Goal: Task Accomplishment & Management: Manage account settings

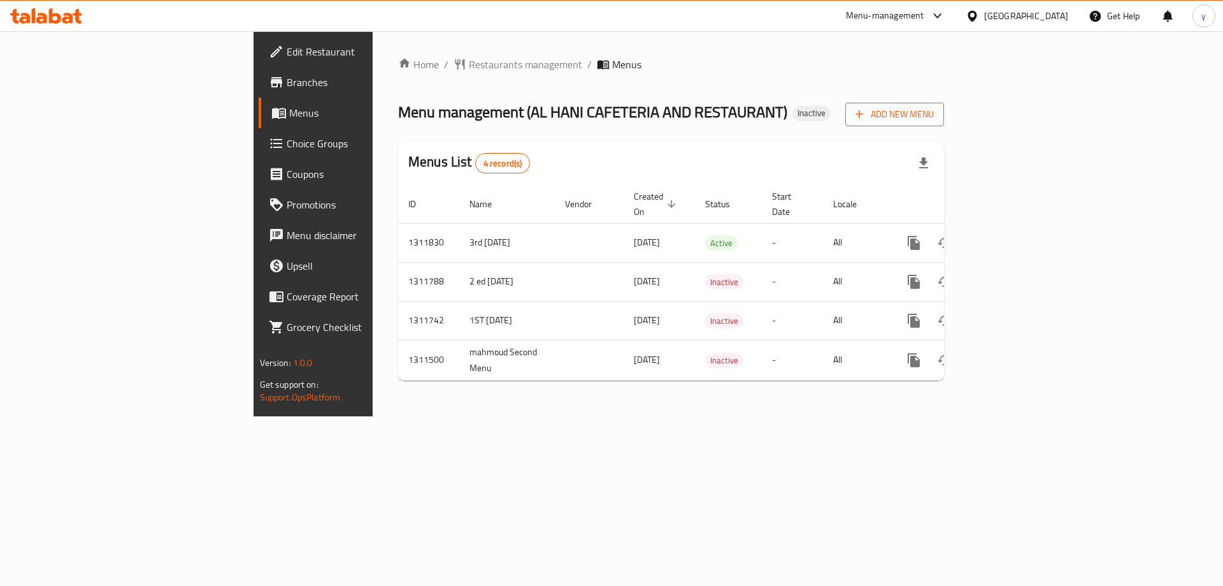
click at [934, 113] on span "Add New Menu" at bounding box center [895, 114] width 78 height 16
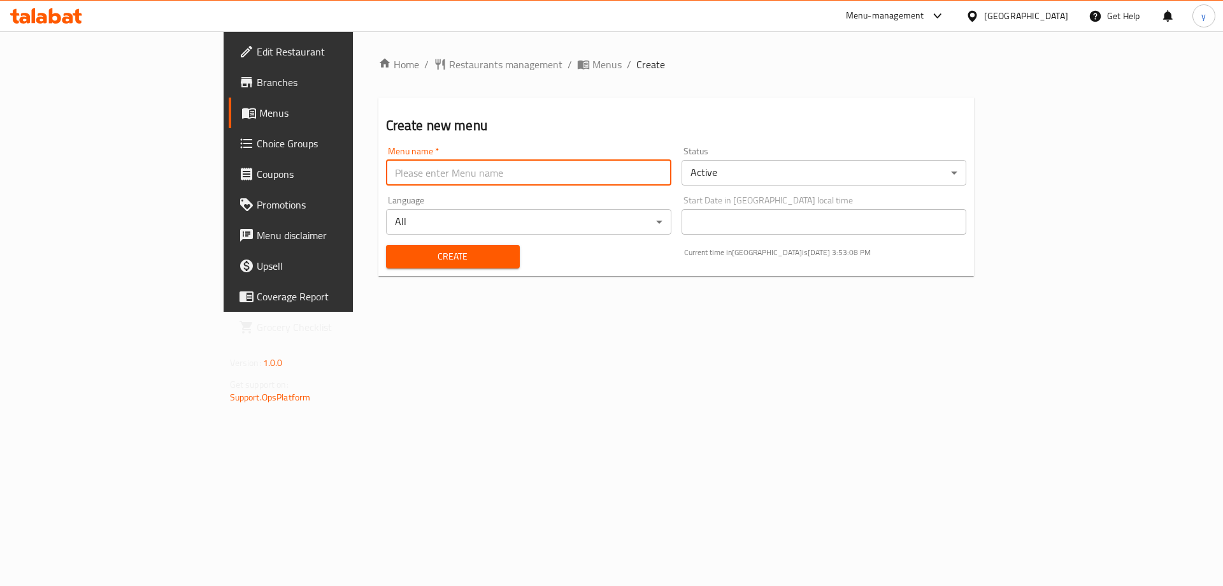
click at [591, 180] on input "text" at bounding box center [528, 172] width 285 height 25
type input "[DATE] [PERSON_NAME]"
click at [386, 247] on button "Create" at bounding box center [453, 257] width 134 height 24
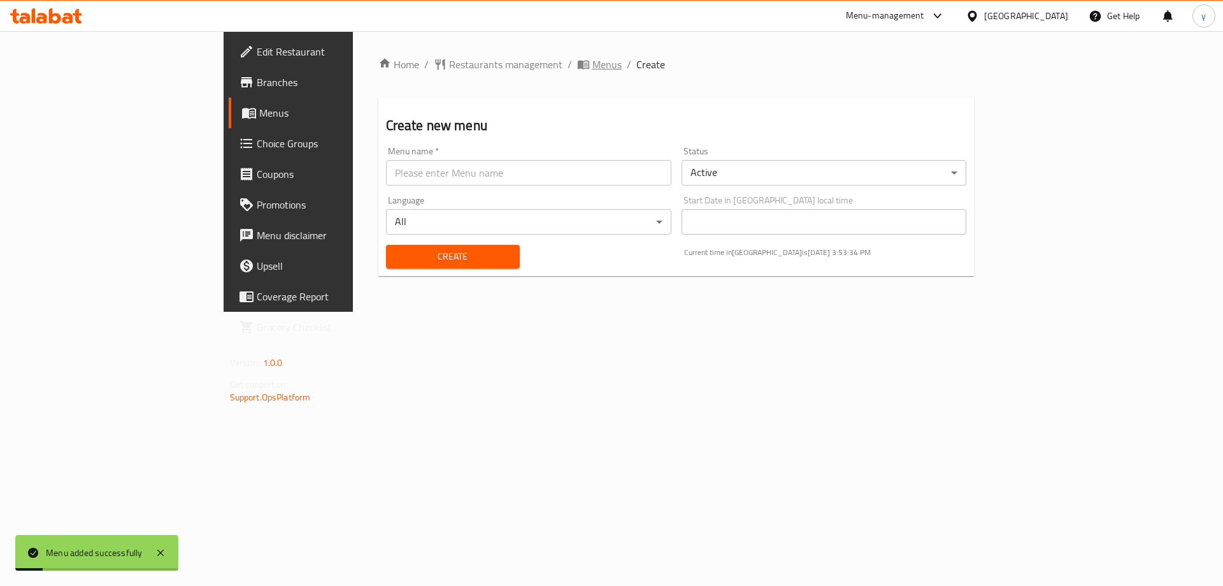
click at [593, 64] on span "Menus" at bounding box center [607, 64] width 29 height 15
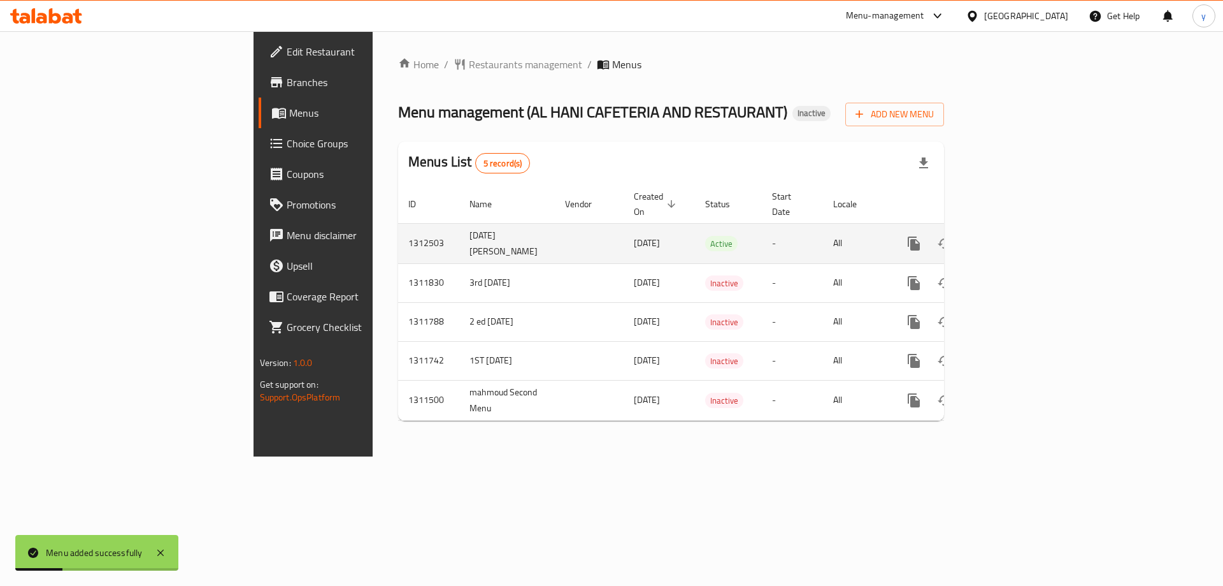
click at [1014, 236] on icon "enhanced table" at bounding box center [1006, 243] width 15 height 15
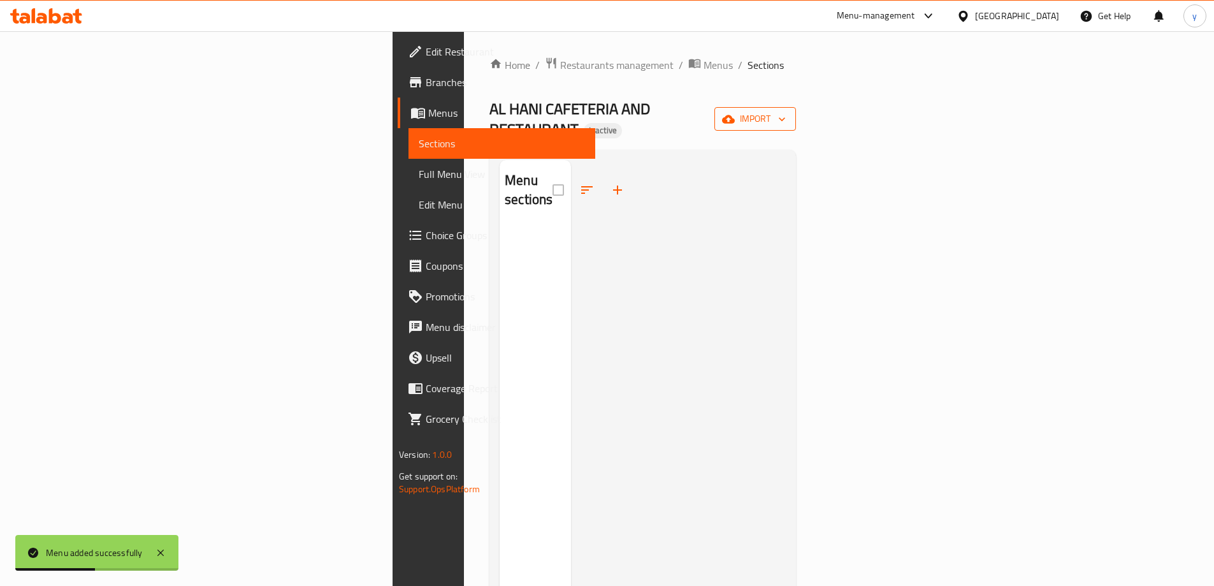
click at [786, 118] on span "import" at bounding box center [755, 119] width 61 height 16
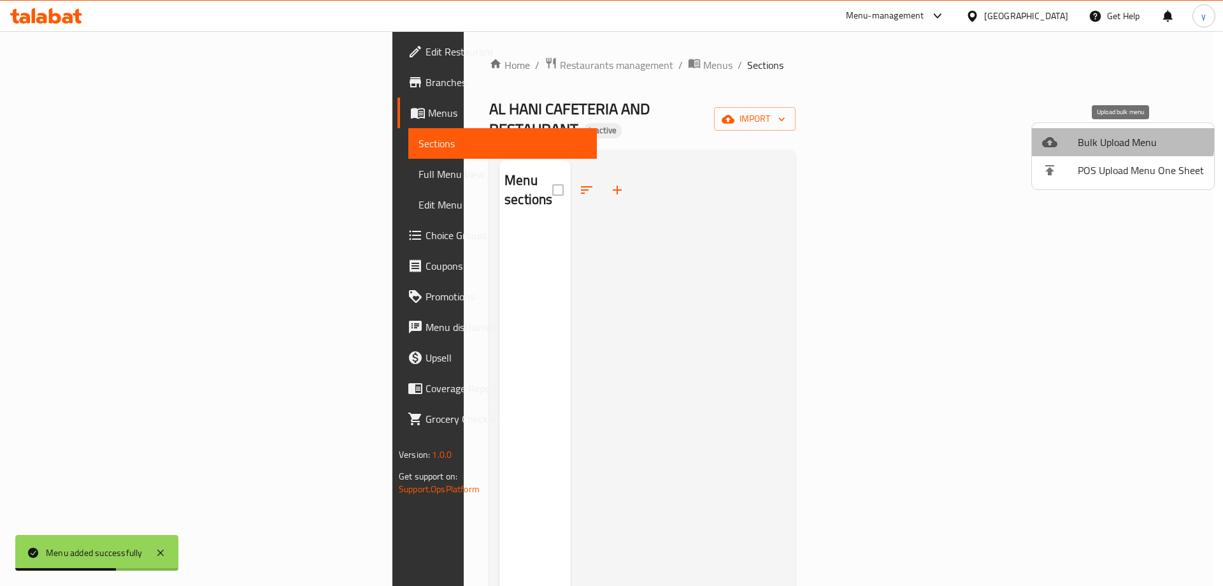
click at [1120, 136] on span "Bulk Upload Menu" at bounding box center [1141, 141] width 126 height 15
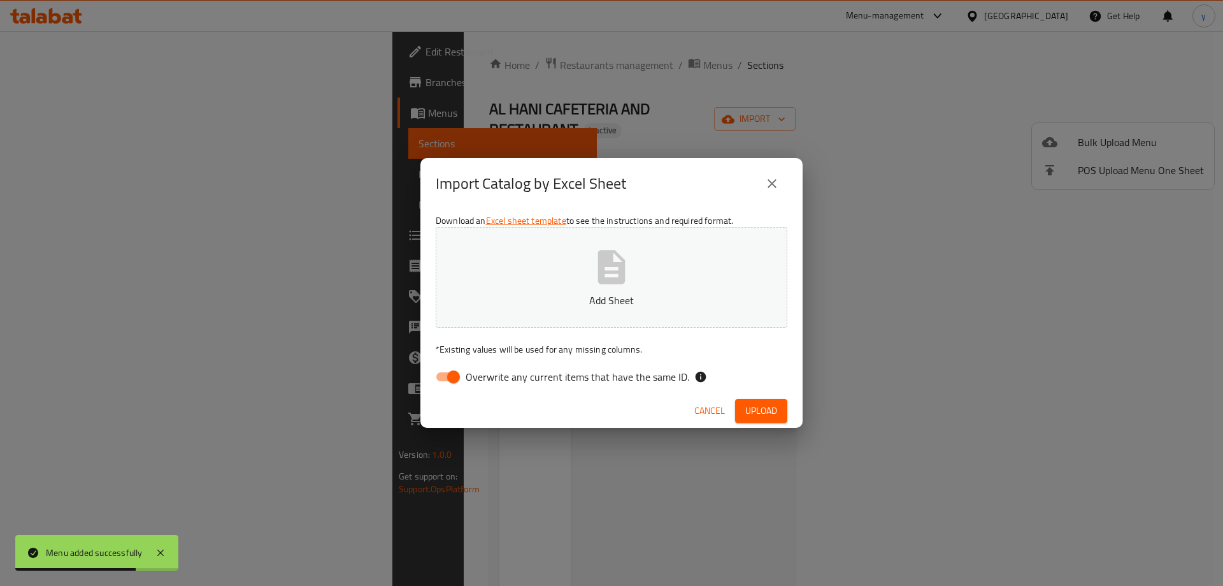
click at [486, 369] on span "Overwrite any current items that have the same ID." at bounding box center [578, 376] width 224 height 15
click at [486, 368] on input "Overwrite any current items that have the same ID." at bounding box center [453, 376] width 73 height 24
checkbox input "false"
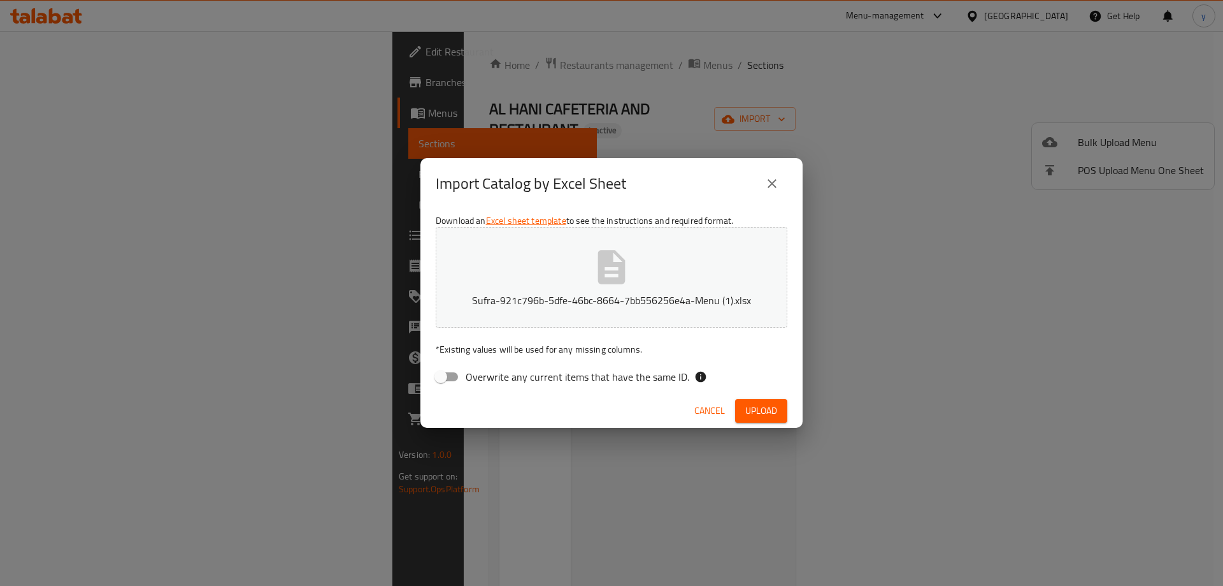
click at [755, 410] on span "Upload" at bounding box center [762, 411] width 32 height 16
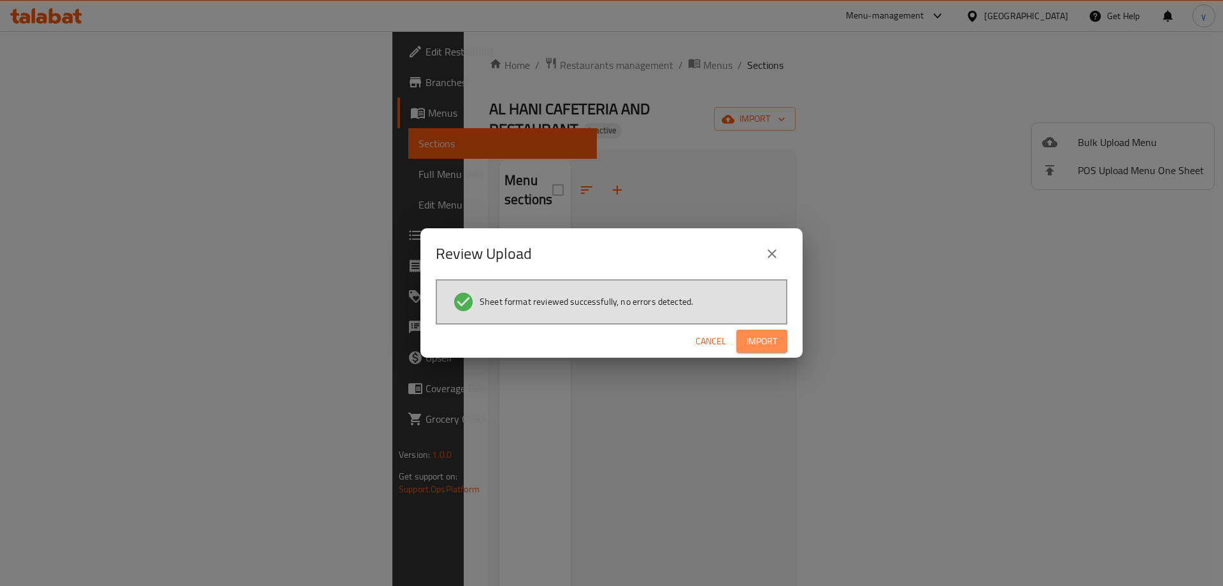
click at [774, 338] on span "Import" at bounding box center [762, 341] width 31 height 16
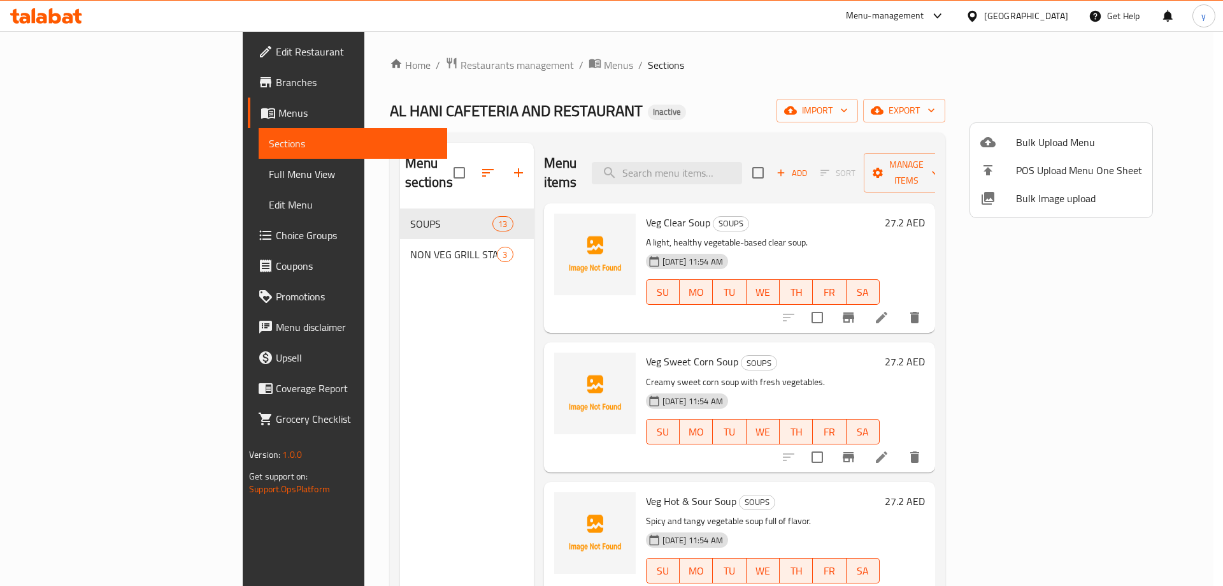
click at [88, 175] on div at bounding box center [611, 293] width 1223 height 586
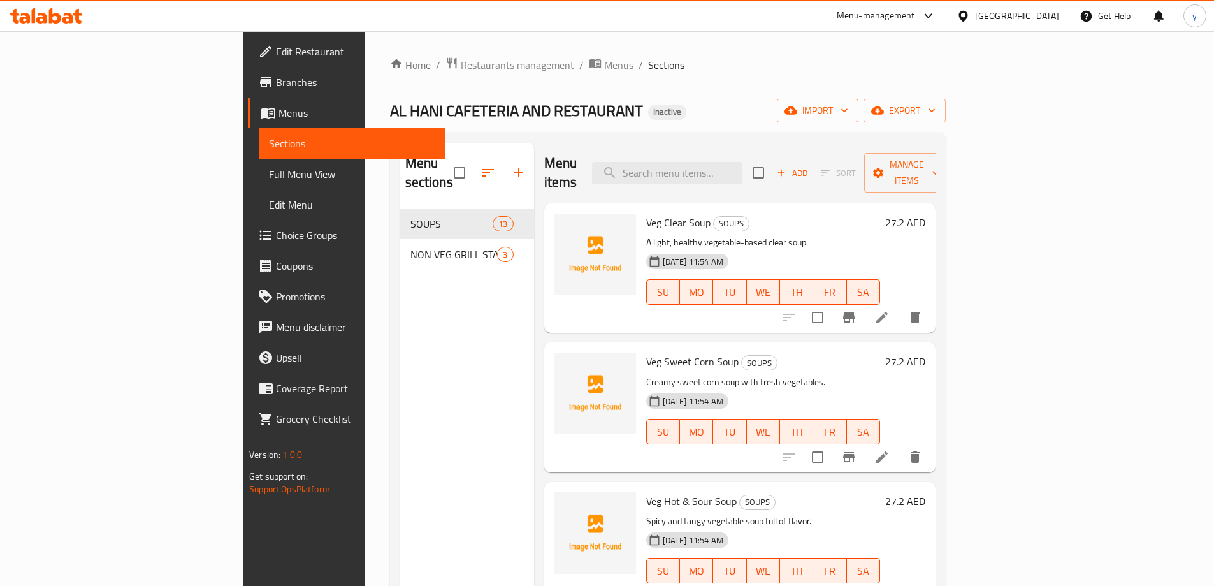
click at [269, 175] on span "Full Menu View" at bounding box center [352, 173] width 166 height 15
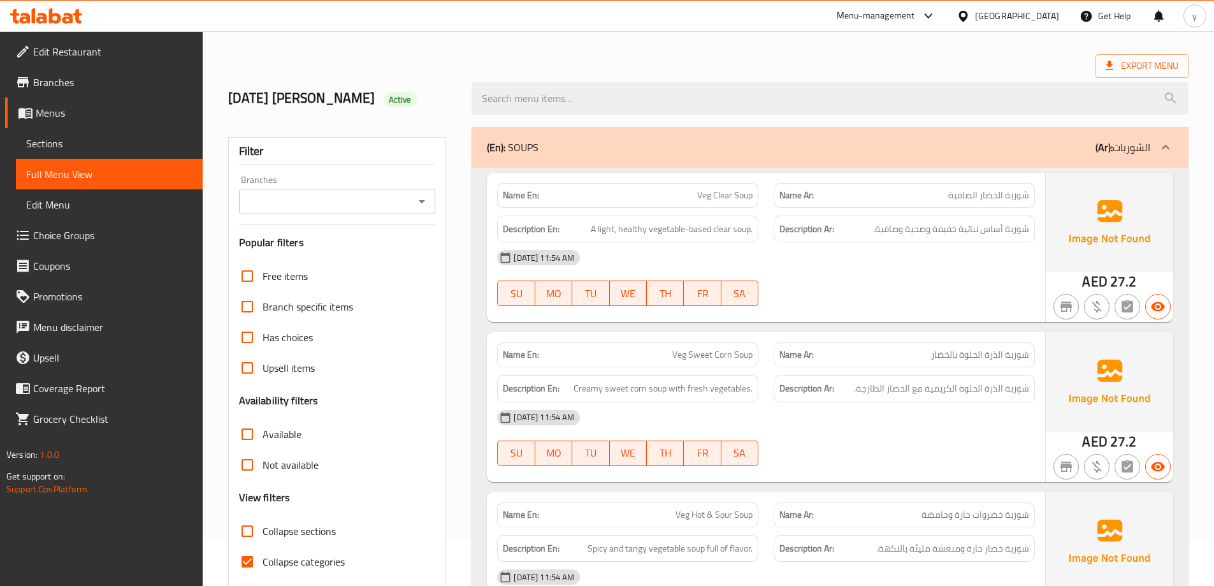
scroll to position [64, 0]
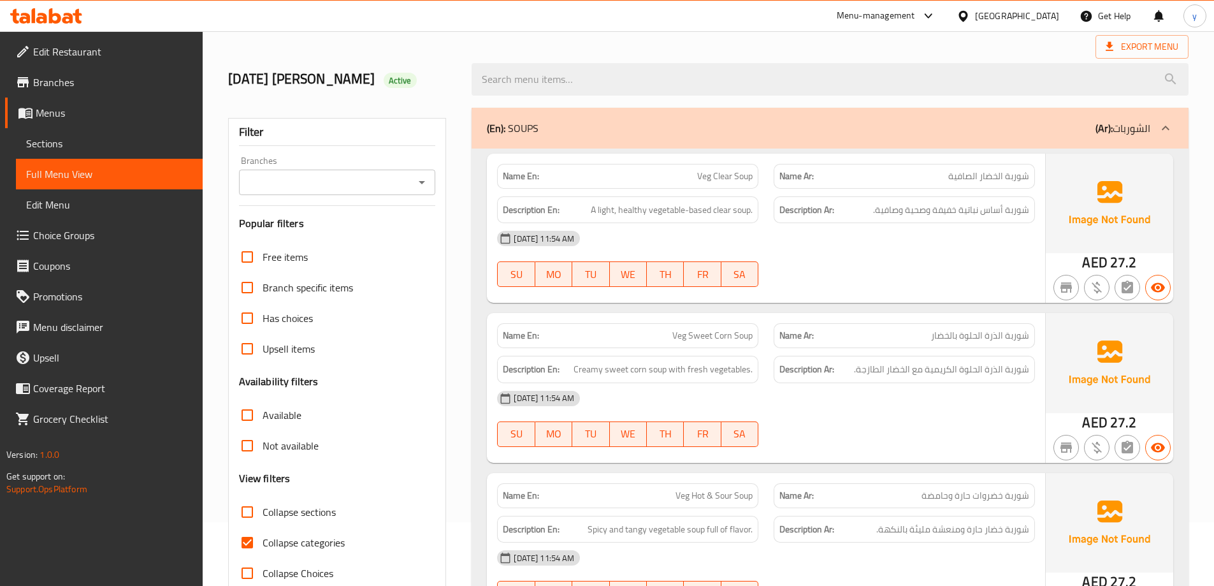
click at [258, 536] on input "Collapse categories" at bounding box center [247, 542] width 31 height 31
checkbox input "false"
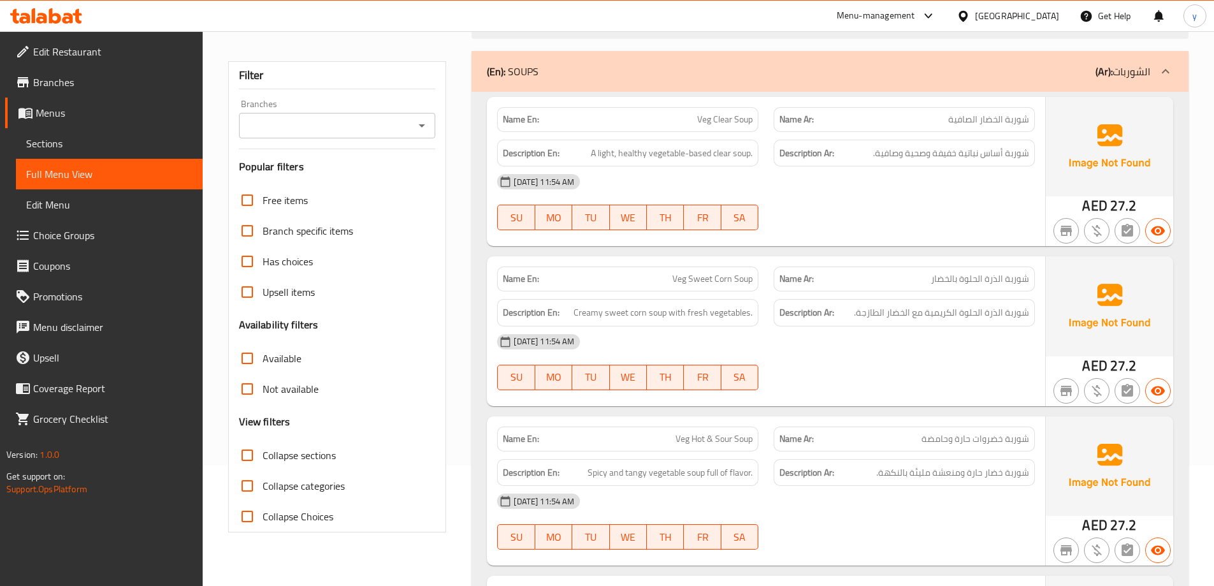
scroll to position [127, 0]
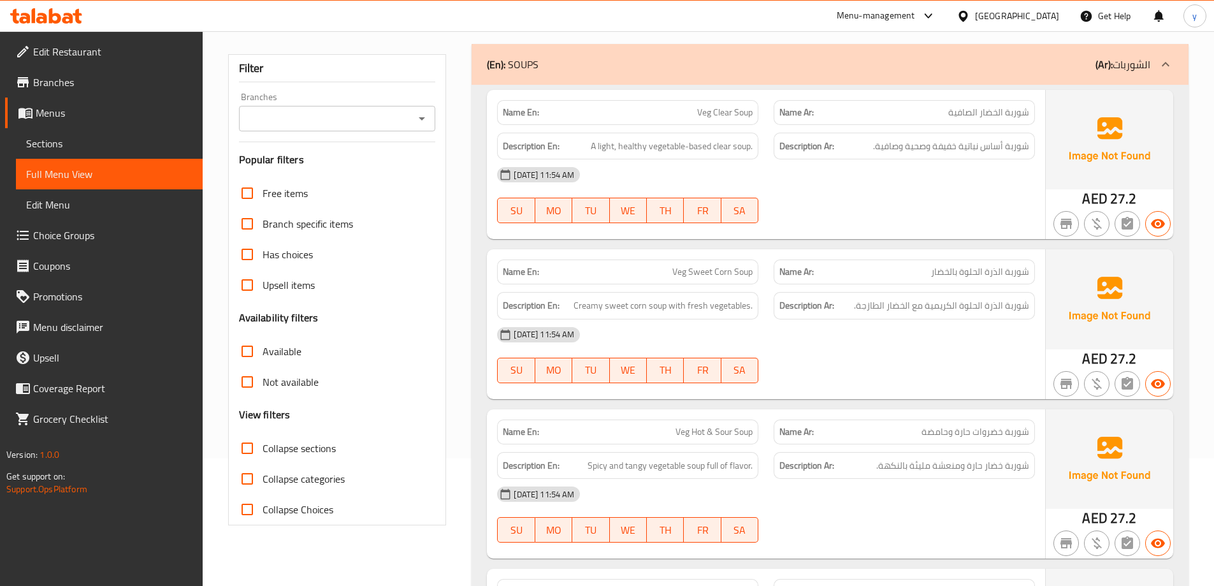
drag, startPoint x: 73, startPoint y: 152, endPoint x: 163, endPoint y: 157, distance: 90.6
click at [73, 152] on link "Sections" at bounding box center [109, 143] width 187 height 31
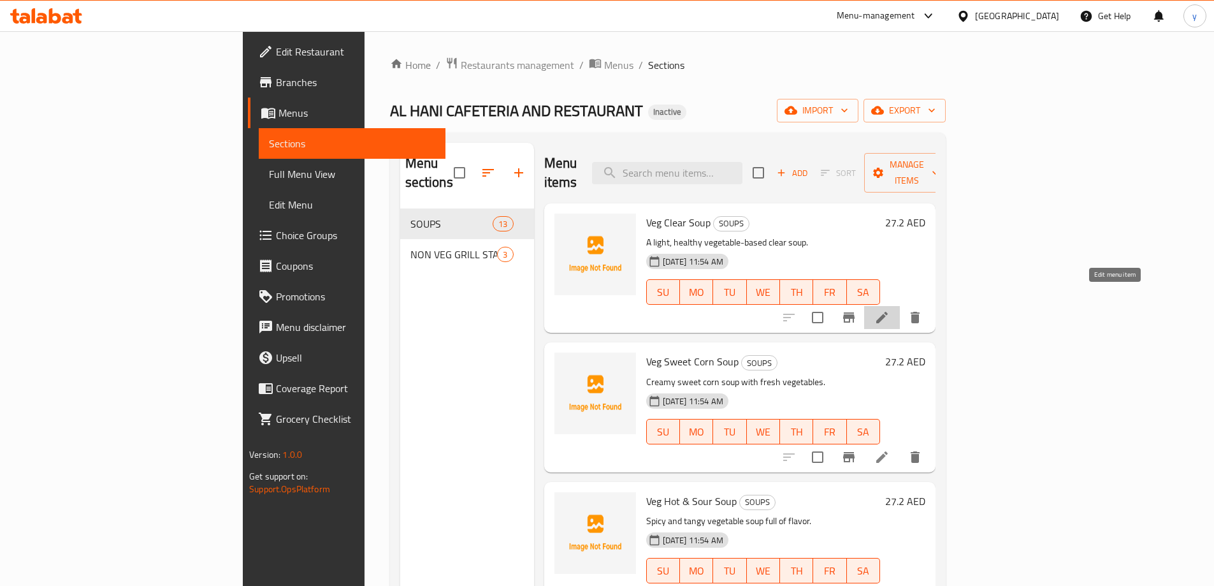
click at [888, 312] on icon at bounding box center [881, 317] width 11 height 11
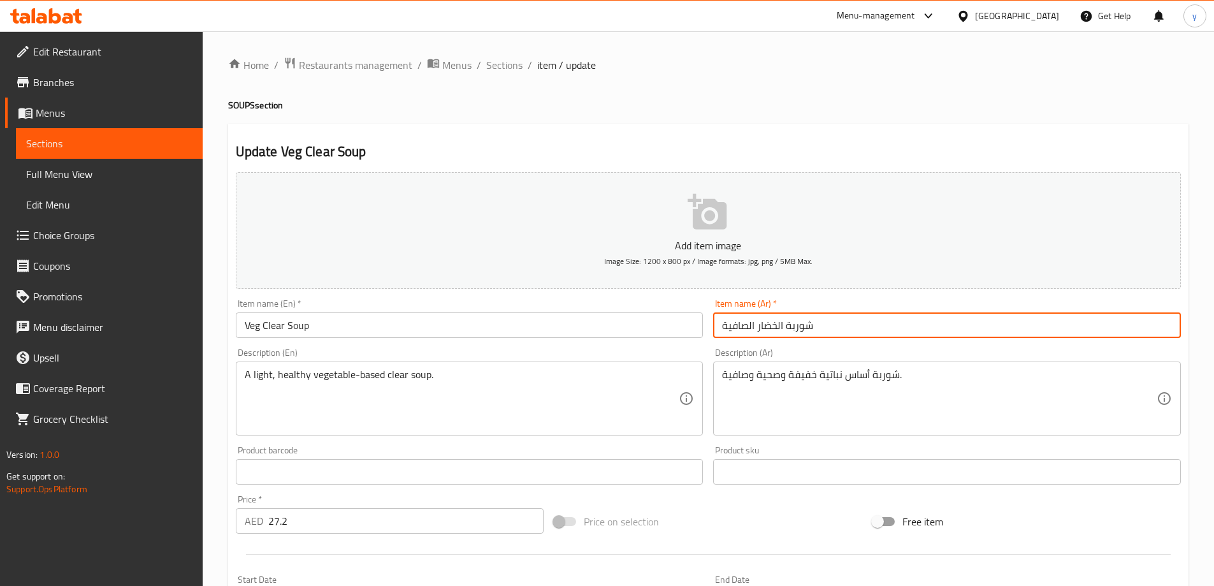
click at [778, 327] on input "شوربة الخضار الصافية" at bounding box center [947, 324] width 468 height 25
click at [758, 325] on input "شوربة الخضار الصافية" at bounding box center [947, 324] width 468 height 25
click at [763, 321] on input "شوربة نباتية [DEMOGRAPHIC_DATA]" at bounding box center [947, 324] width 468 height 25
type input "شوربة نباتية [DEMOGRAPHIC_DATA]"
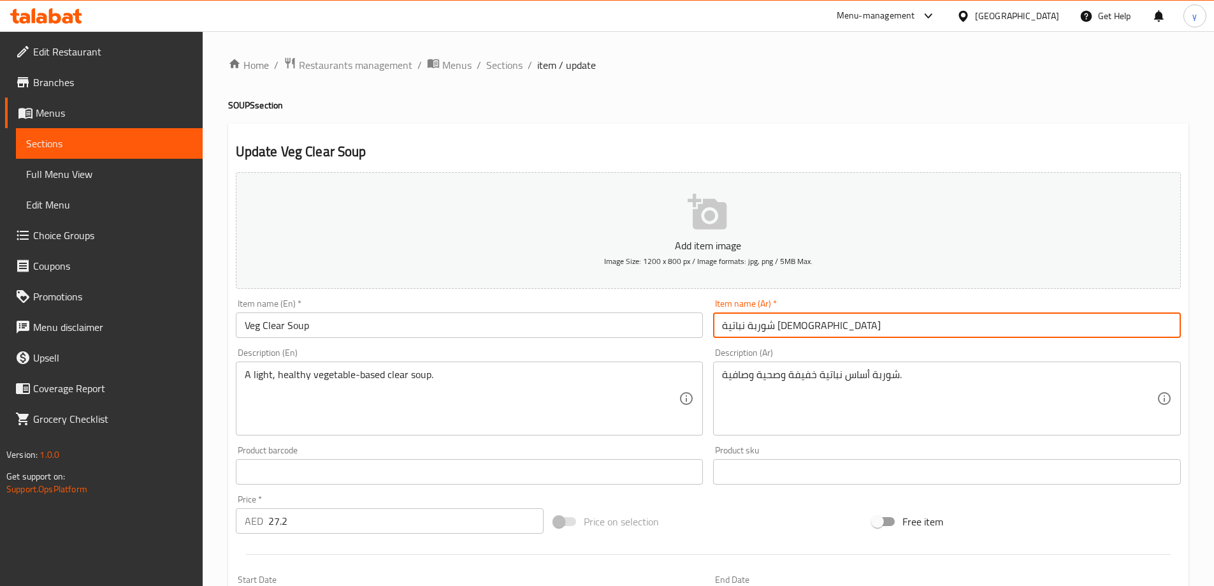
click at [446, 285] on button "Add item image Image Size: 1200 x 800 px / Image formats: jpg, png / 5MB Max." at bounding box center [708, 230] width 945 height 117
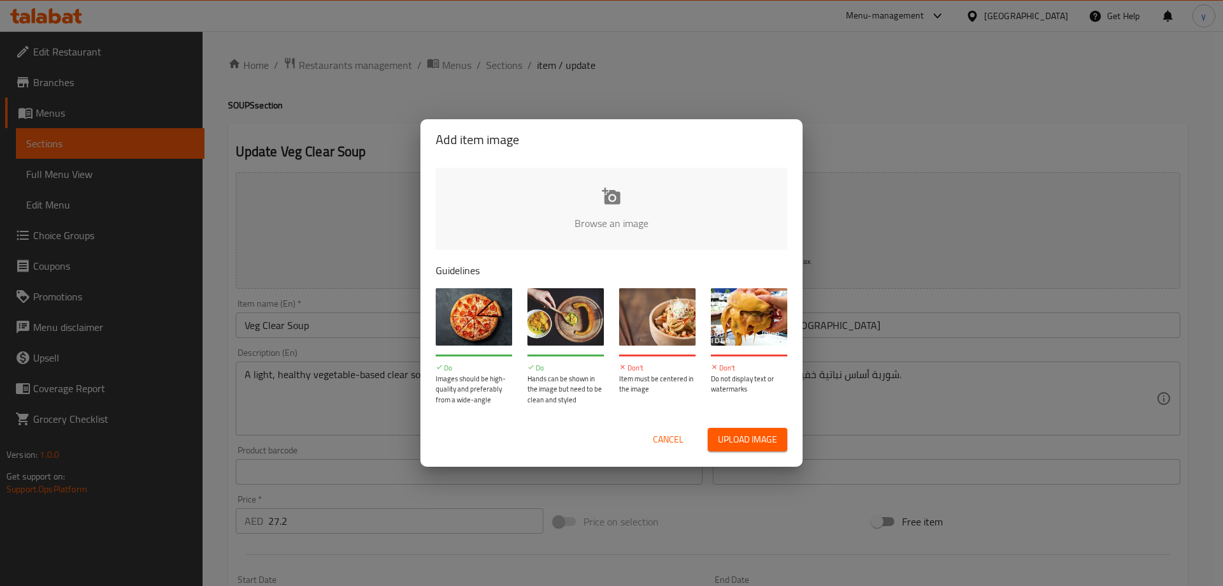
click at [674, 440] on span "Cancel" at bounding box center [668, 439] width 31 height 16
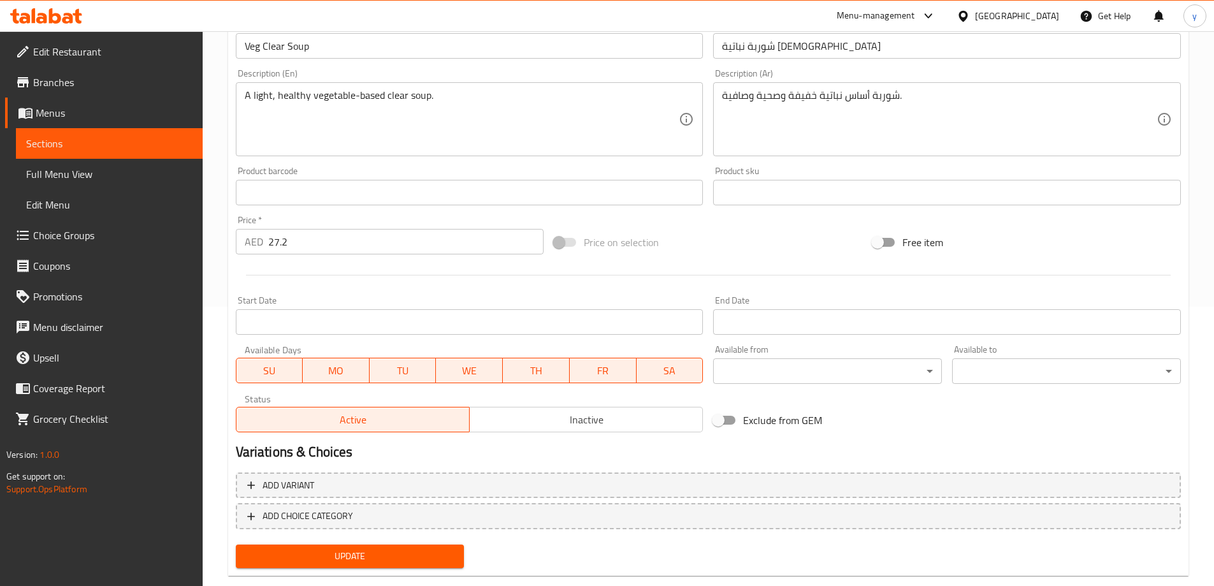
scroll to position [305, 0]
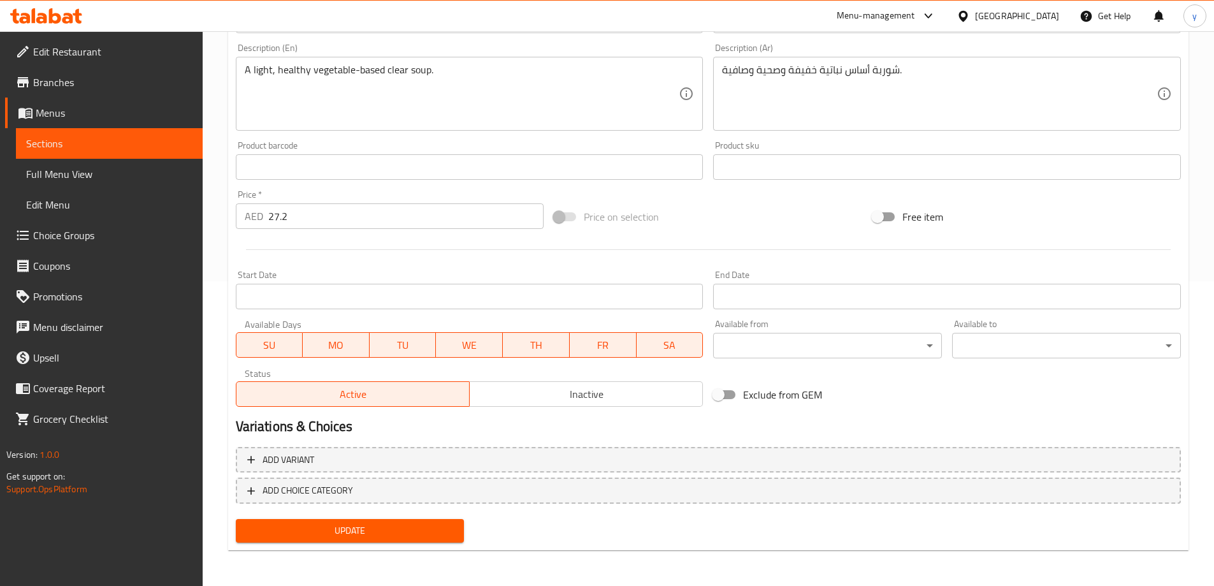
click at [405, 533] on span "Update" at bounding box center [350, 531] width 208 height 16
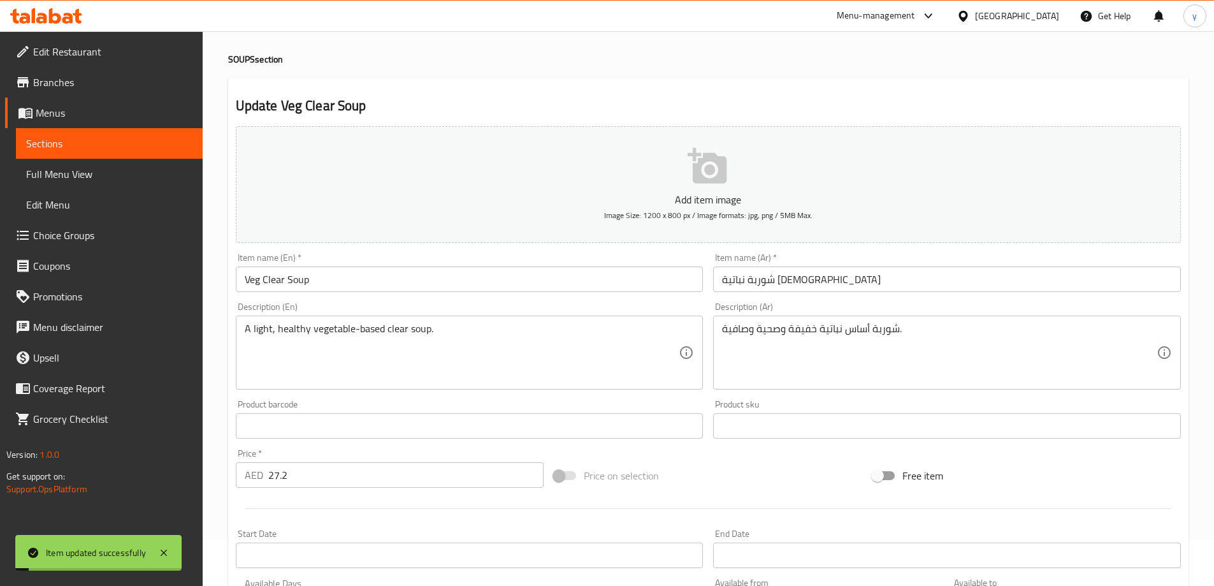
scroll to position [0, 0]
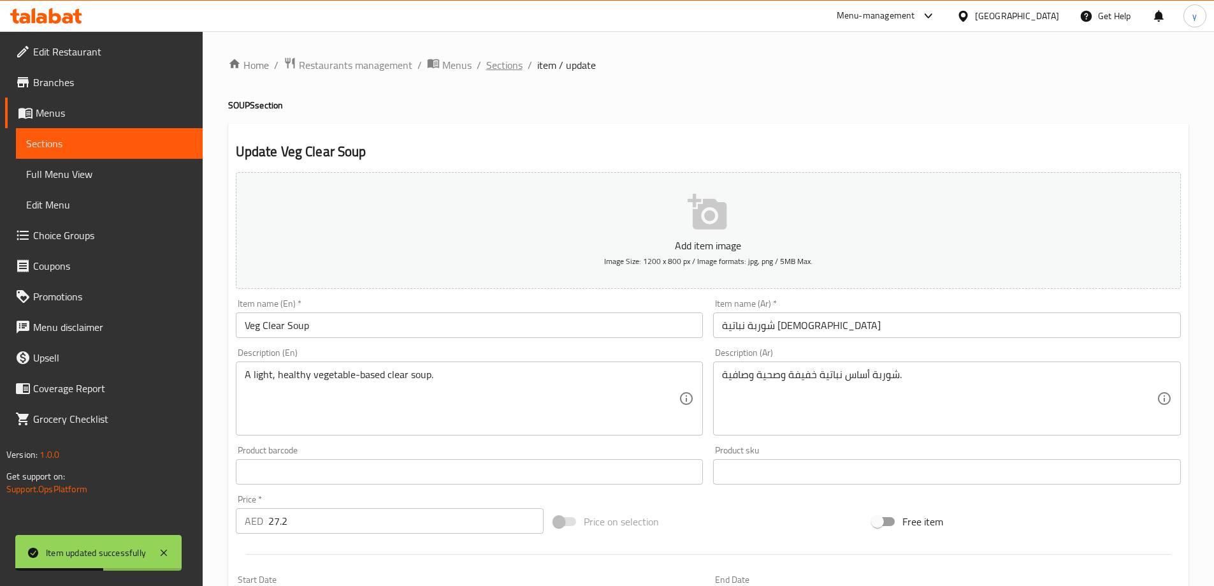
click at [516, 65] on span "Sections" at bounding box center [504, 64] width 36 height 15
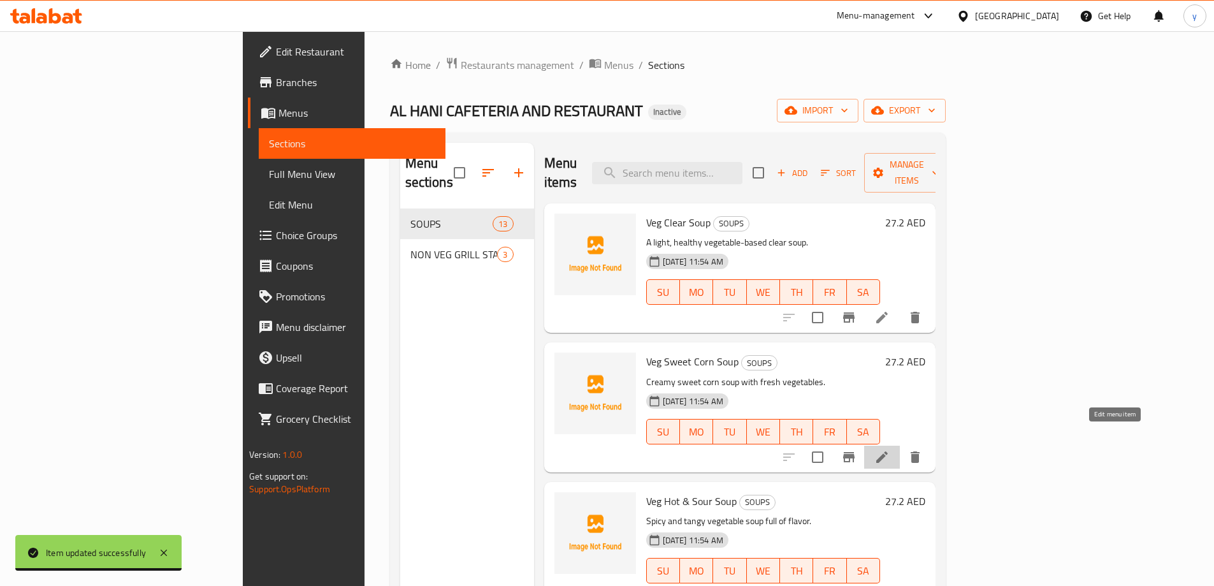
click at [890, 449] on icon at bounding box center [881, 456] width 15 height 15
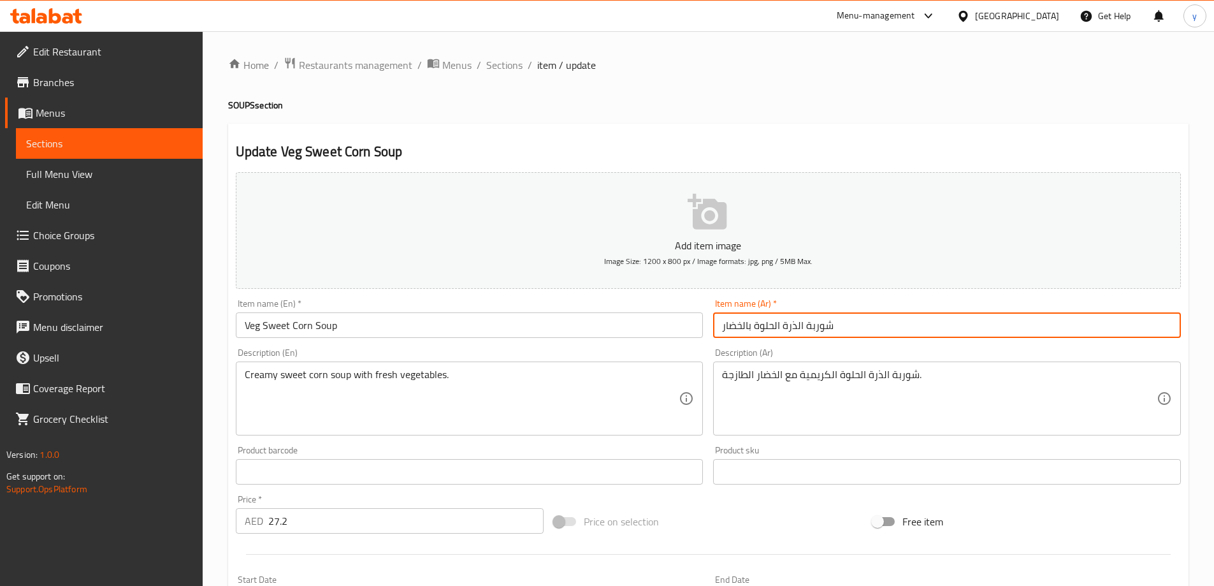
drag, startPoint x: 723, startPoint y: 328, endPoint x: 751, endPoint y: 335, distance: 29.5
click at [751, 335] on input "شوربة الذرة الحلوة بالخضار" at bounding box center [947, 324] width 468 height 25
paste input "نباتية"
click at [744, 328] on input "شوربة الذرة الحلوة نباتية" at bounding box center [947, 324] width 468 height 25
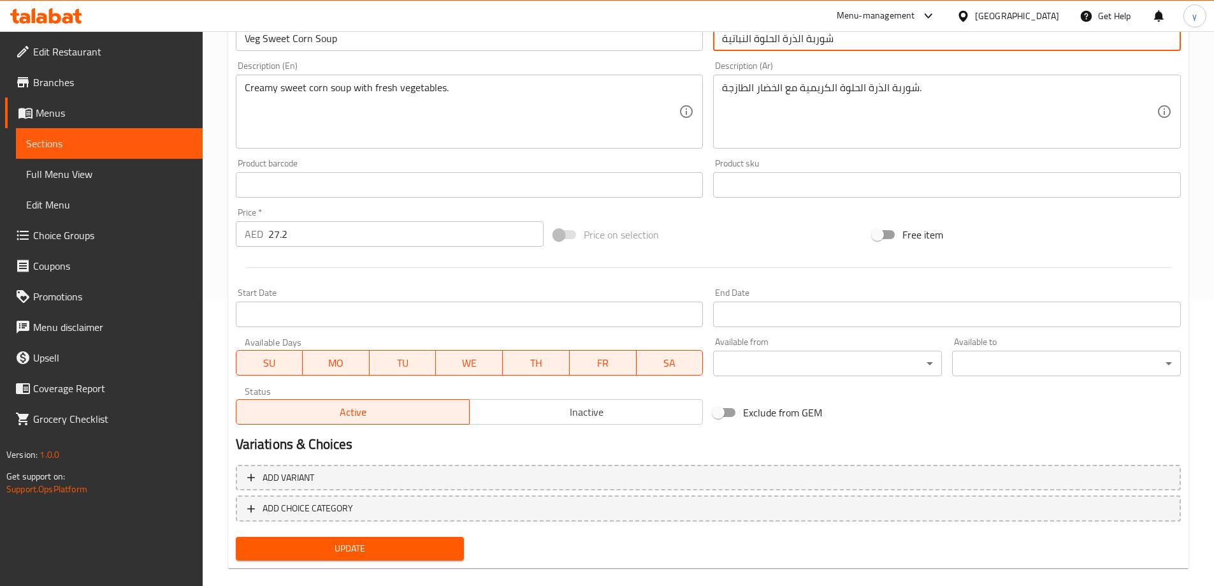
scroll to position [305, 0]
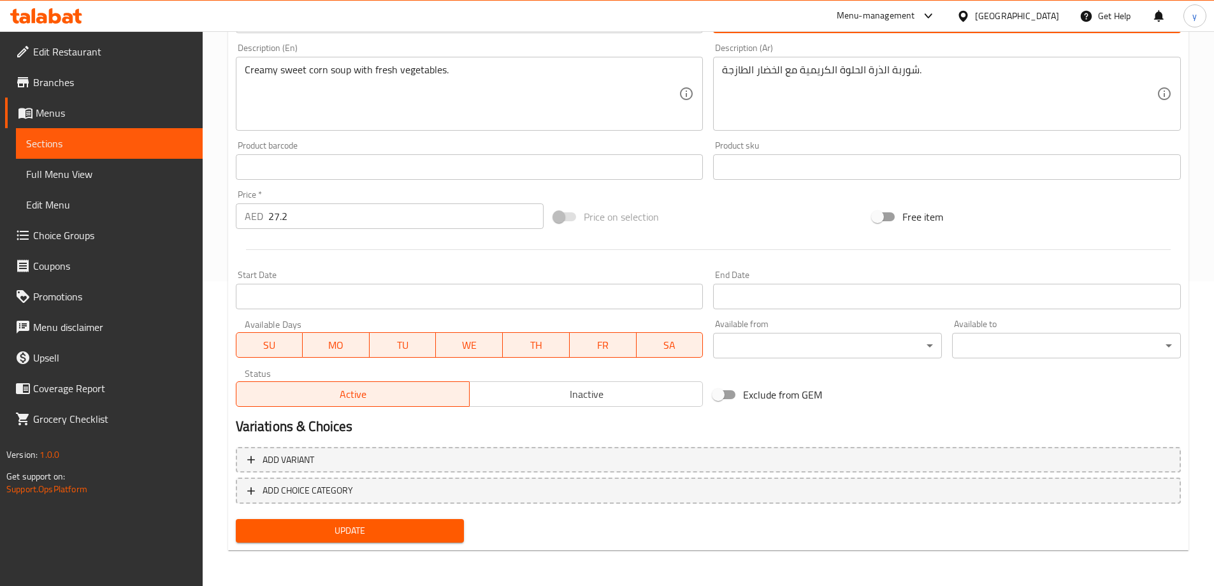
type input "شوربة الذرة الحلوة النباتية"
click at [422, 533] on span "Update" at bounding box center [350, 531] width 208 height 16
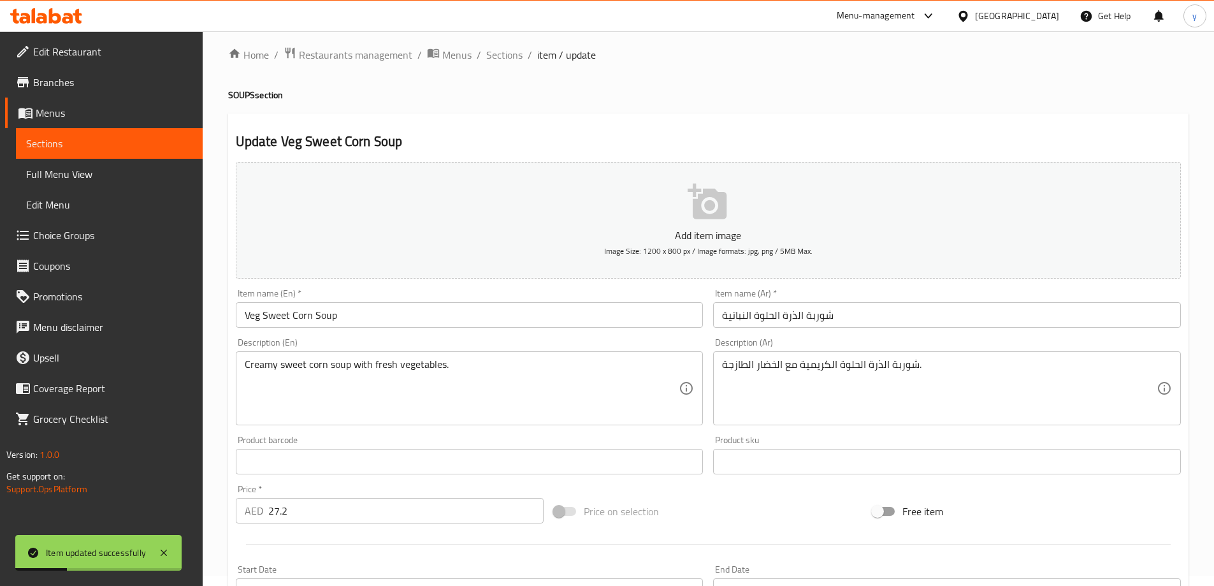
scroll to position [0, 0]
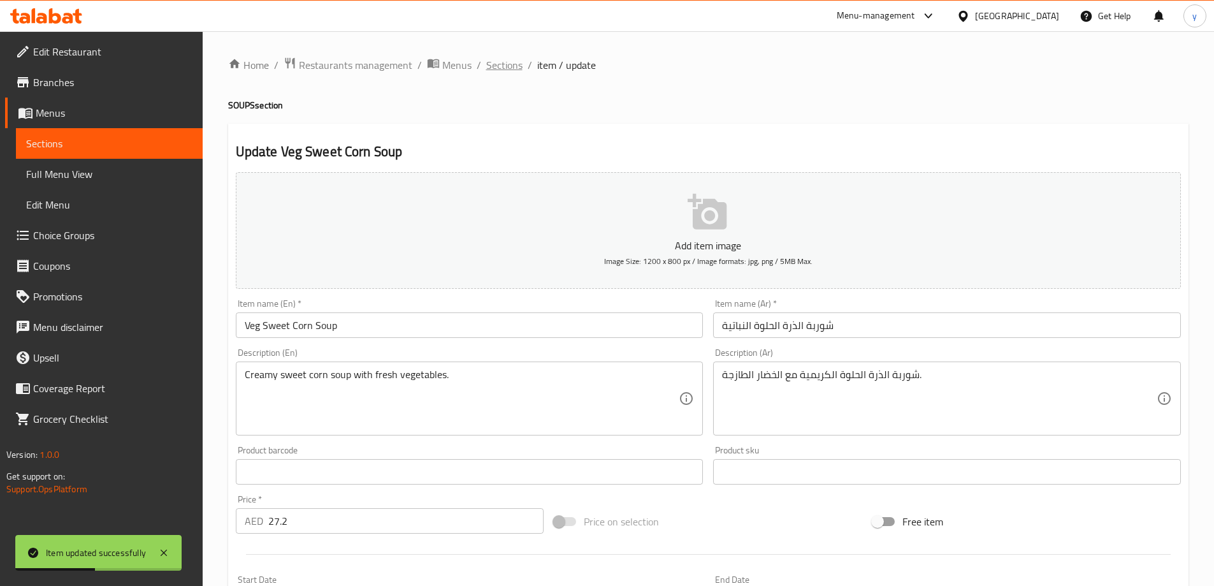
click at [508, 69] on span "Sections" at bounding box center [504, 64] width 36 height 15
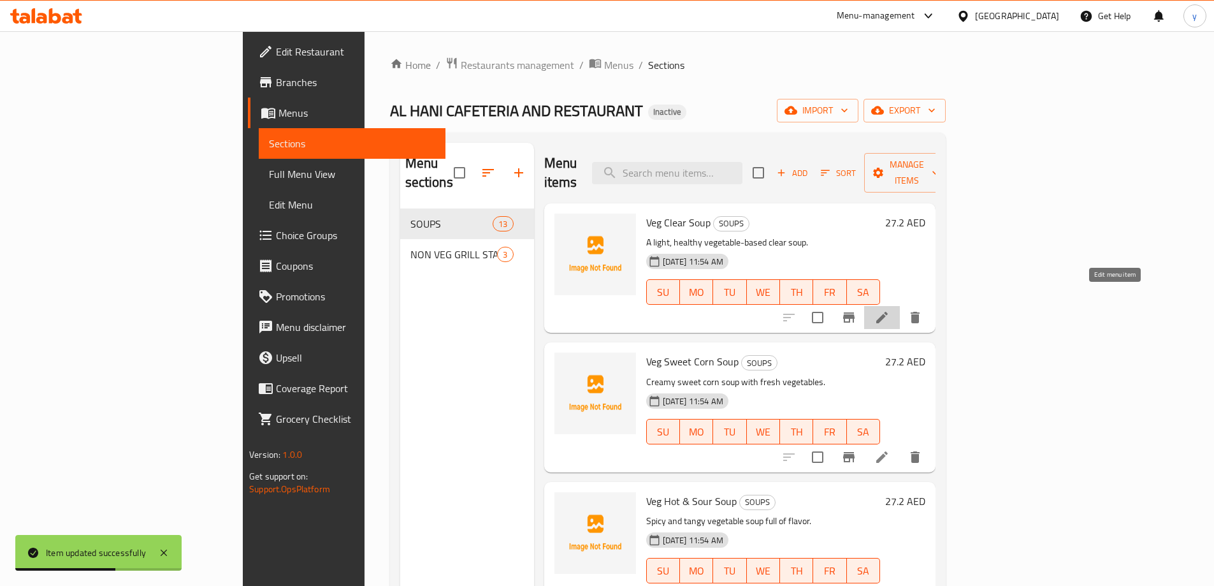
click at [890, 310] on icon at bounding box center [881, 317] width 15 height 15
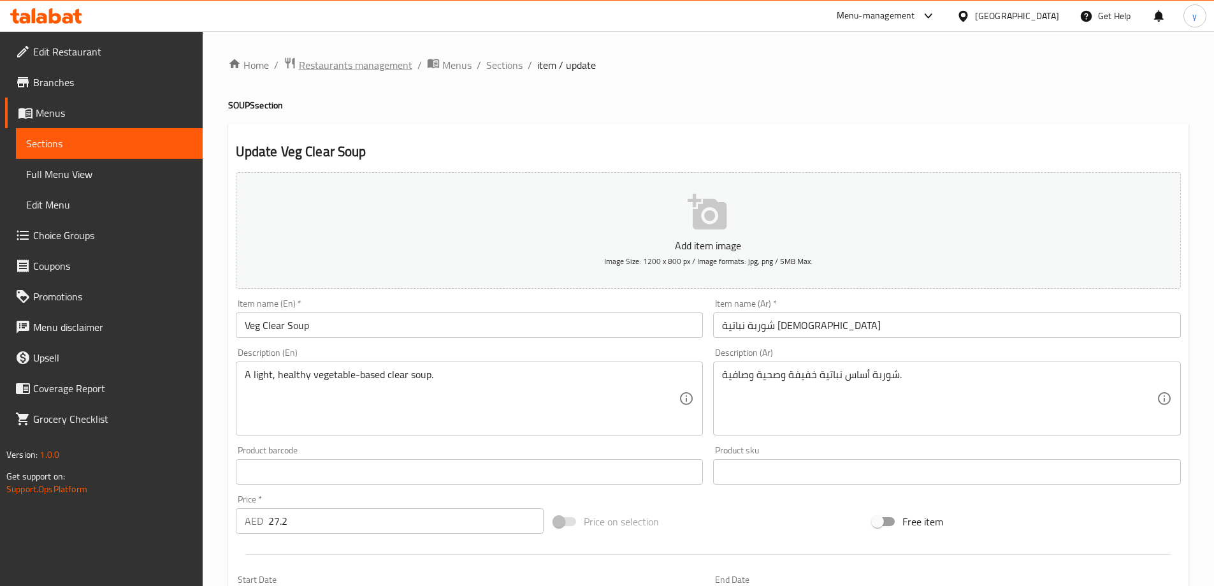
click at [350, 71] on span "Restaurants management" at bounding box center [355, 64] width 113 height 15
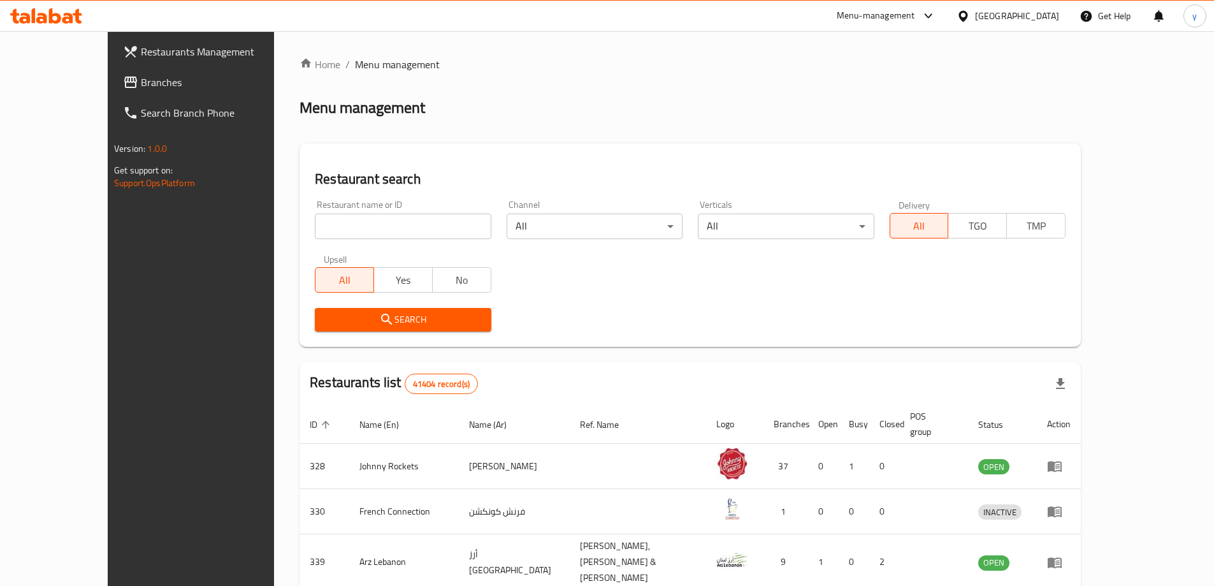
click at [141, 79] on span "Branches" at bounding box center [220, 82] width 159 height 15
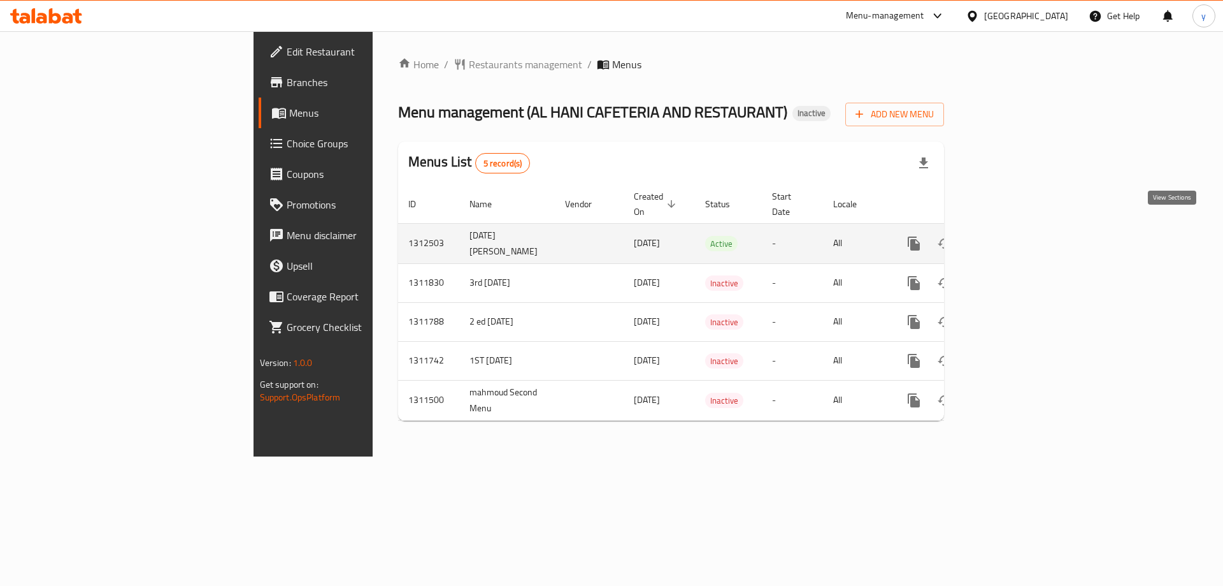
click at [1012, 238] on icon "enhanced table" at bounding box center [1005, 243] width 11 height 11
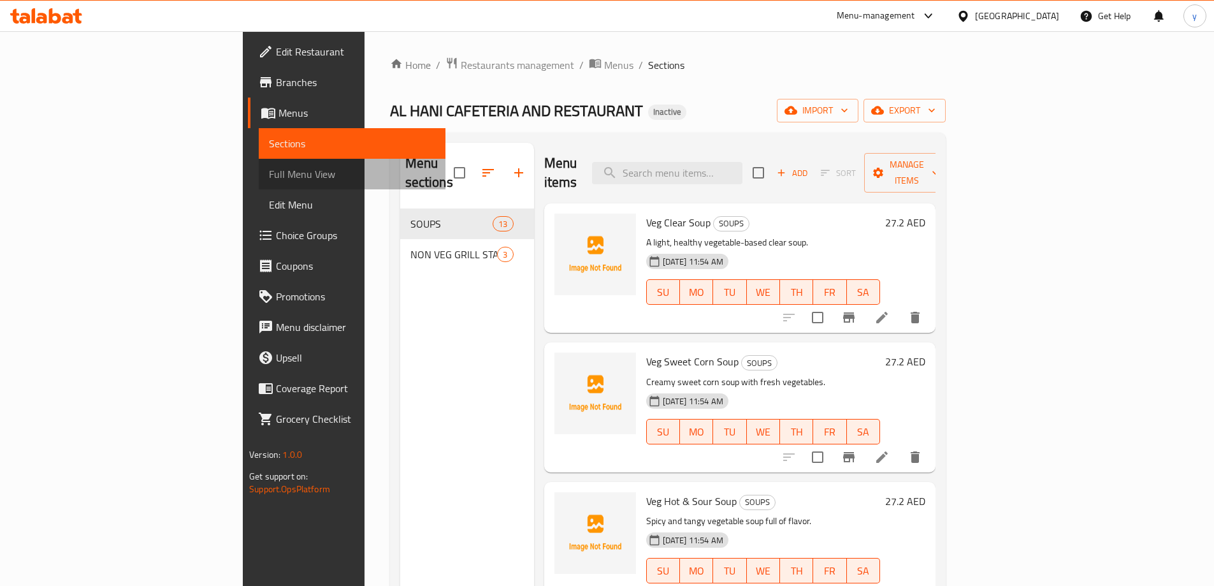
click at [269, 174] on span "Full Menu View" at bounding box center [352, 173] width 166 height 15
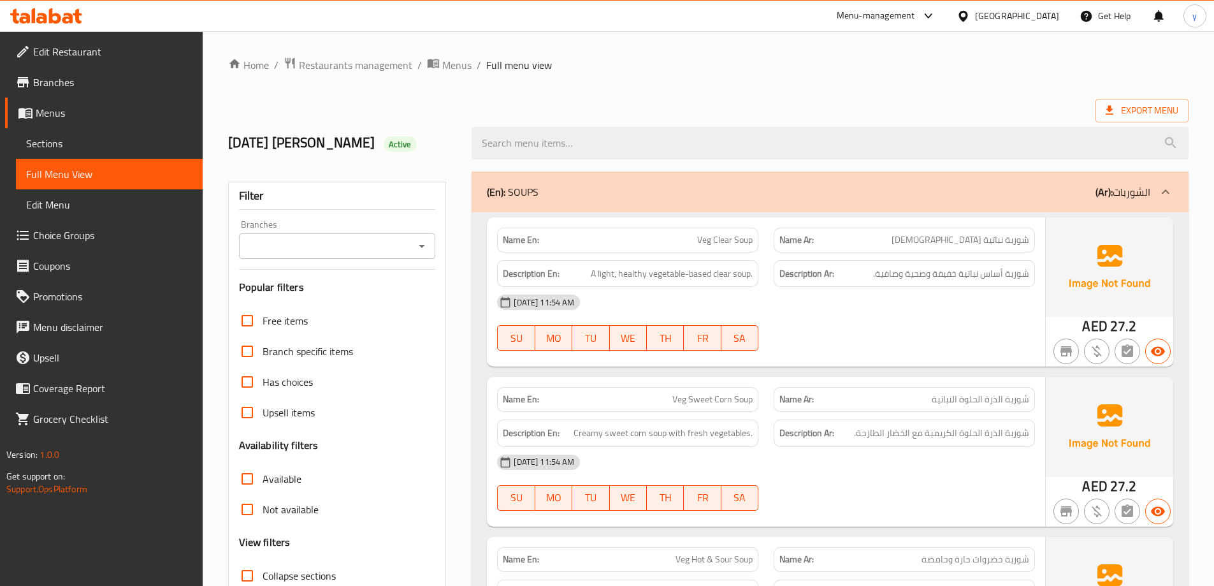
drag, startPoint x: 54, startPoint y: 136, endPoint x: 159, endPoint y: 146, distance: 105.6
click at [54, 136] on span "Sections" at bounding box center [109, 143] width 166 height 15
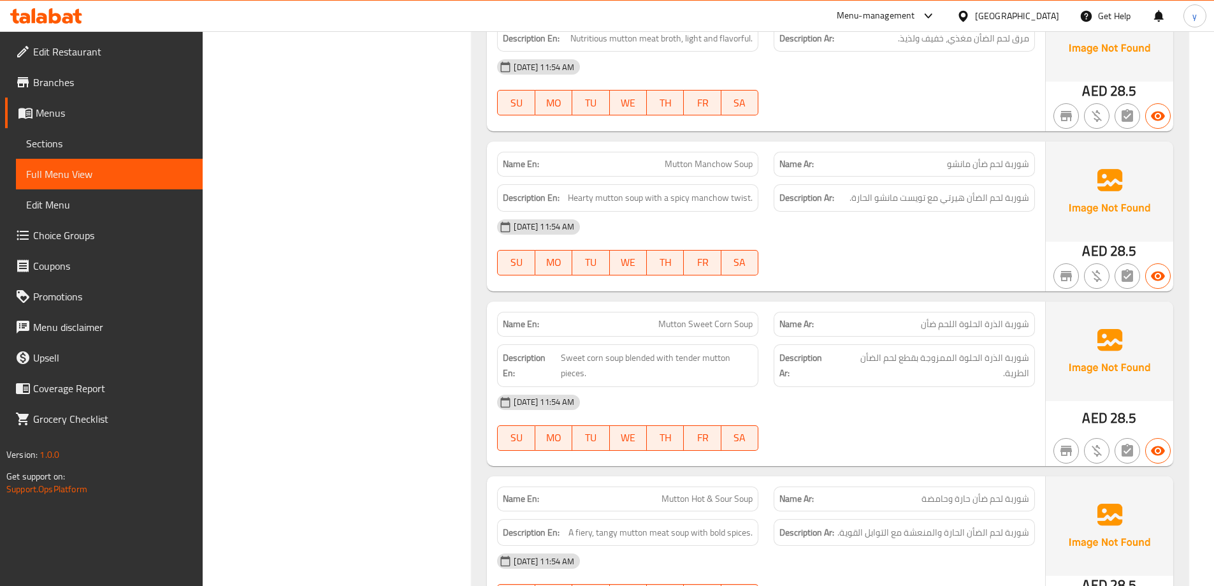
scroll to position [1402, 0]
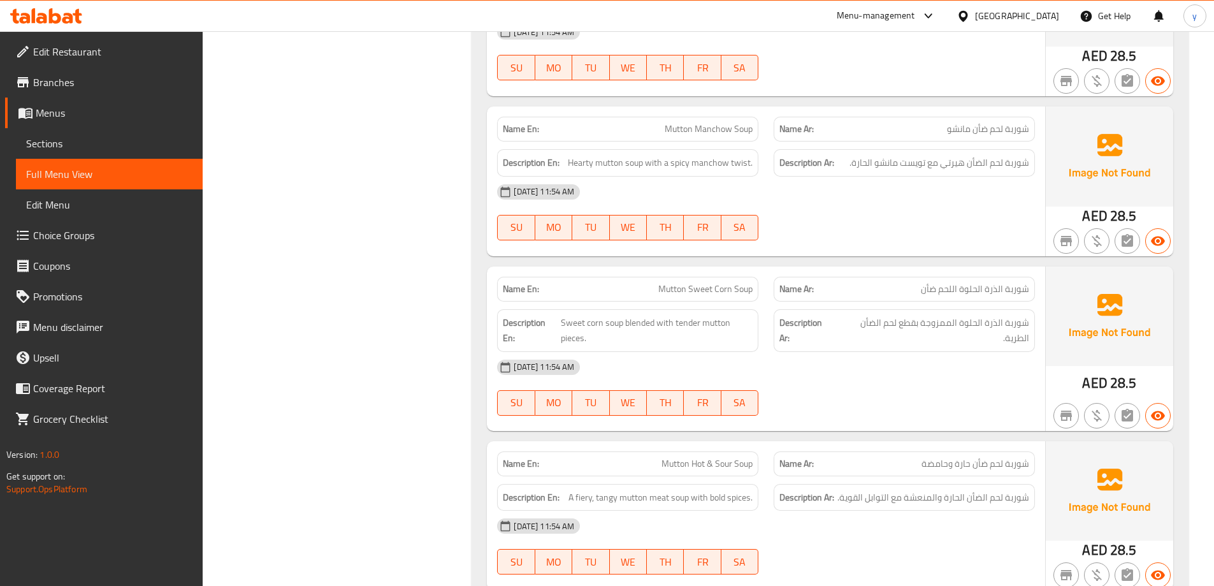
click at [88, 145] on span "Sections" at bounding box center [109, 143] width 166 height 15
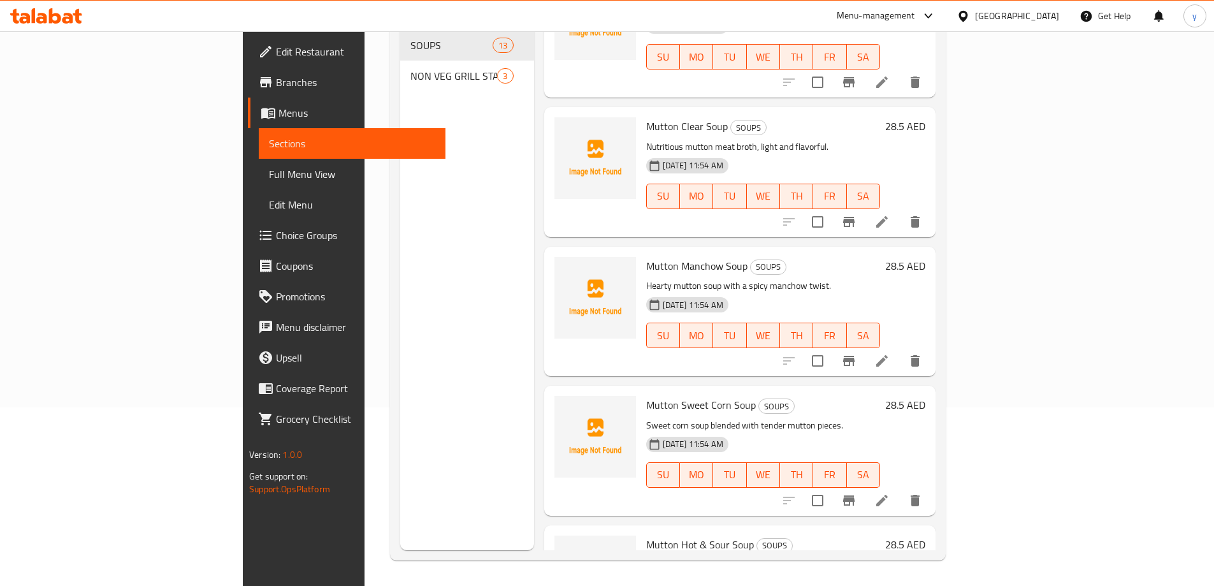
scroll to position [956, 0]
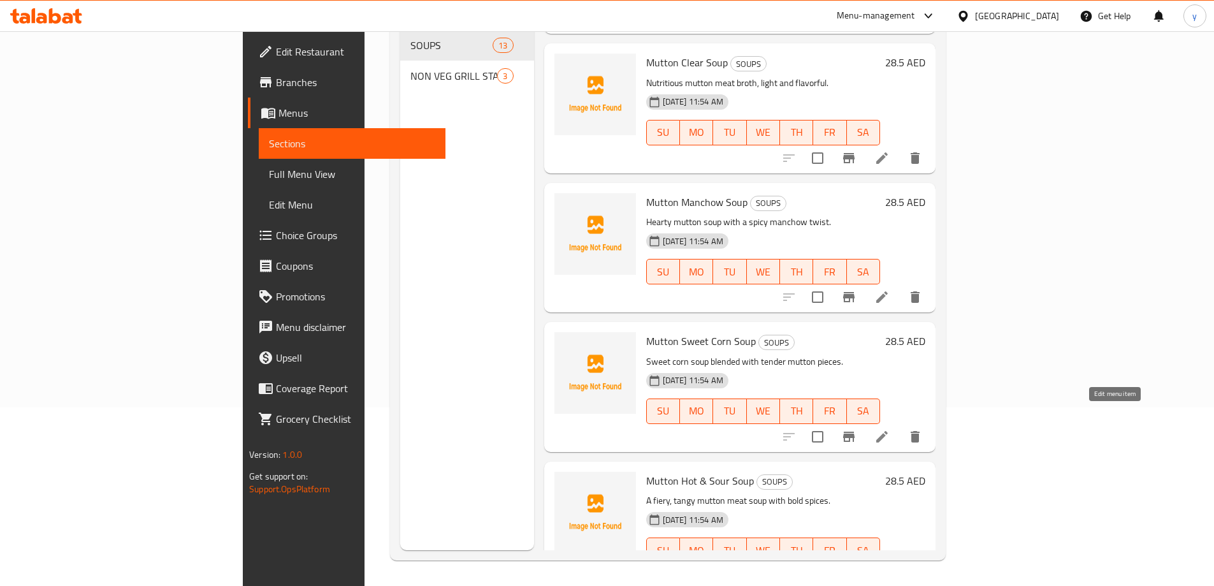
click at [890, 429] on icon at bounding box center [881, 436] width 15 height 15
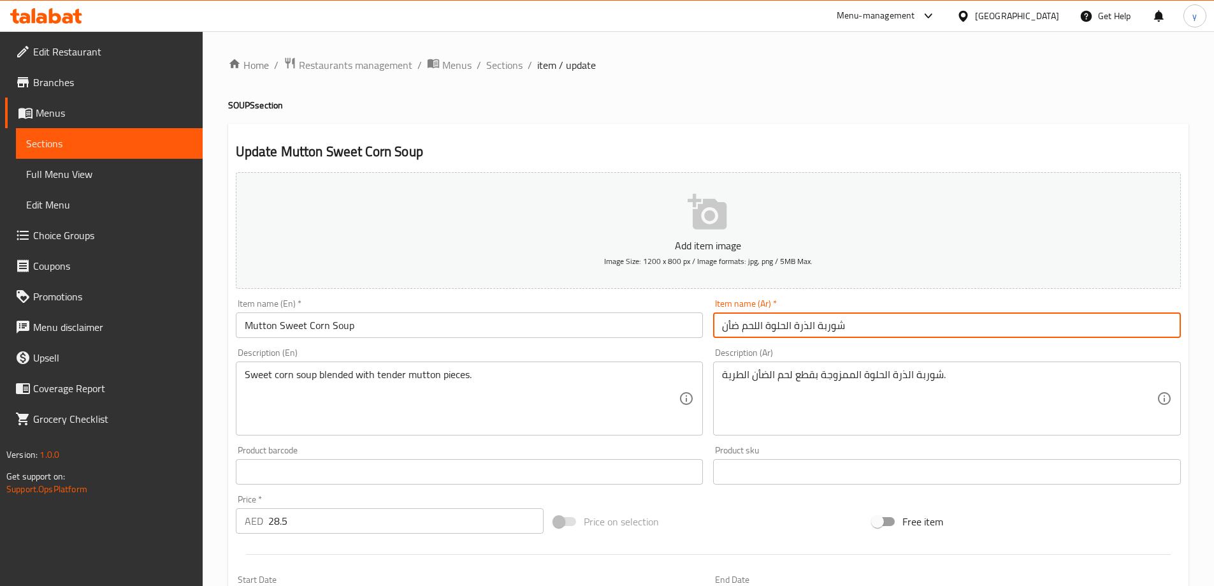
drag, startPoint x: 763, startPoint y: 325, endPoint x: 816, endPoint y: 329, distance: 53.7
click at [816, 329] on input "شوربة الذرة الحلوة اللحم ضأن" at bounding box center [947, 324] width 468 height 25
click at [798, 329] on input "شوربة لحم ضأن" at bounding box center [947, 324] width 468 height 25
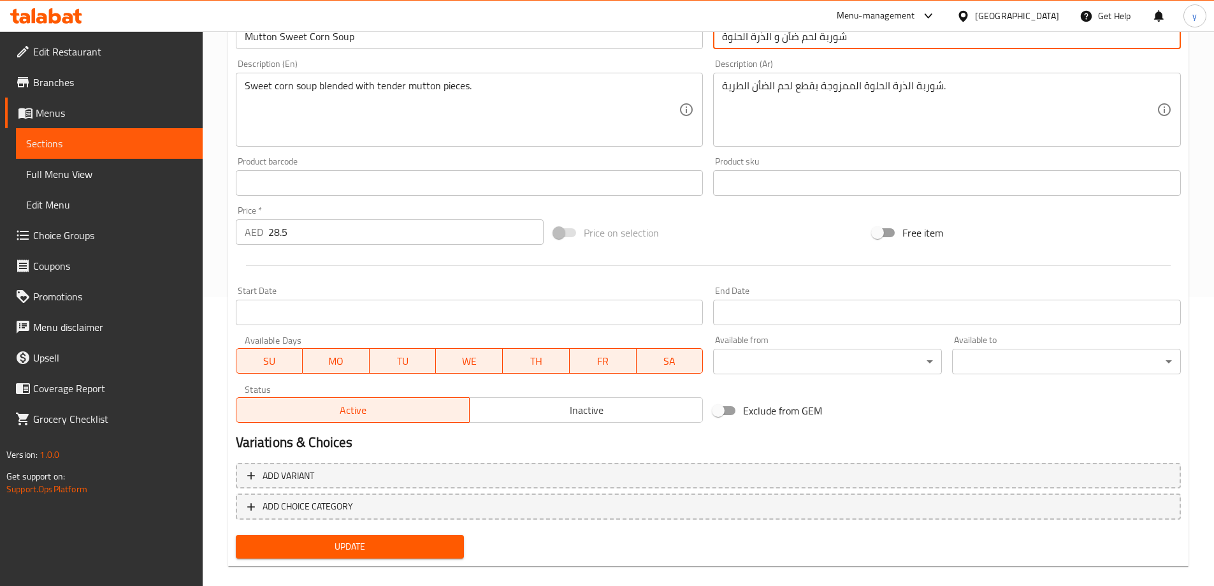
scroll to position [305, 0]
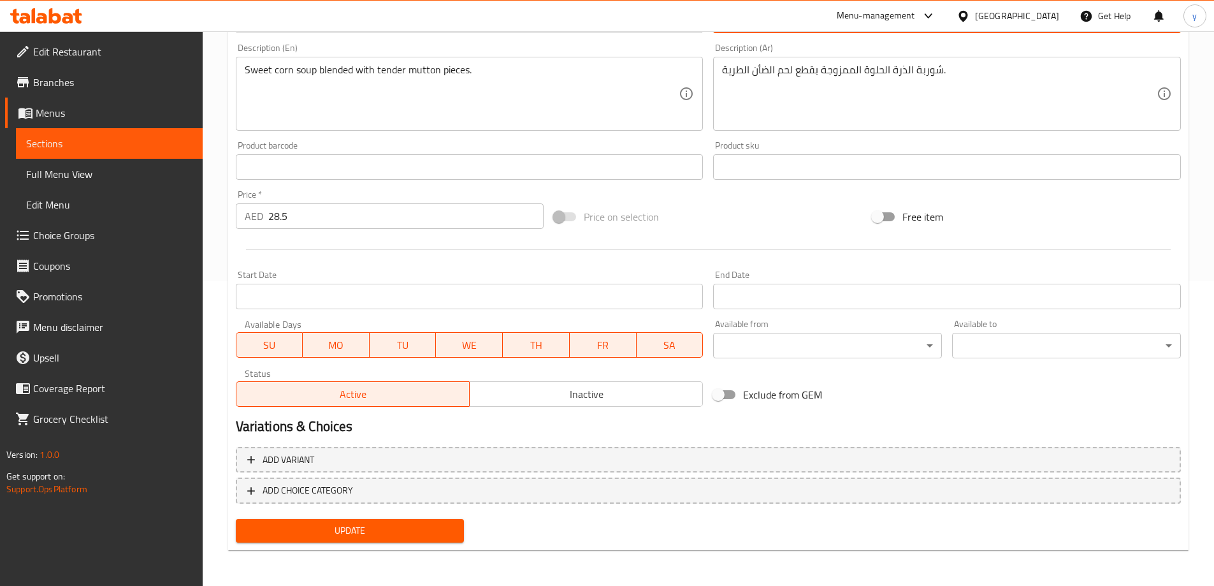
type input "شوربة لحم ضأن و الذرة الحلوة"
click at [405, 533] on span "Update" at bounding box center [350, 531] width 208 height 16
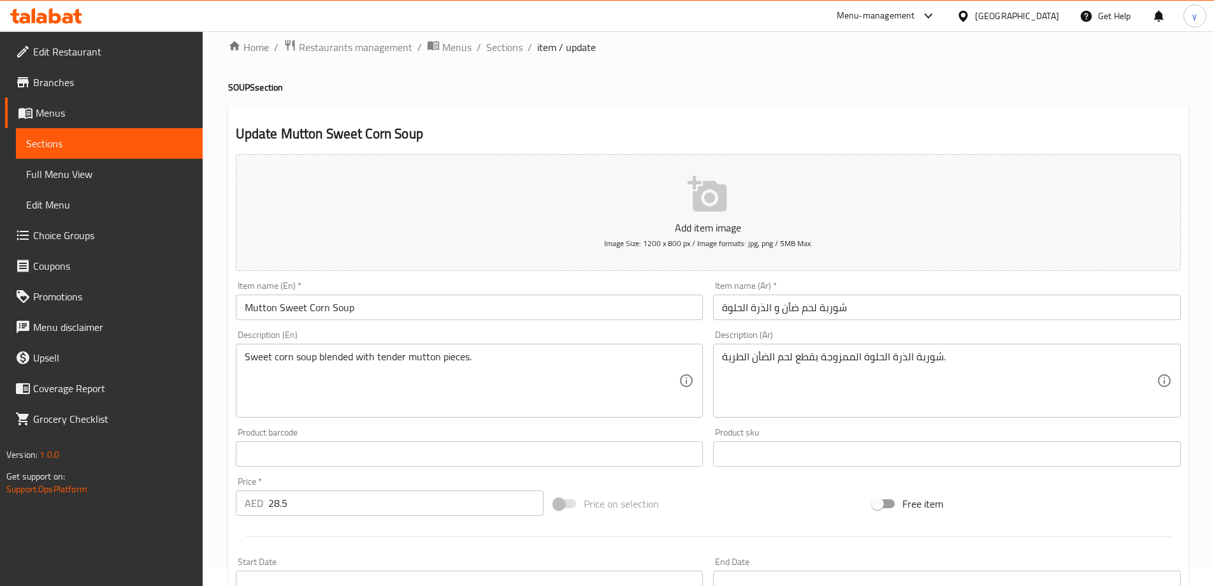
scroll to position [0, 0]
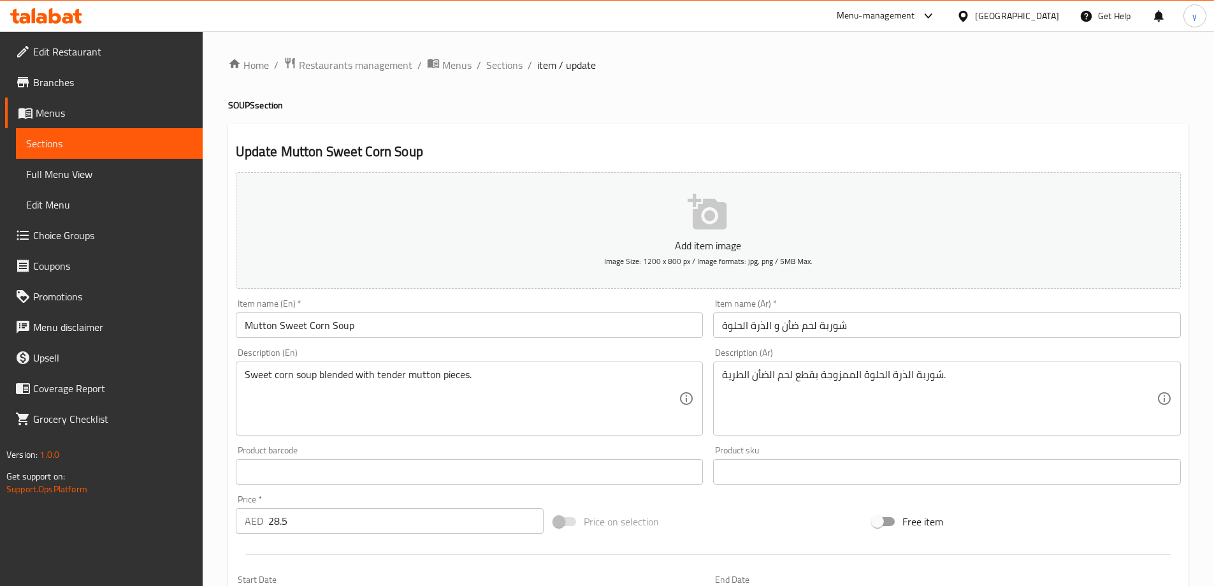
drag, startPoint x: 79, startPoint y: 174, endPoint x: 157, endPoint y: 219, distance: 90.5
click at [79, 174] on span "Full Menu View" at bounding box center [109, 173] width 166 height 15
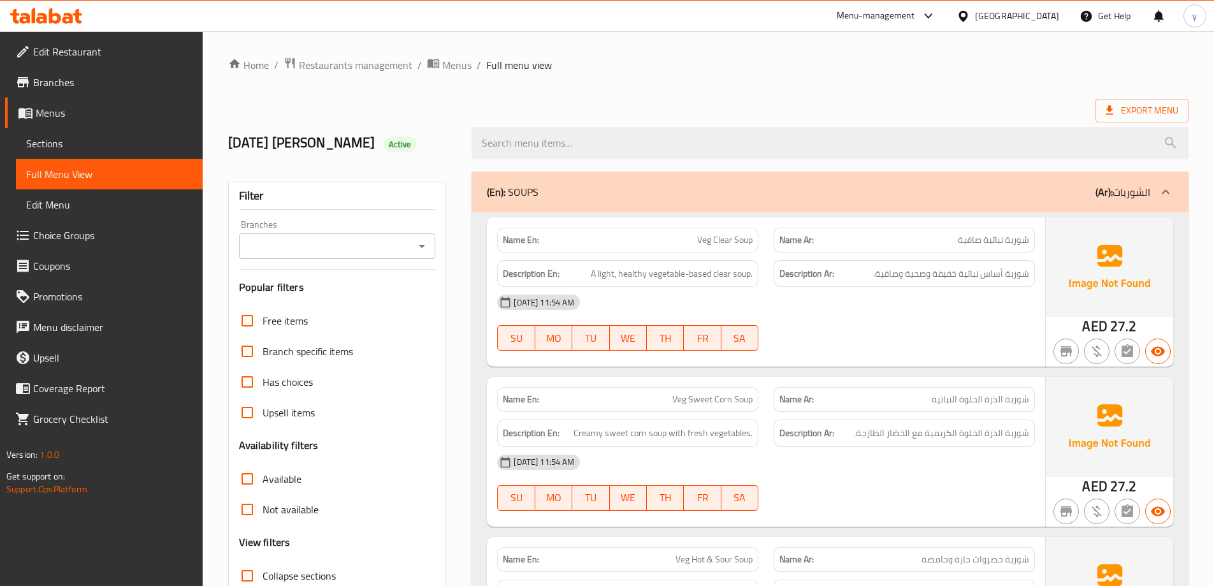
scroll to position [382, 0]
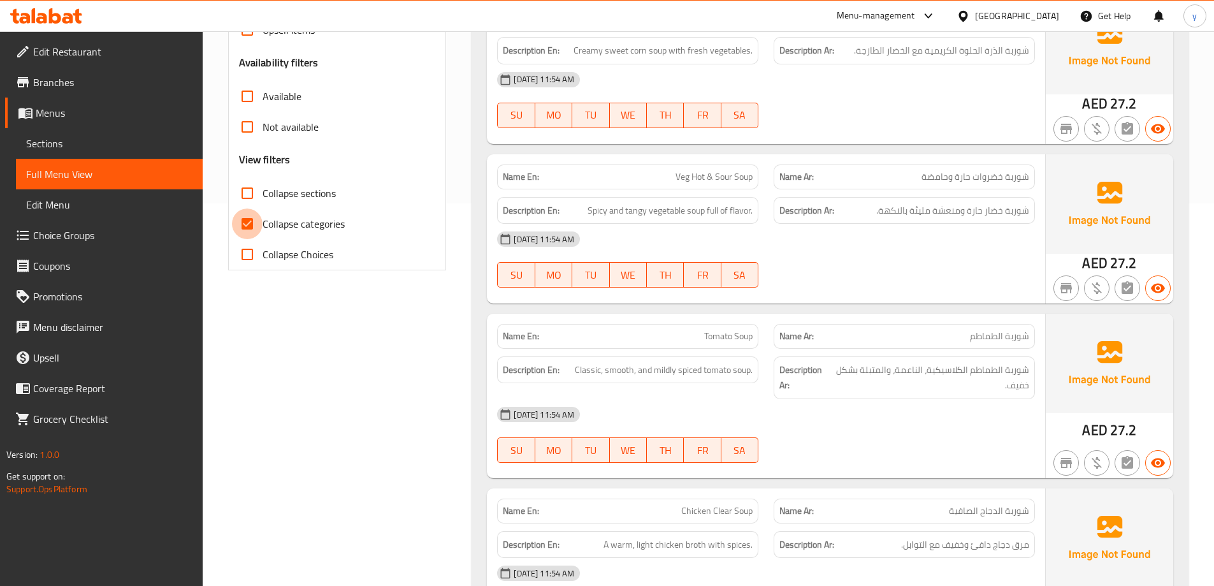
click at [247, 219] on input "Collapse categories" at bounding box center [247, 223] width 31 height 31
checkbox input "false"
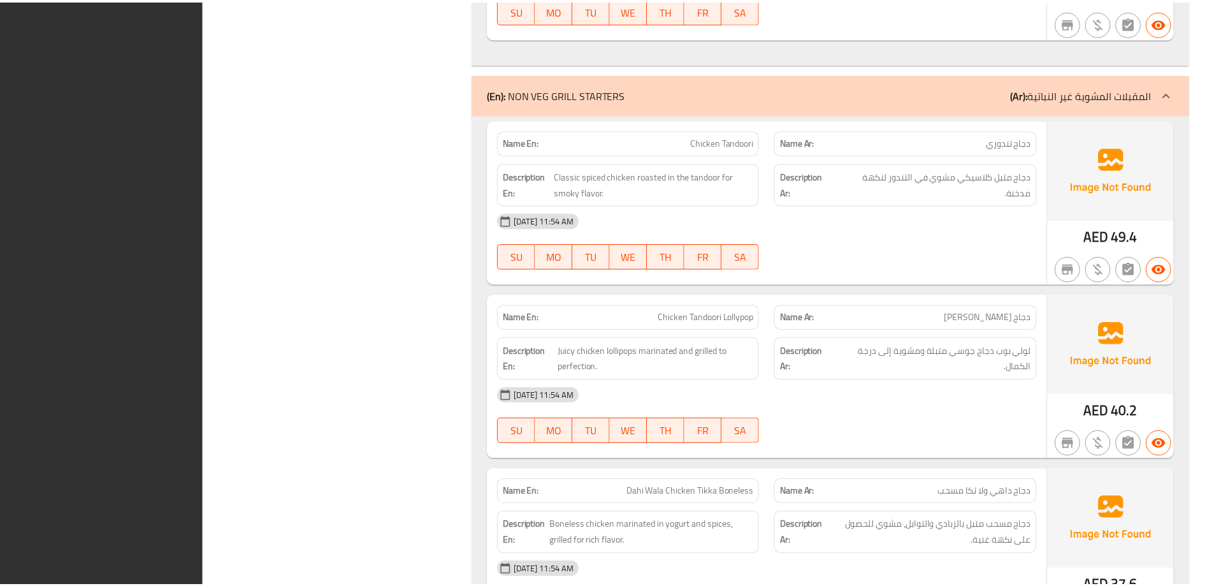
scroll to position [2386, 0]
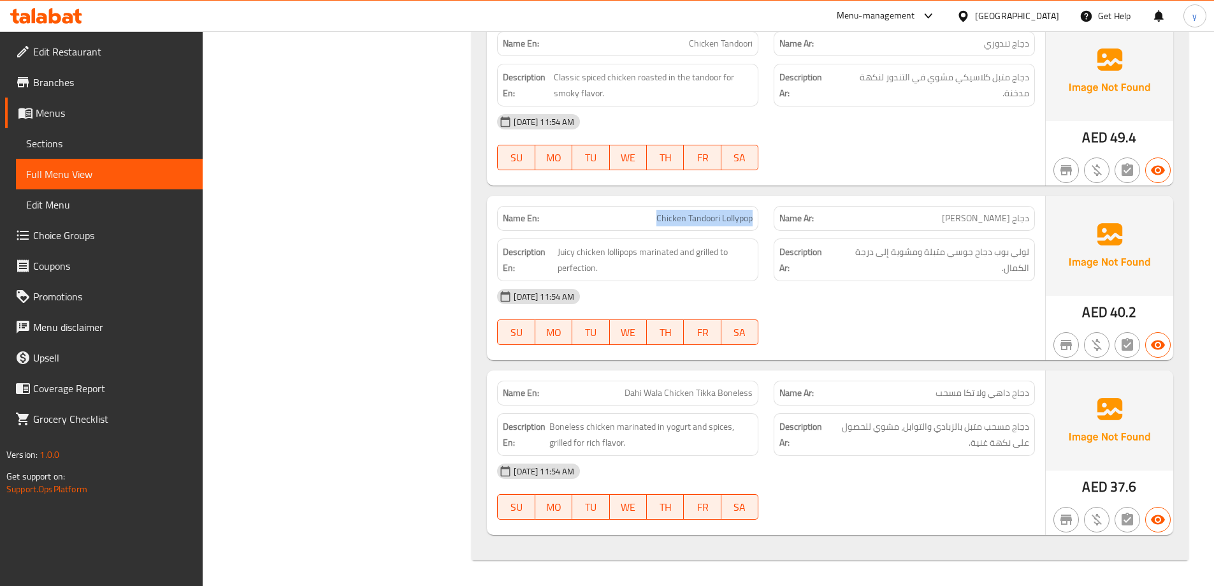
drag, startPoint x: 653, startPoint y: 219, endPoint x: 751, endPoint y: 228, distance: 98.5
click at [751, 228] on div "Name En: Chicken Tandoori Lollypop" at bounding box center [627, 218] width 261 height 25
copy span "Chicken Tandoori Lollypop"
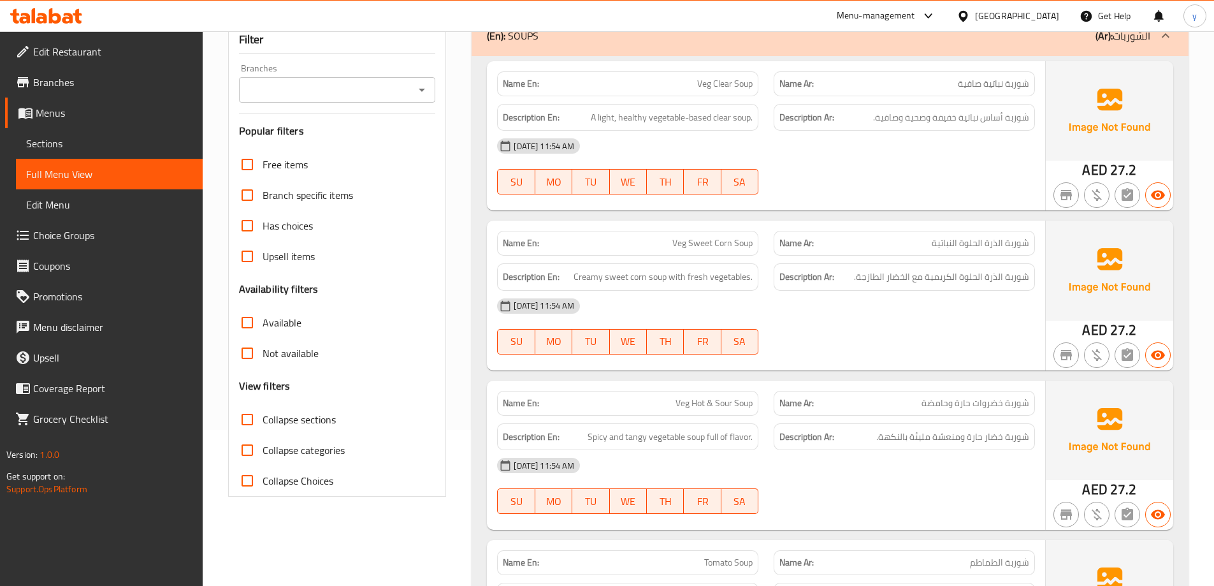
scroll to position [0, 0]
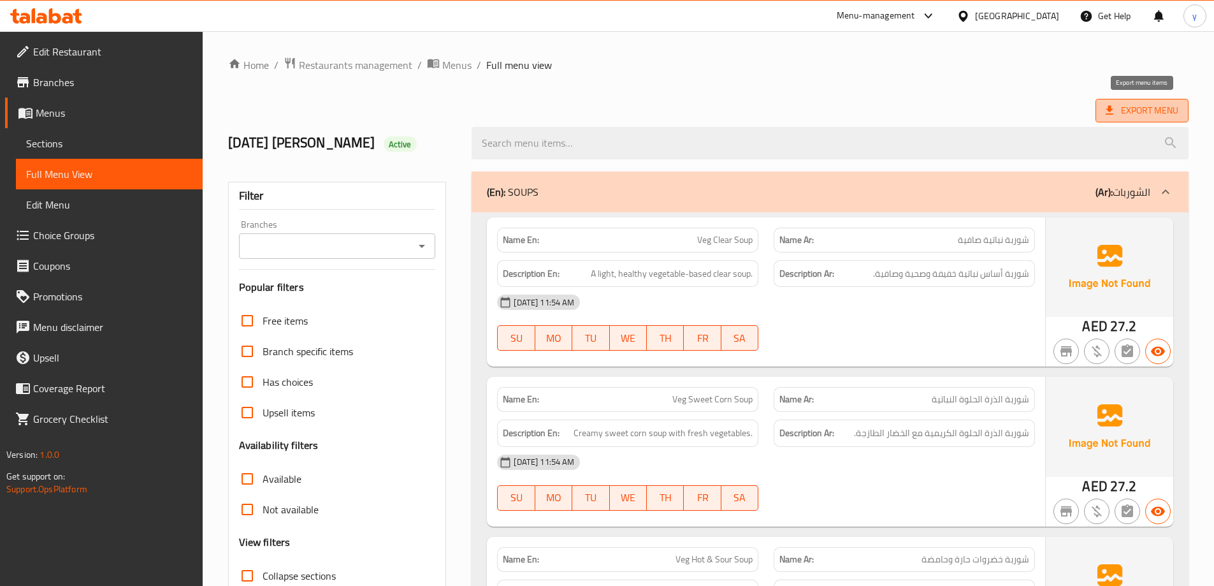
click at [1139, 106] on span "Export Menu" at bounding box center [1142, 111] width 73 height 16
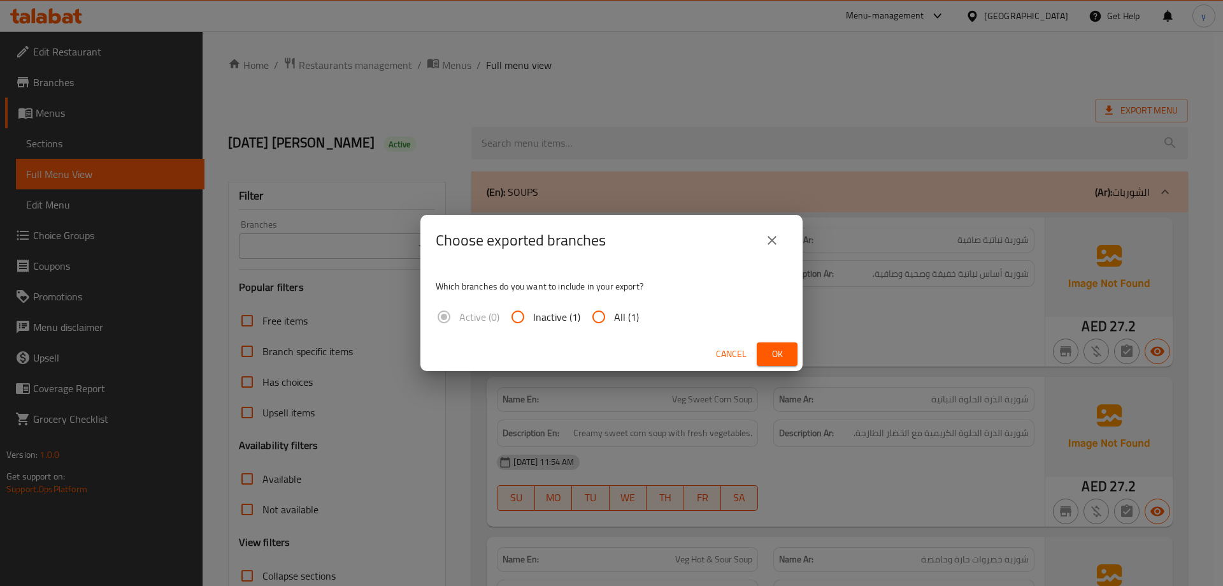
click at [618, 317] on span "All (1)" at bounding box center [626, 316] width 25 height 15
click at [614, 317] on input "All (1)" at bounding box center [599, 316] width 31 height 31
radio input "true"
click at [788, 359] on button "Ok" at bounding box center [777, 354] width 41 height 24
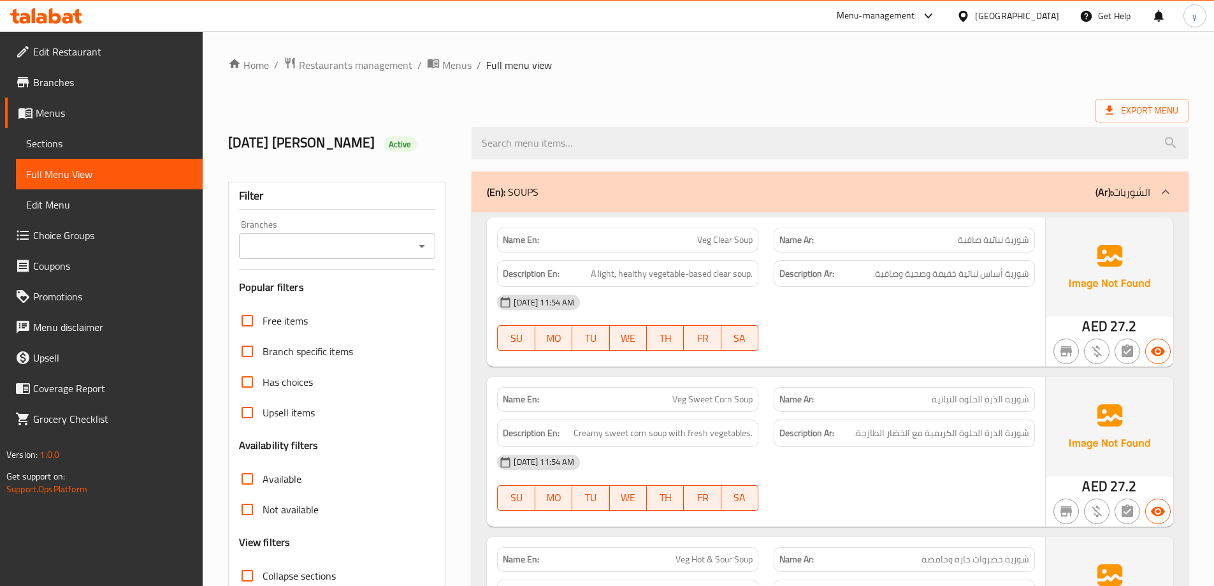
click at [54, 52] on span "Edit Restaurant" at bounding box center [112, 51] width 159 height 15
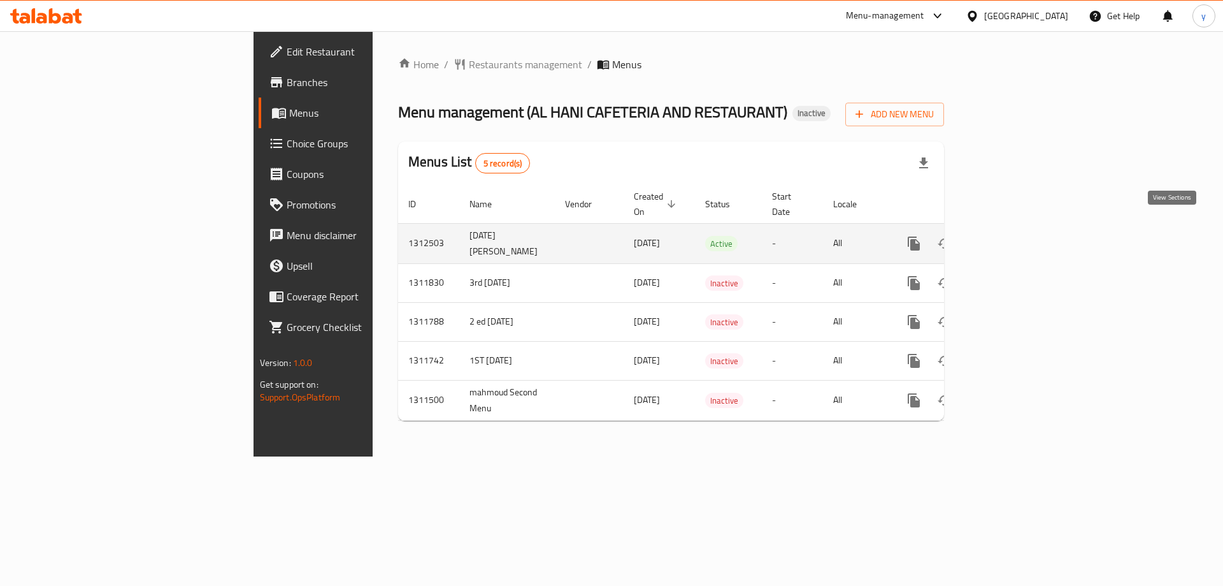
click at [1014, 236] on icon "enhanced table" at bounding box center [1006, 243] width 15 height 15
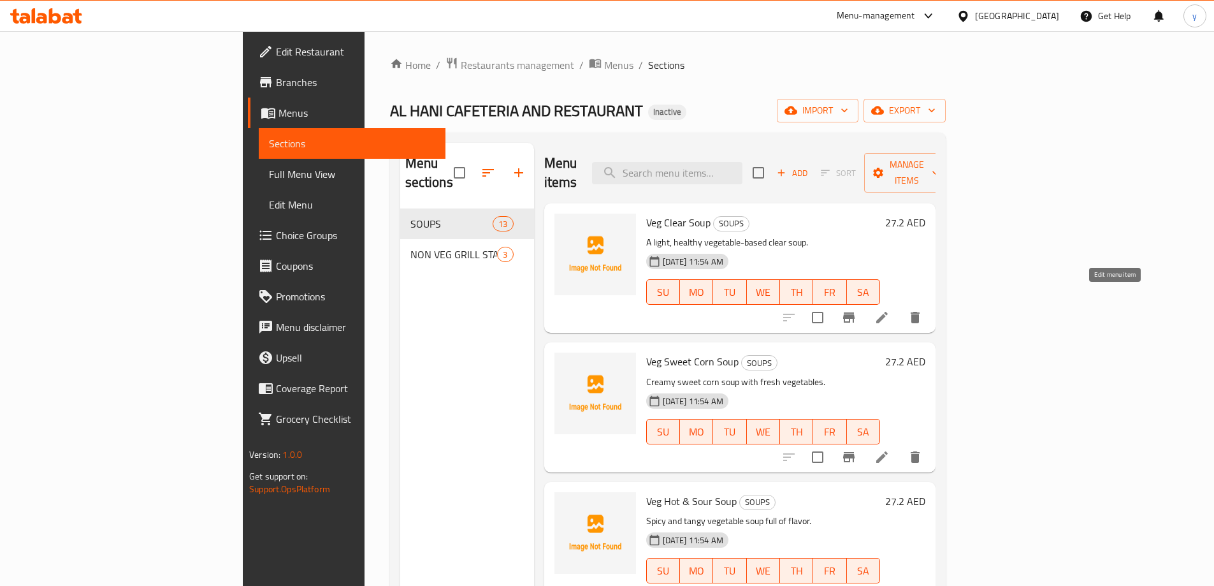
click at [888, 312] on icon at bounding box center [881, 317] width 11 height 11
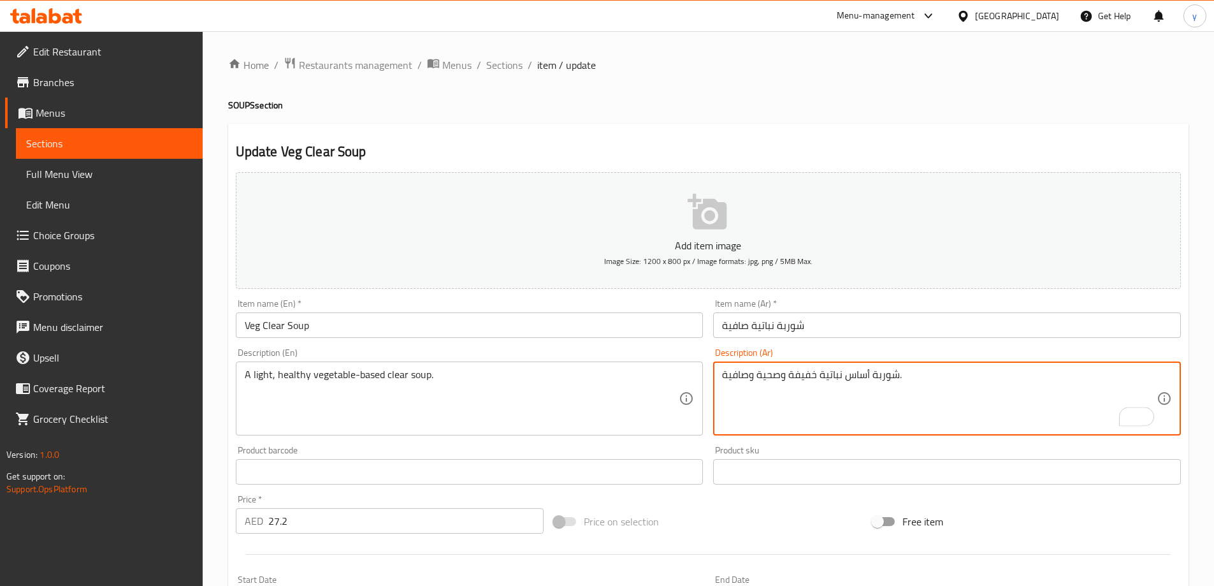
click at [818, 379] on textarea "شوربة أساس نباتية خفيفة وصحية وصافية." at bounding box center [939, 398] width 435 height 61
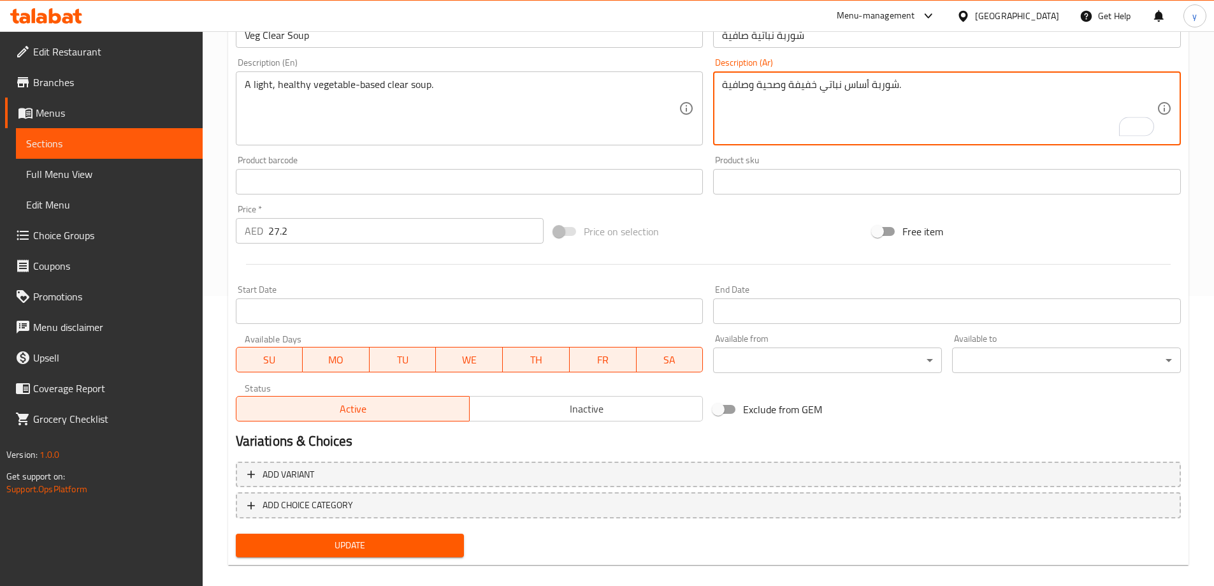
scroll to position [305, 0]
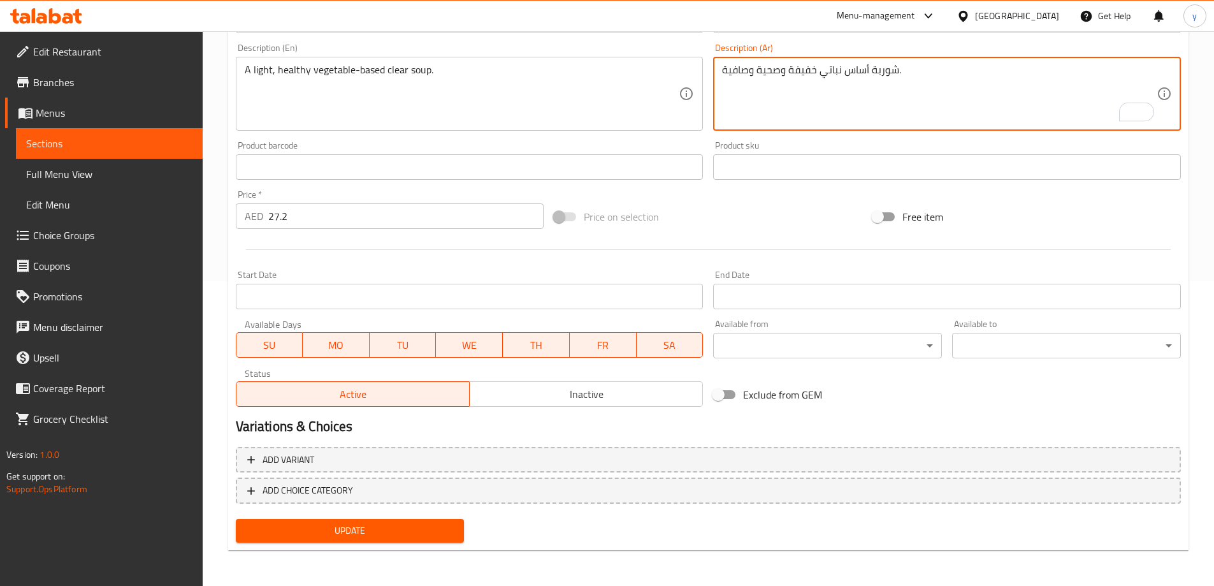
type textarea "شوربة أساس نباتي خفيفة وصحية وصافية."
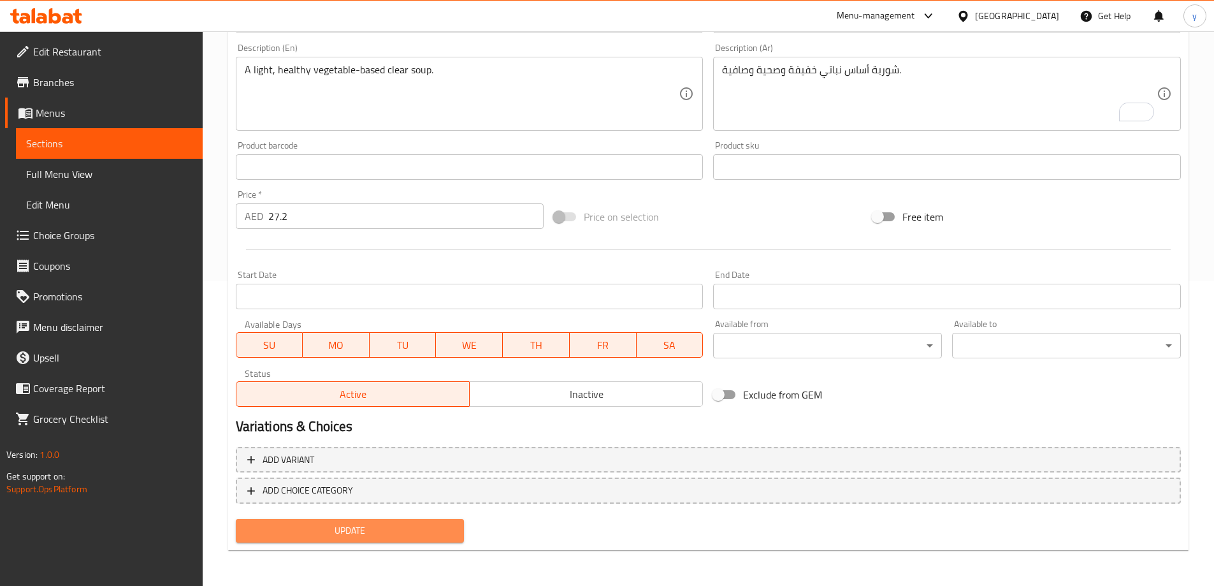
click at [415, 521] on button "Update" at bounding box center [350, 531] width 229 height 24
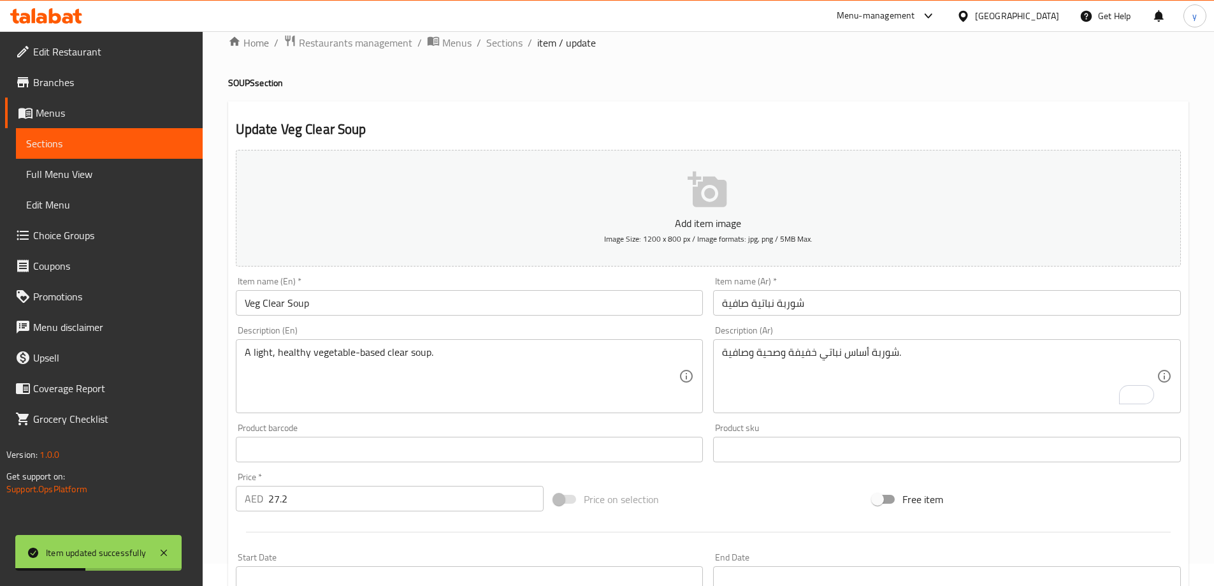
scroll to position [0, 0]
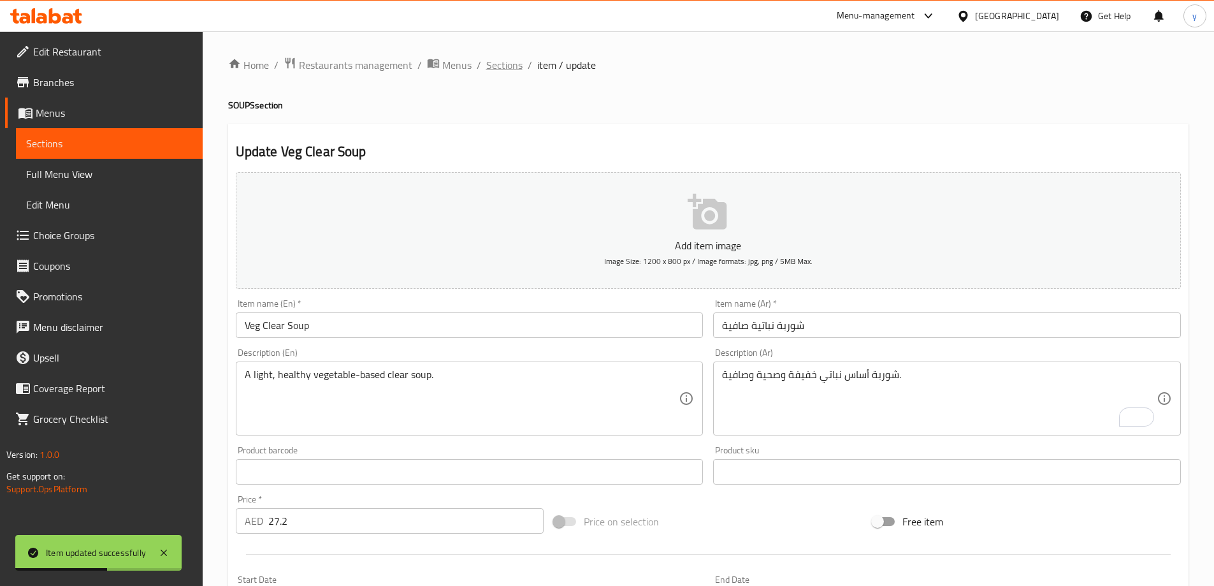
click at [501, 69] on span "Sections" at bounding box center [504, 64] width 36 height 15
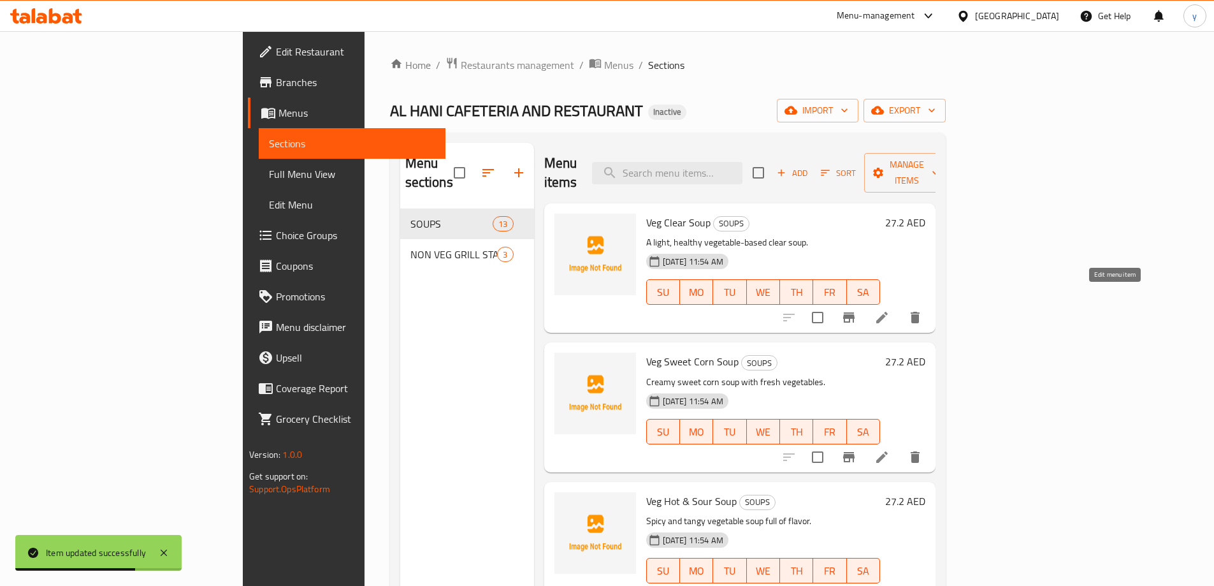
click at [890, 310] on icon at bounding box center [881, 317] width 15 height 15
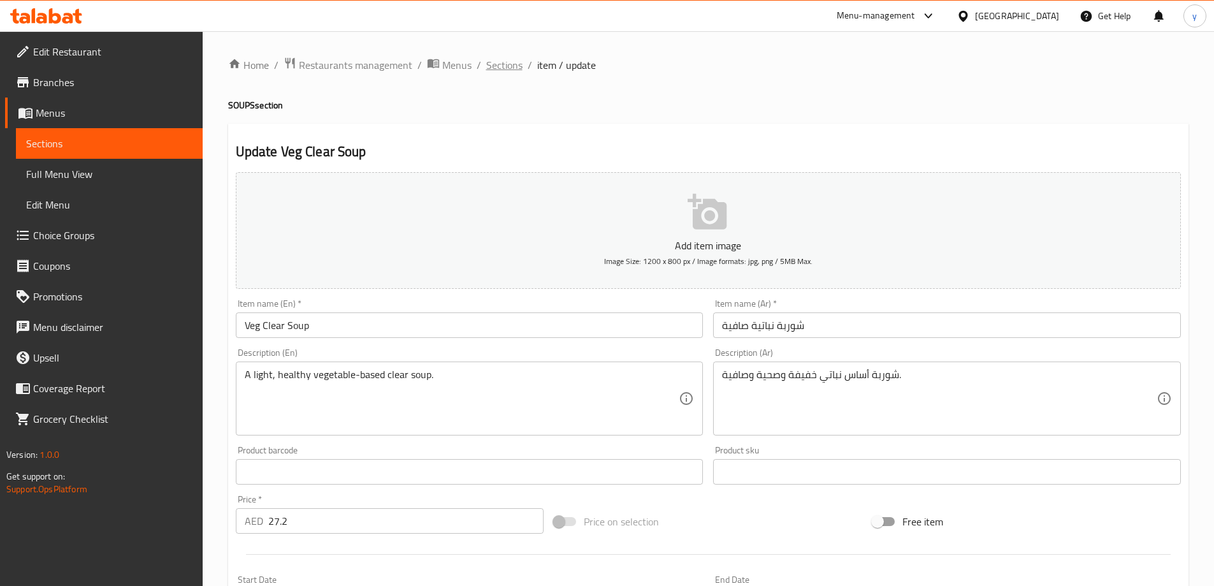
click at [494, 68] on span "Sections" at bounding box center [504, 64] width 36 height 15
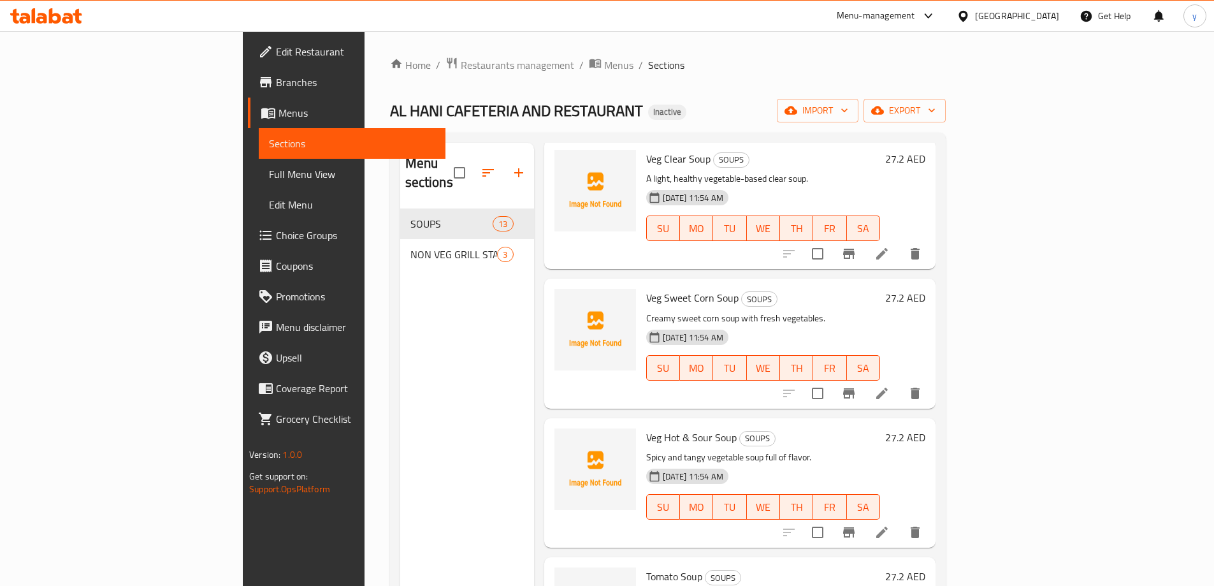
scroll to position [127, 0]
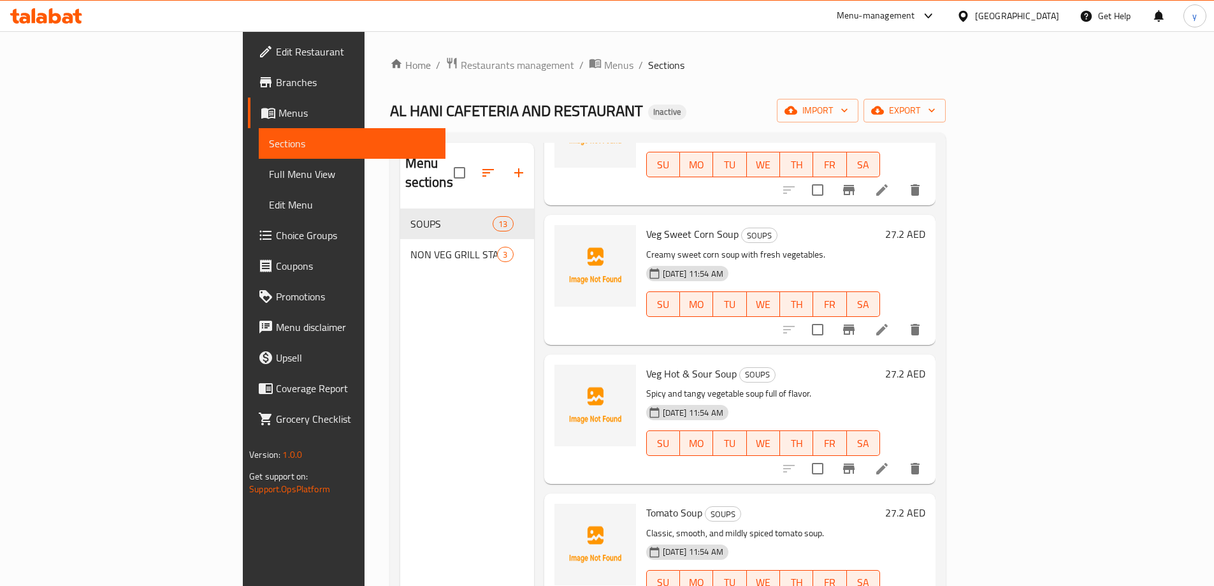
click at [890, 322] on icon at bounding box center [881, 329] width 15 height 15
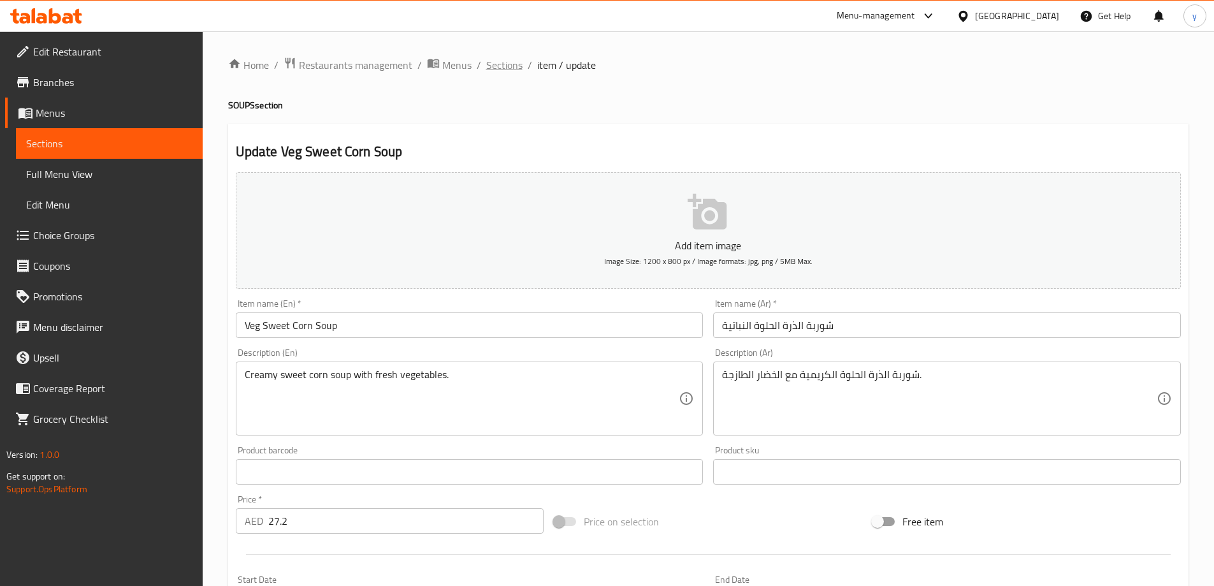
click at [499, 71] on span "Sections" at bounding box center [504, 64] width 36 height 15
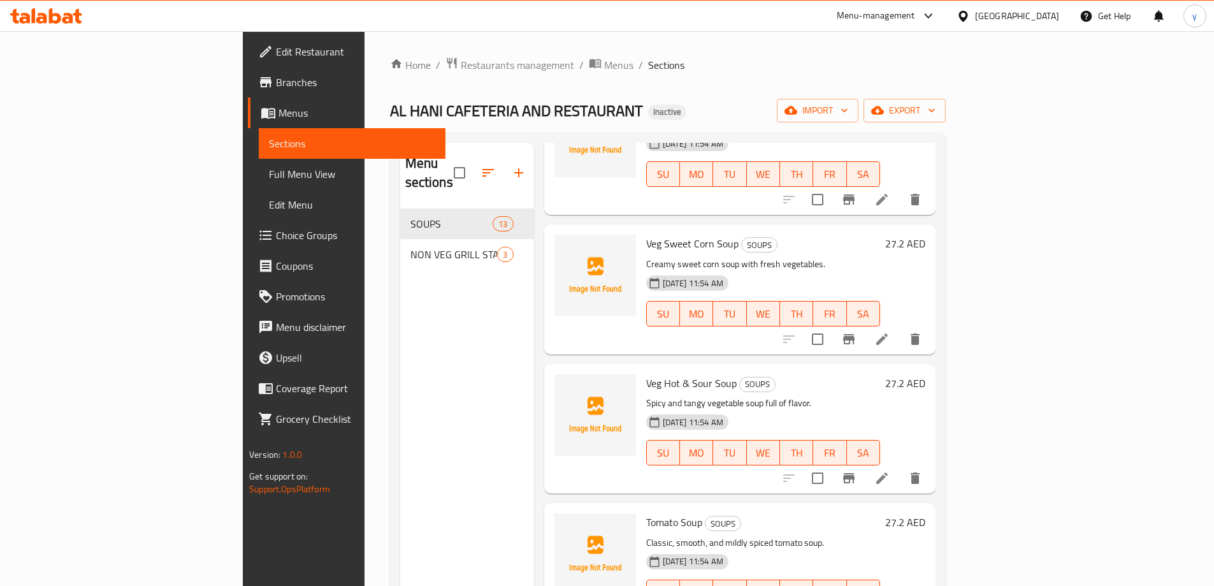
scroll to position [127, 0]
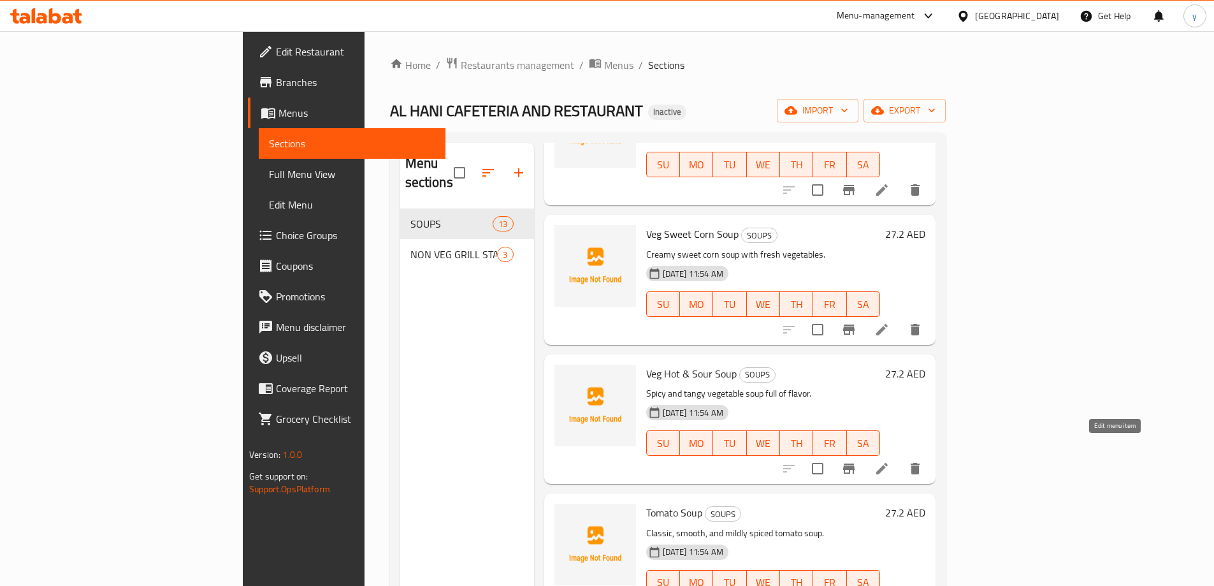
click at [890, 461] on icon at bounding box center [881, 468] width 15 height 15
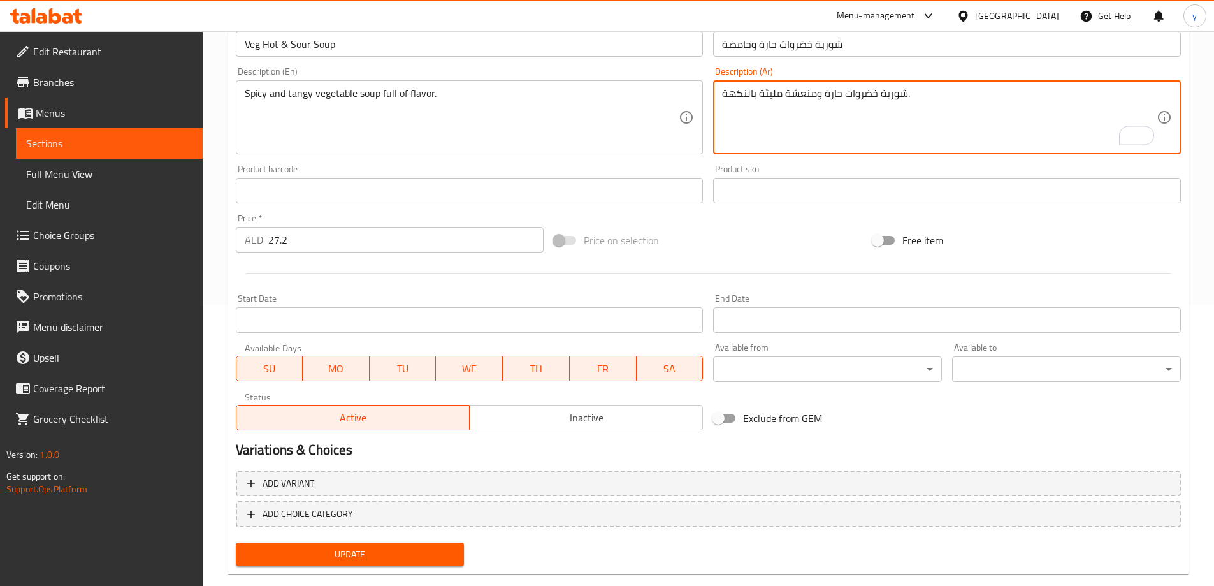
scroll to position [305, 0]
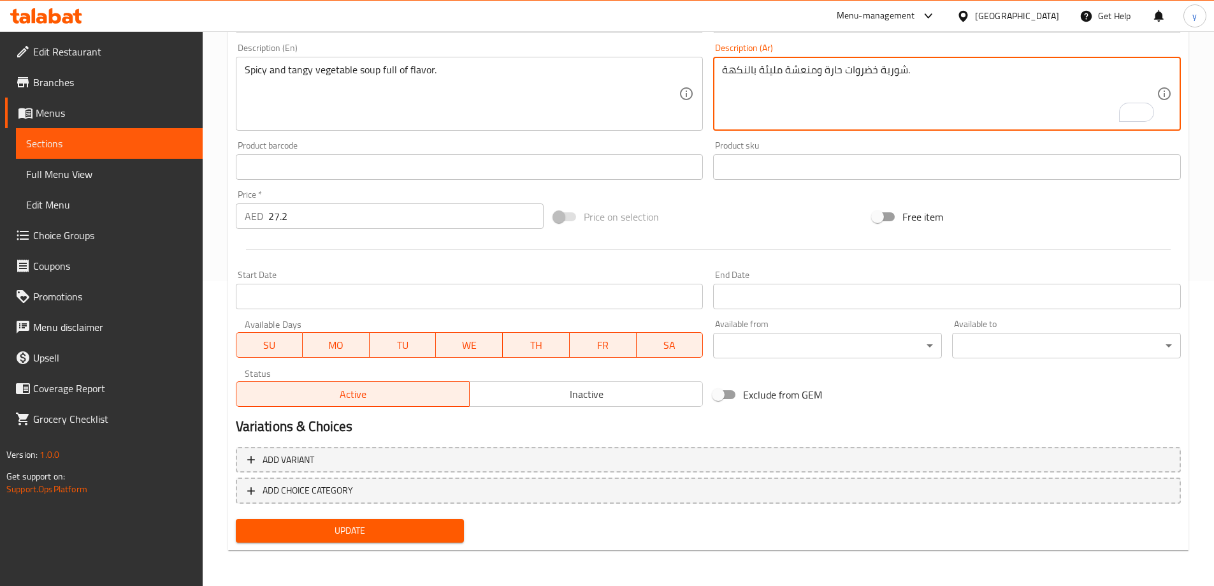
type textarea "شوربة خضروات حارة ومنعشة مليئة بالنكهة."
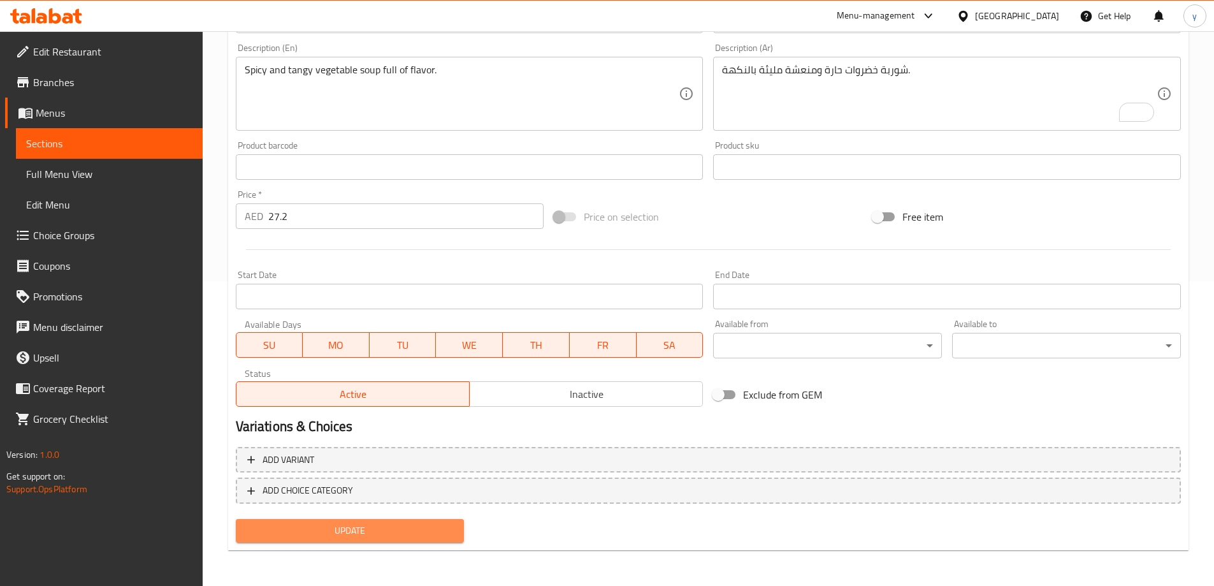
click at [457, 531] on button "Update" at bounding box center [350, 531] width 229 height 24
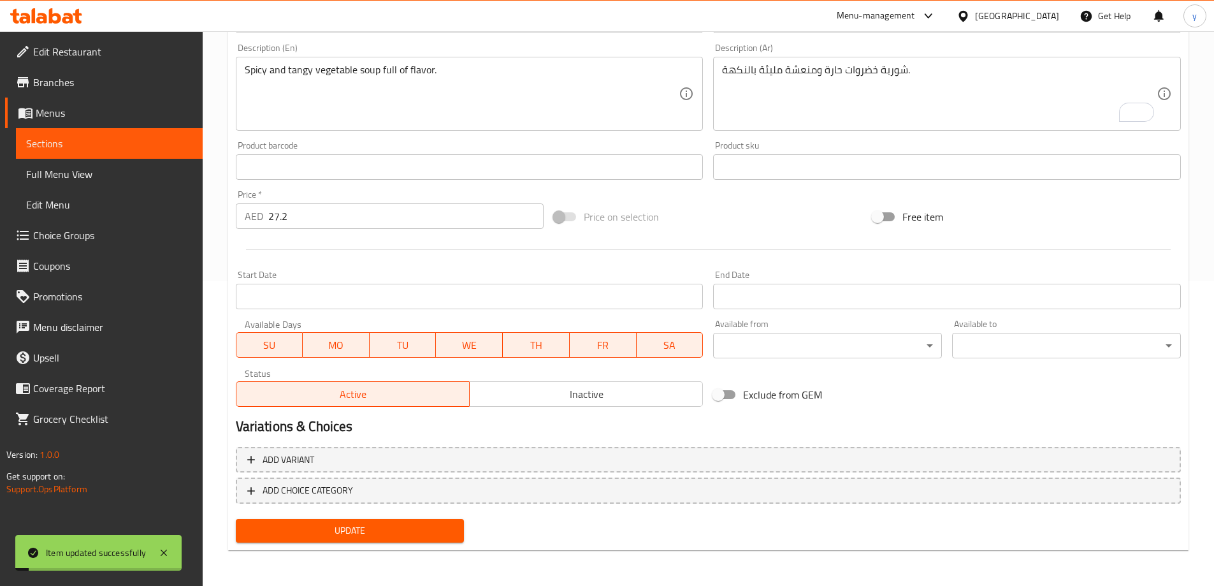
scroll to position [0, 0]
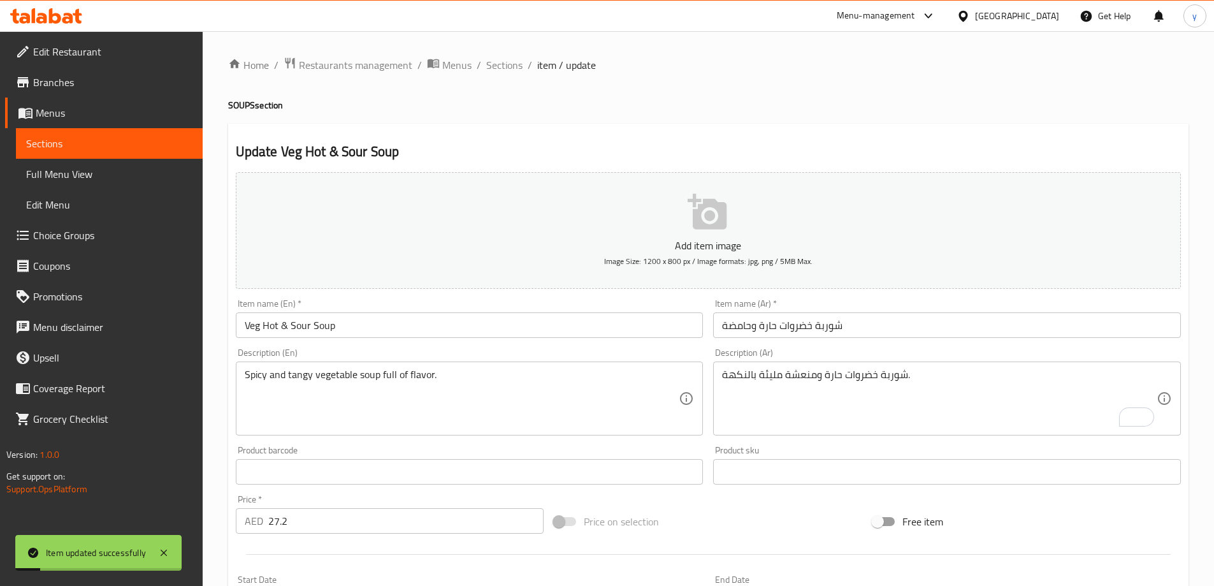
click at [499, 69] on span "Sections" at bounding box center [504, 64] width 36 height 15
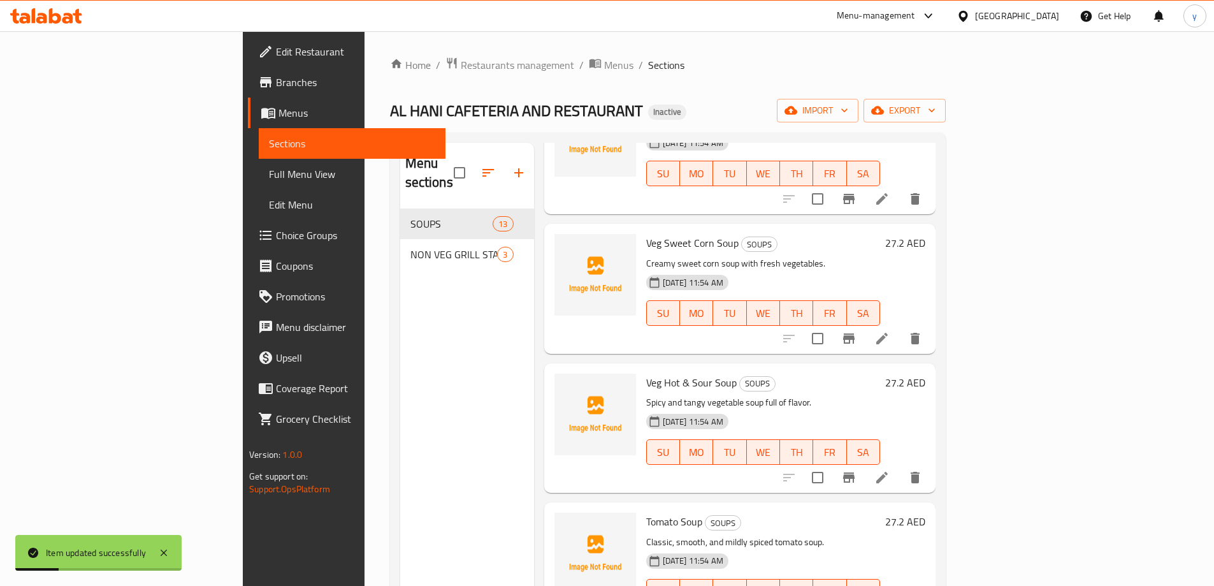
scroll to position [127, 0]
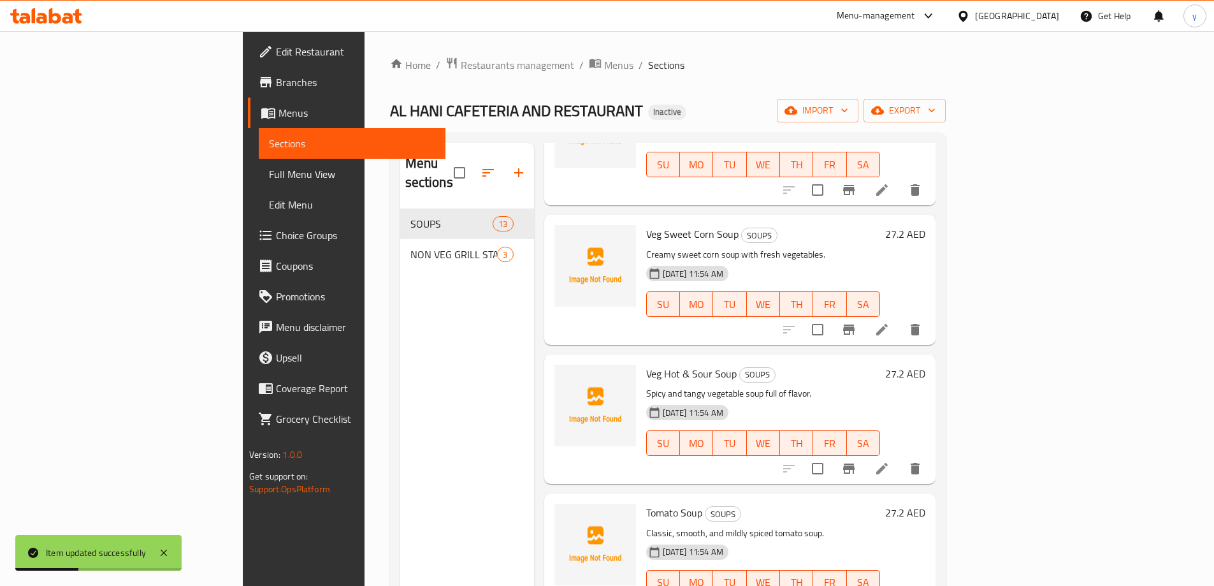
click at [888, 463] on icon at bounding box center [881, 468] width 11 height 11
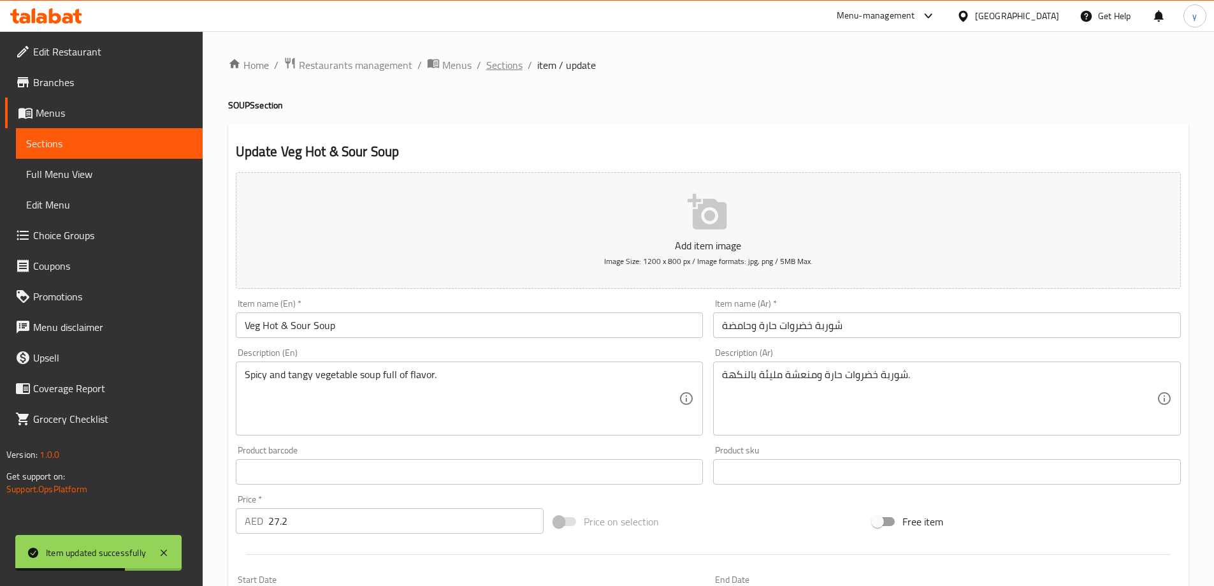
click at [519, 61] on span "Sections" at bounding box center [504, 64] width 36 height 15
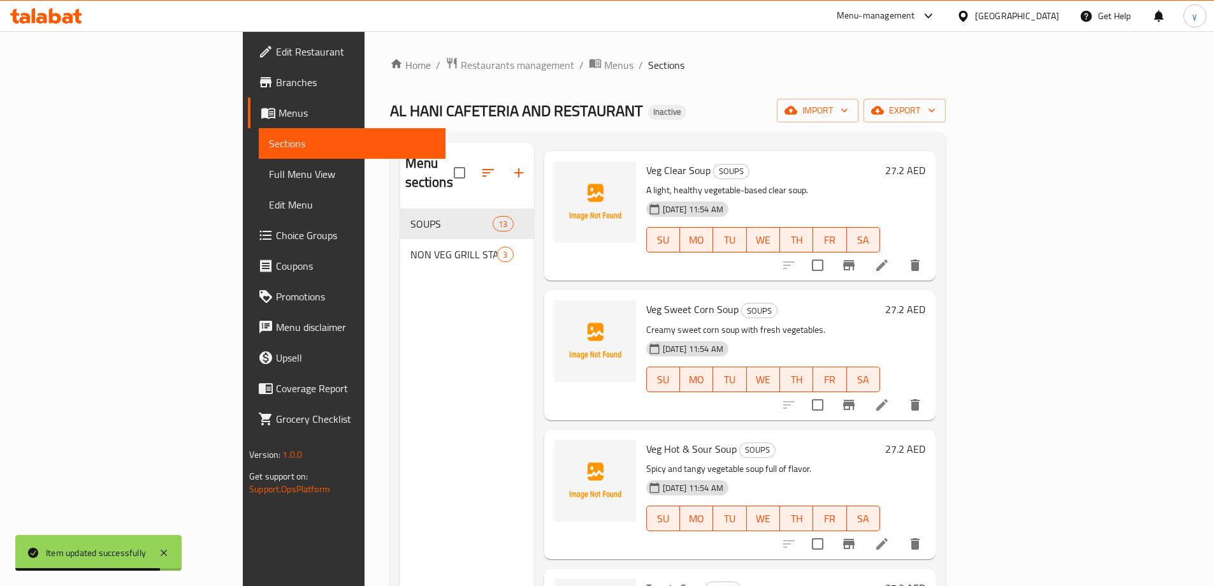
scroll to position [127, 0]
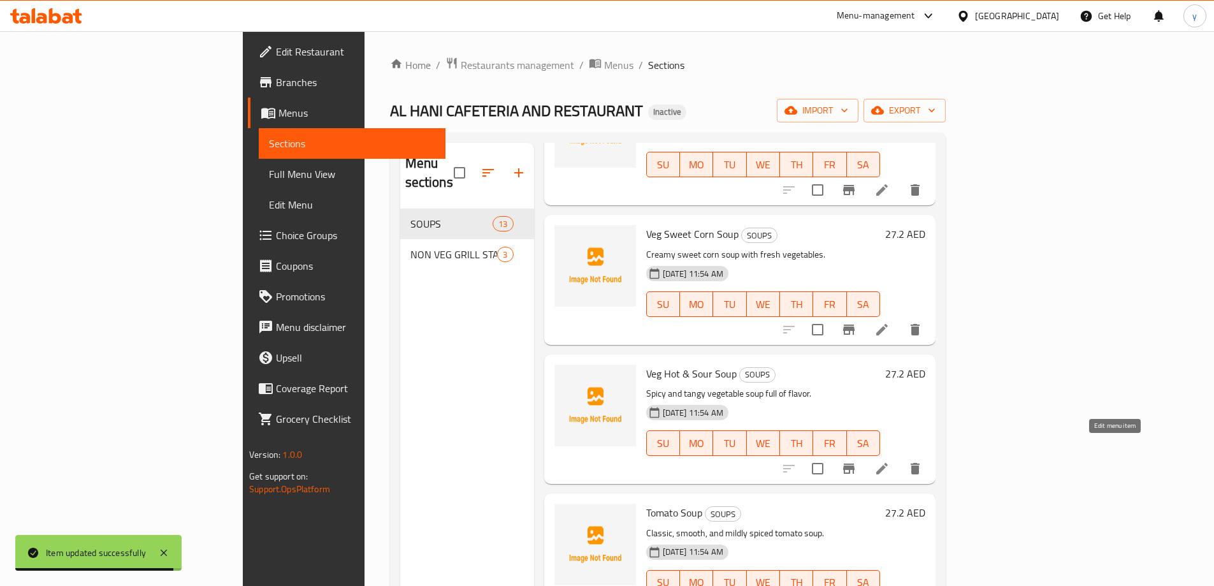
click at [888, 463] on icon at bounding box center [881, 468] width 11 height 11
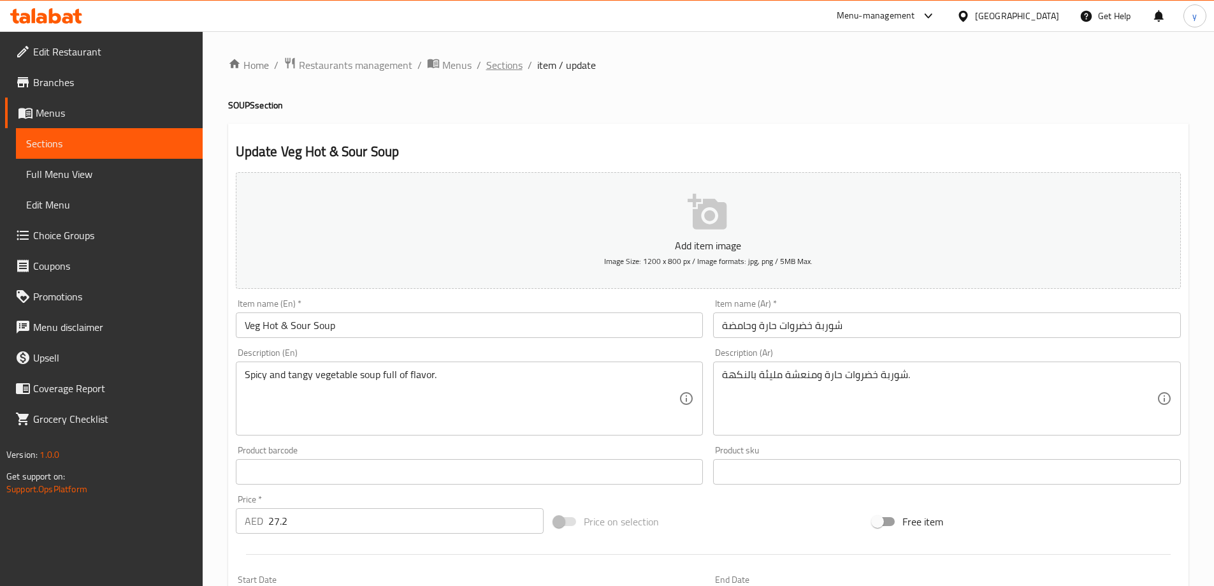
click at [489, 65] on span "Sections" at bounding box center [504, 64] width 36 height 15
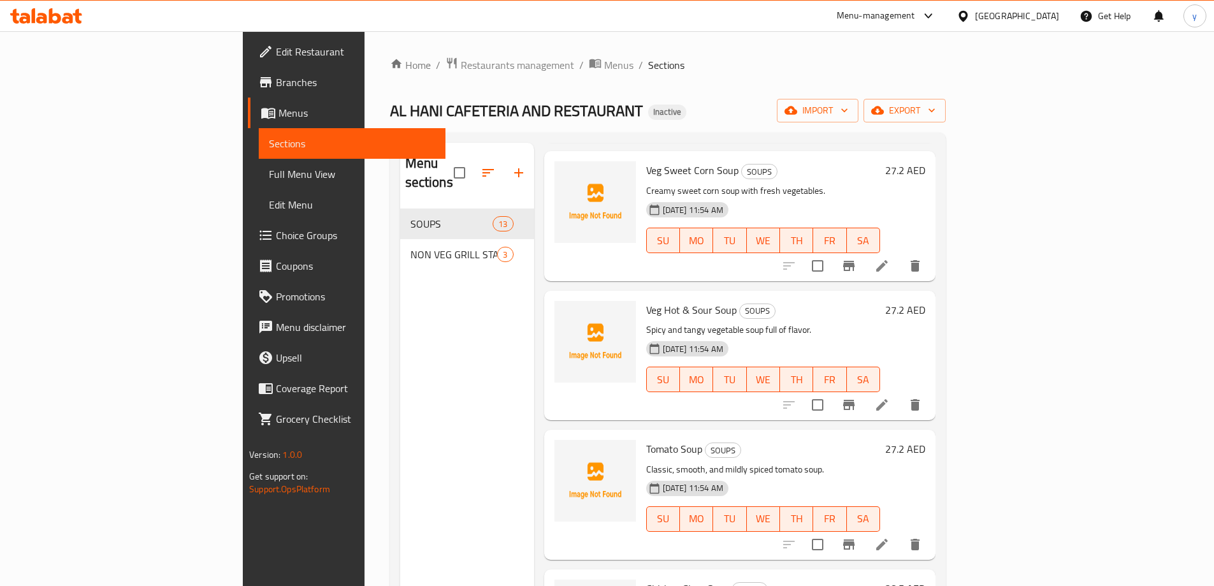
scroll to position [255, 0]
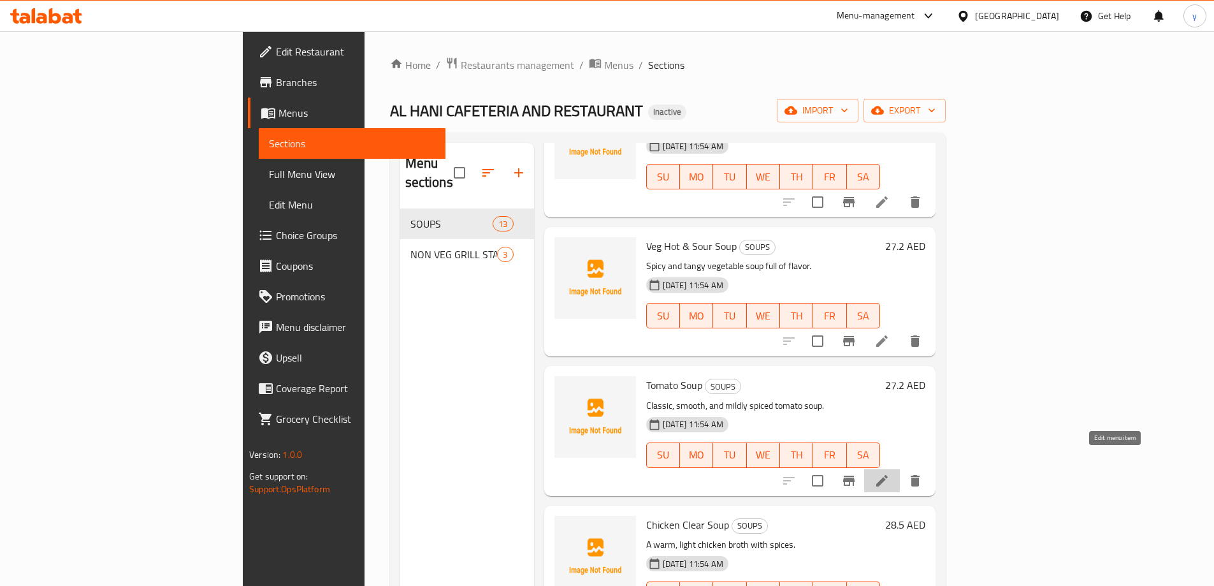
click at [890, 473] on icon at bounding box center [881, 480] width 15 height 15
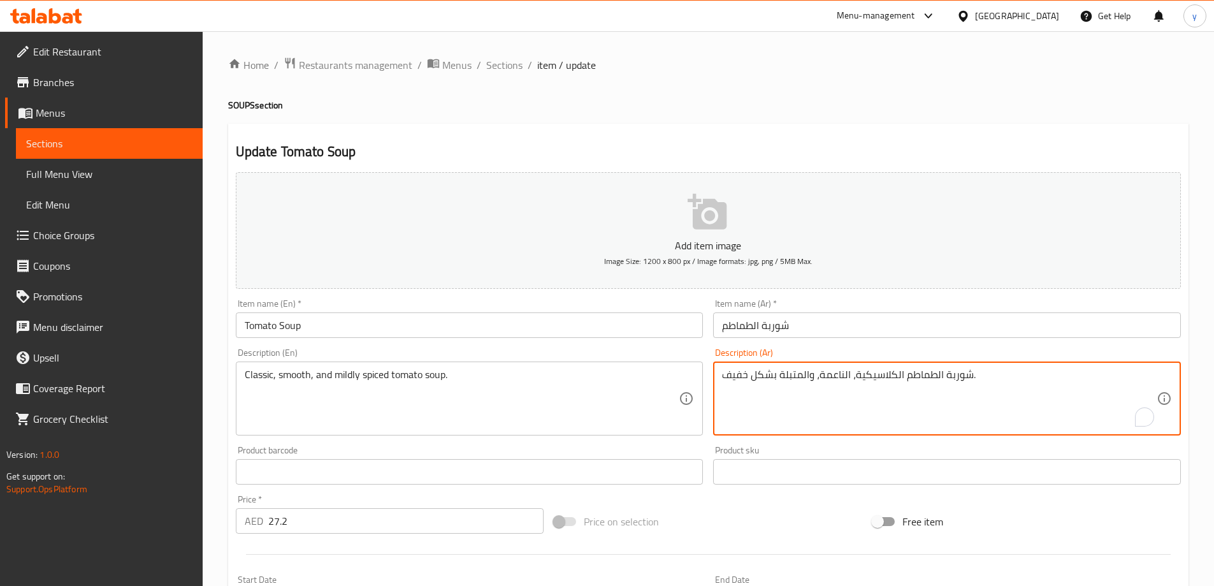
click at [827, 377] on textarea "شوربة الطماطم الكلاسيكية، الناعمة، والمتبلة بشكل خفيف." at bounding box center [939, 398] width 435 height 61
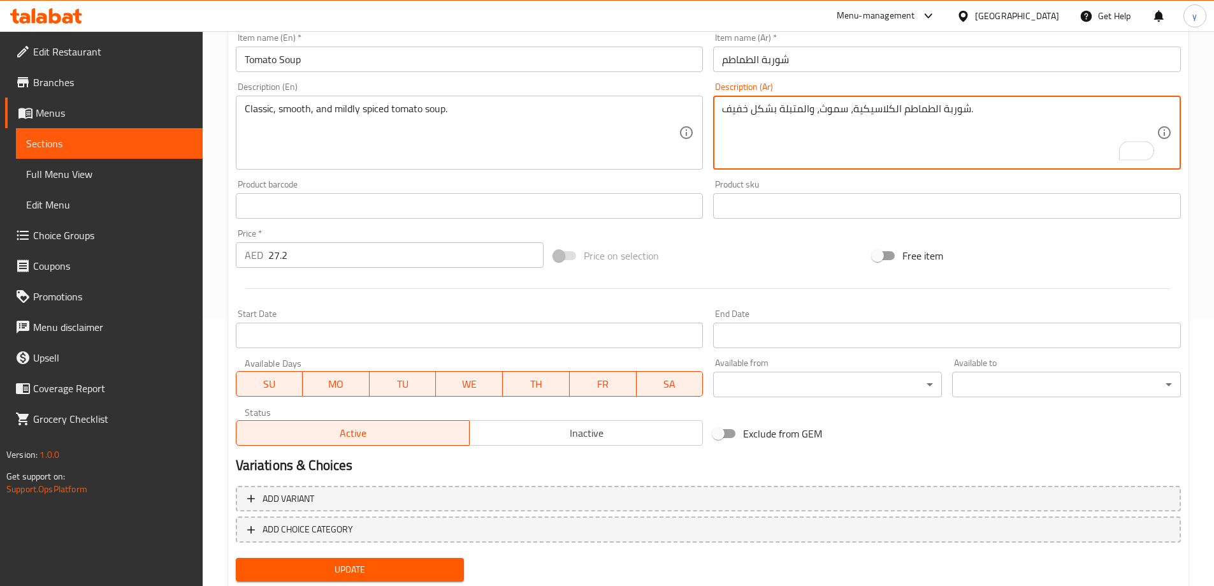
scroll to position [305, 0]
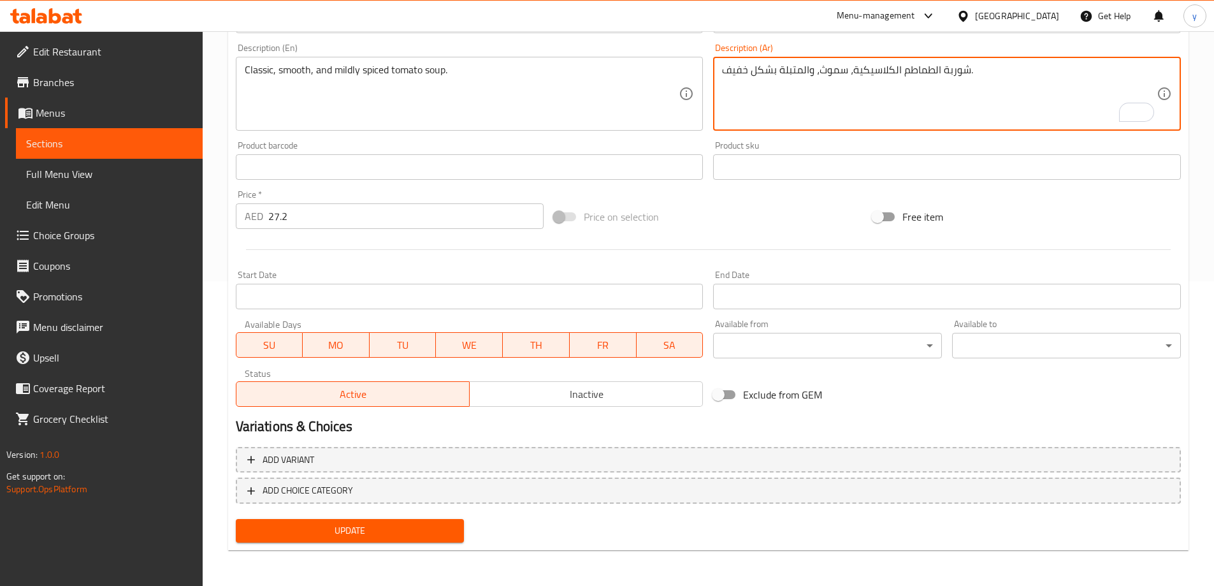
type textarea "شوربة الطماطم الكلاسيكية، سموث، والمتبلة بشكل خفيف."
click at [424, 526] on span "Update" at bounding box center [350, 531] width 208 height 16
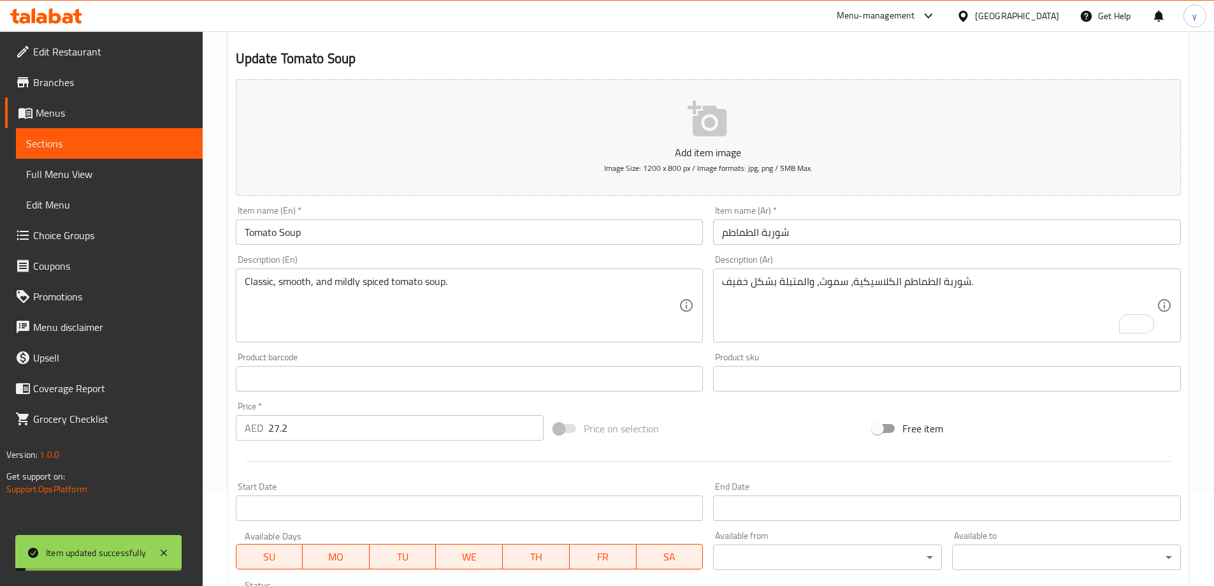
scroll to position [0, 0]
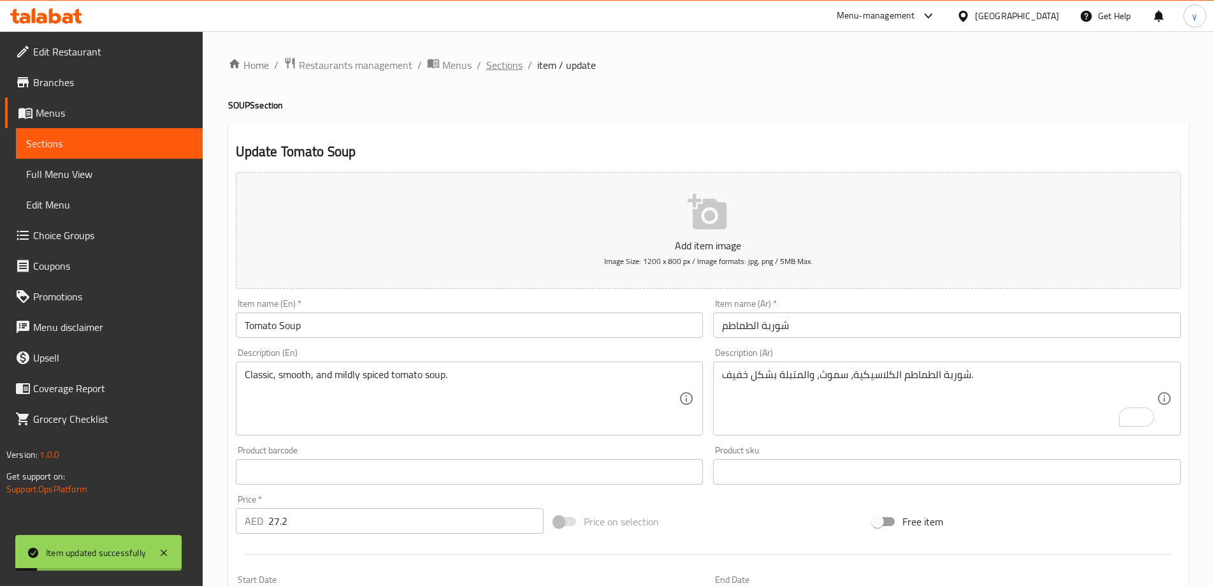
click at [510, 62] on span "Sections" at bounding box center [504, 64] width 36 height 15
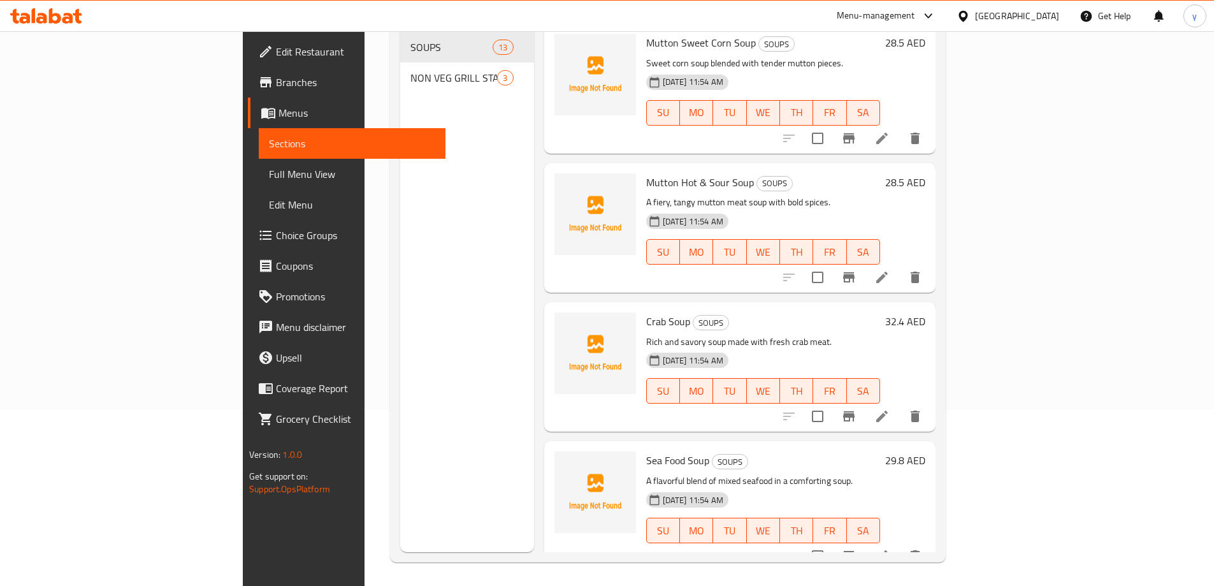
scroll to position [178, 0]
click at [890, 546] on icon at bounding box center [881, 553] width 15 height 15
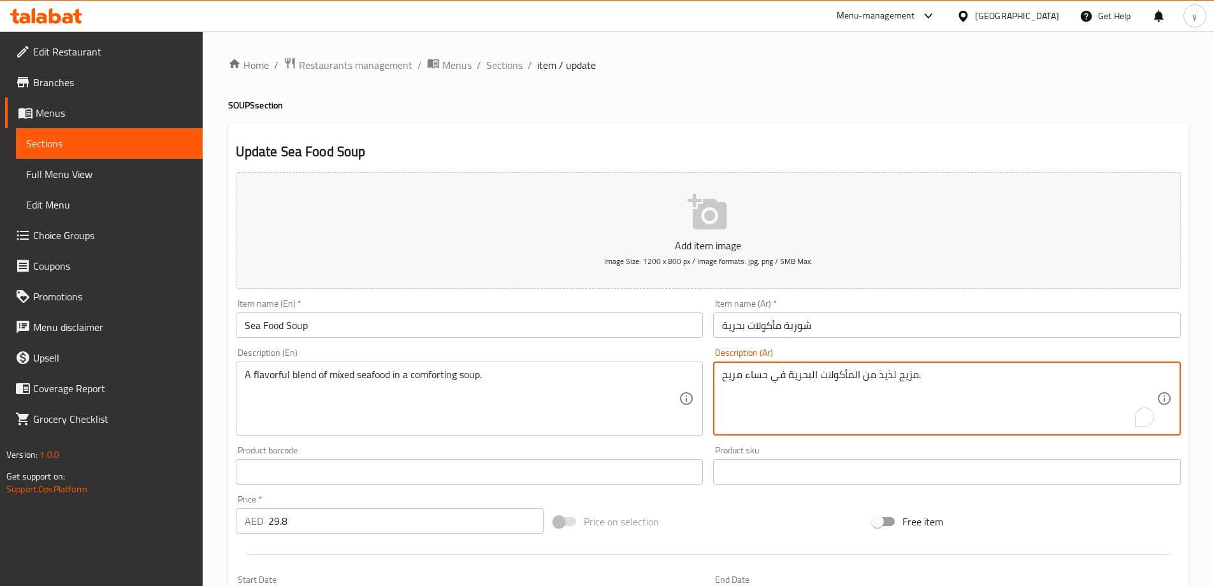
click at [742, 373] on textarea "مزيج لذيذ من المأكولات البحرية في حساء مريح." at bounding box center [939, 398] width 435 height 61
click at [791, 377] on textarea "مزيج لذيذ من المأكولات البحرية في شوربة مريح." at bounding box center [939, 398] width 435 height 61
click at [722, 375] on textarea "مزيج لذيذ من المأكولات البحرية المشكلة في شوربة مريح." at bounding box center [939, 398] width 435 height 61
click at [976, 378] on textarea "مزيج لذيذ من المأكولات البحرية المشكلة في شوربة مريح." at bounding box center [939, 398] width 435 height 61
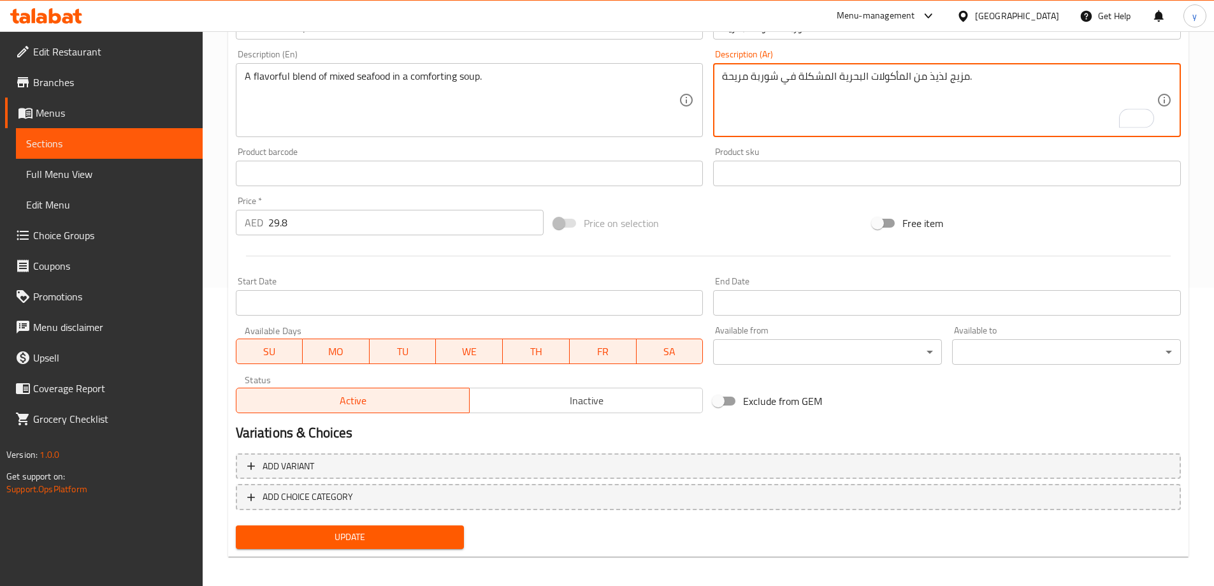
scroll to position [305, 0]
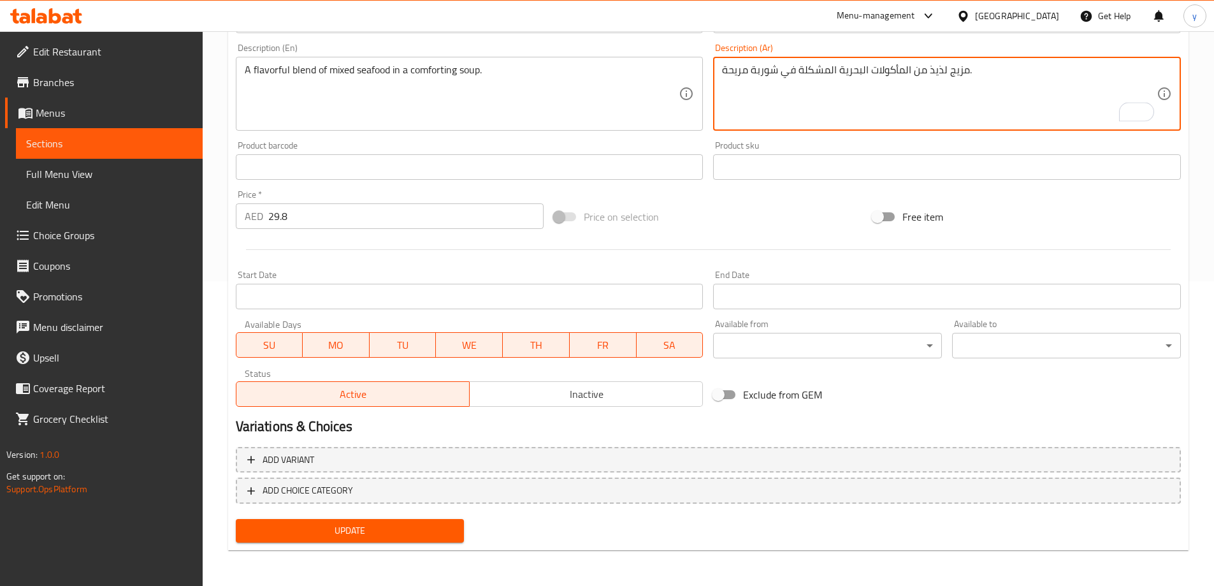
type textarea "مزيج لذيذ من المأكولات البحرية المشكلة في شوربة مريحة."
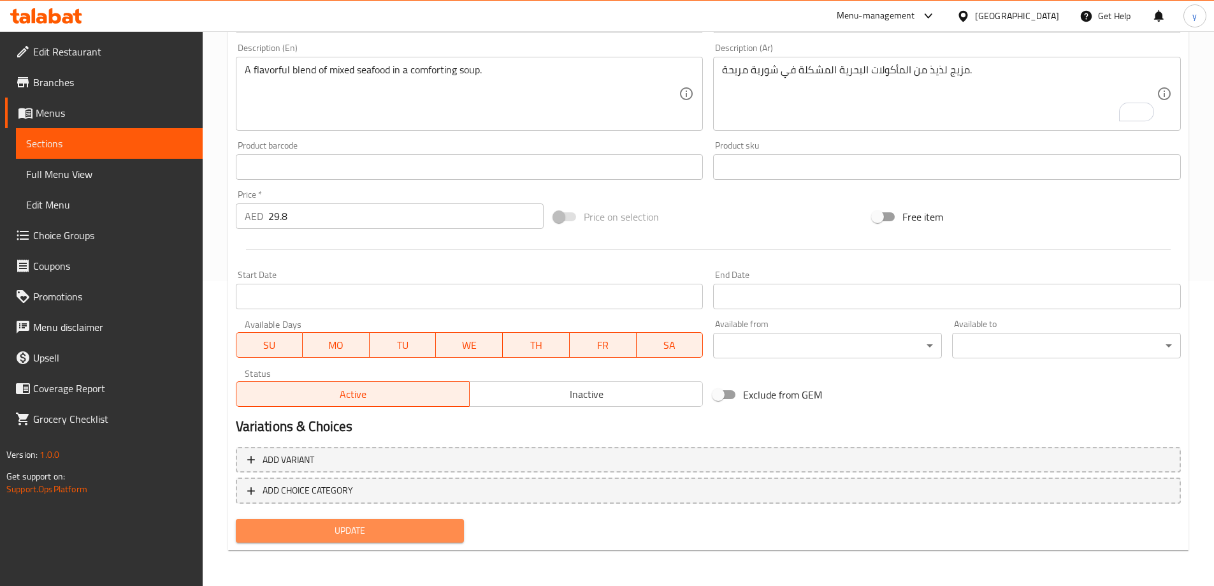
click at [441, 530] on span "Update" at bounding box center [350, 531] width 208 height 16
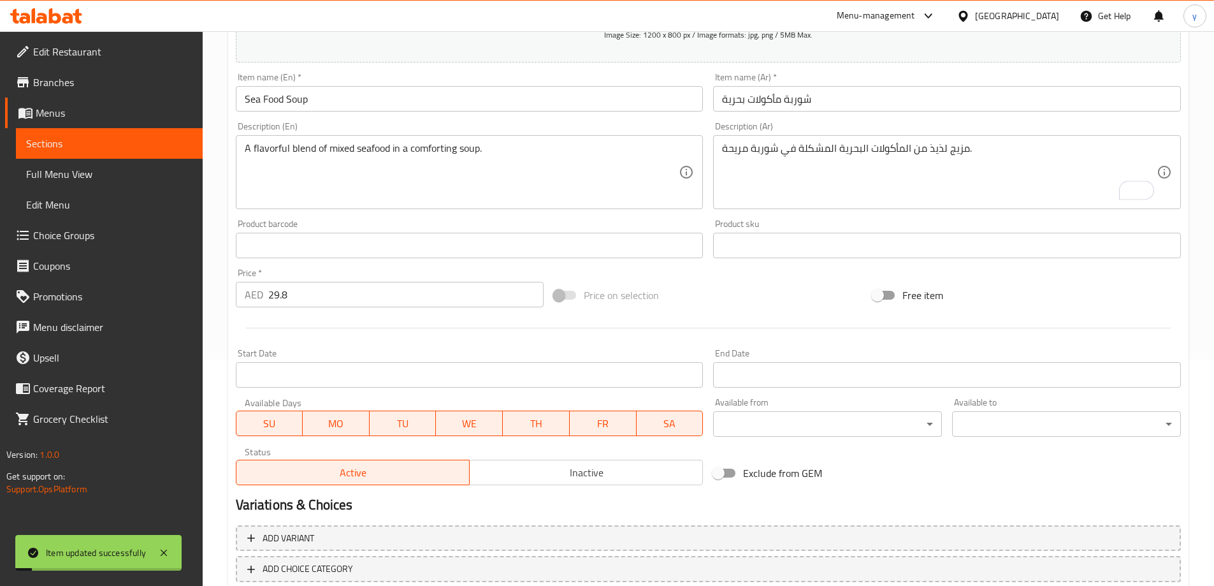
scroll to position [0, 0]
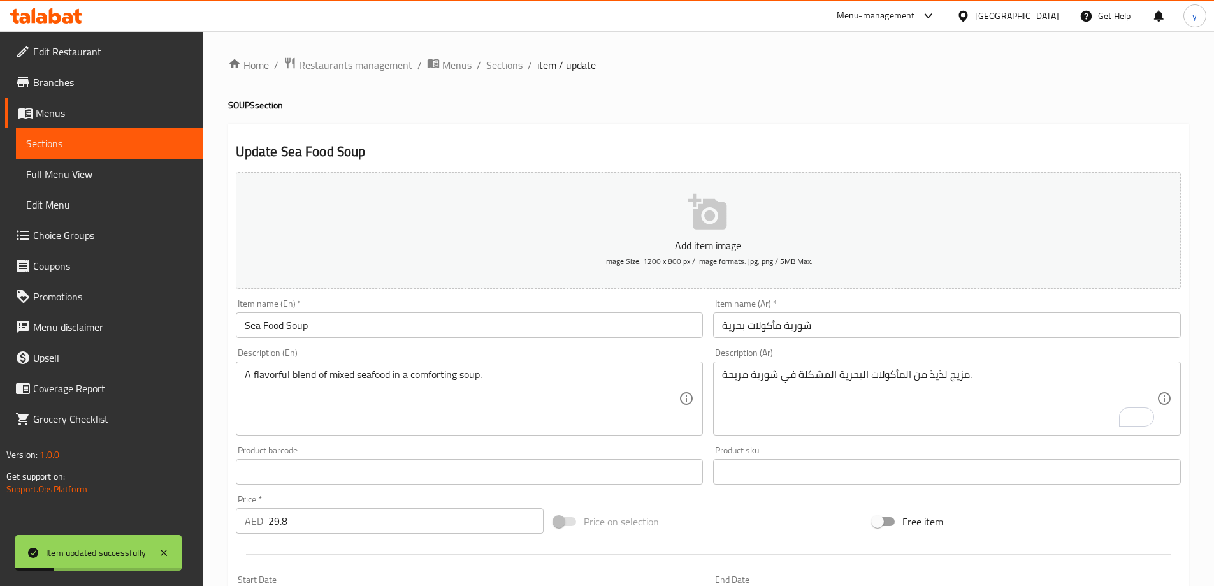
click at [508, 66] on span "Sections" at bounding box center [504, 64] width 36 height 15
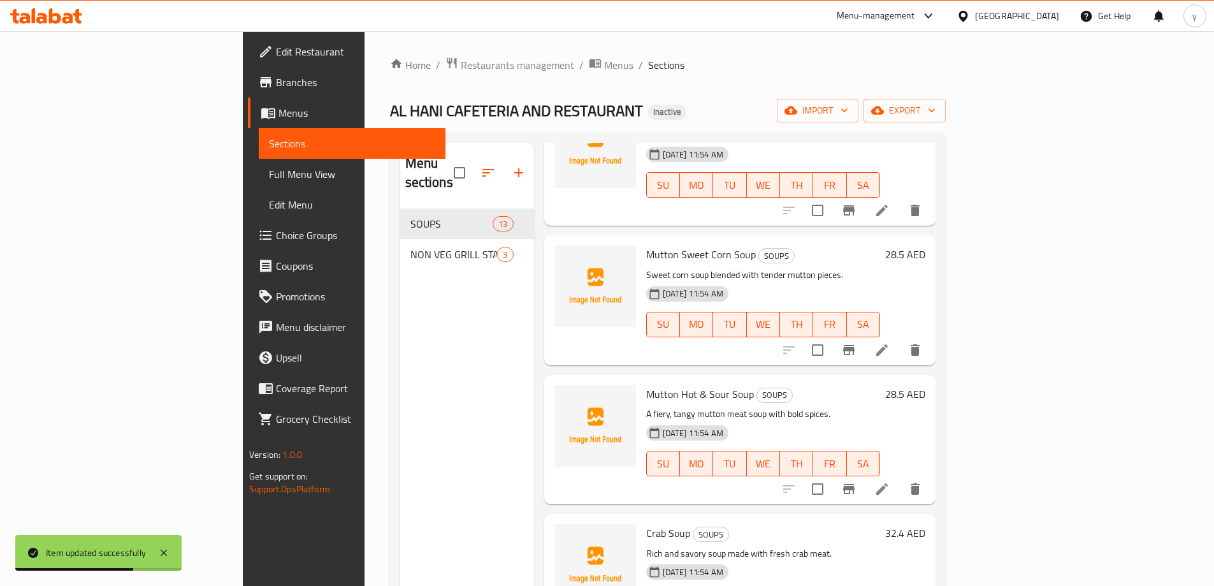
scroll to position [1192, 0]
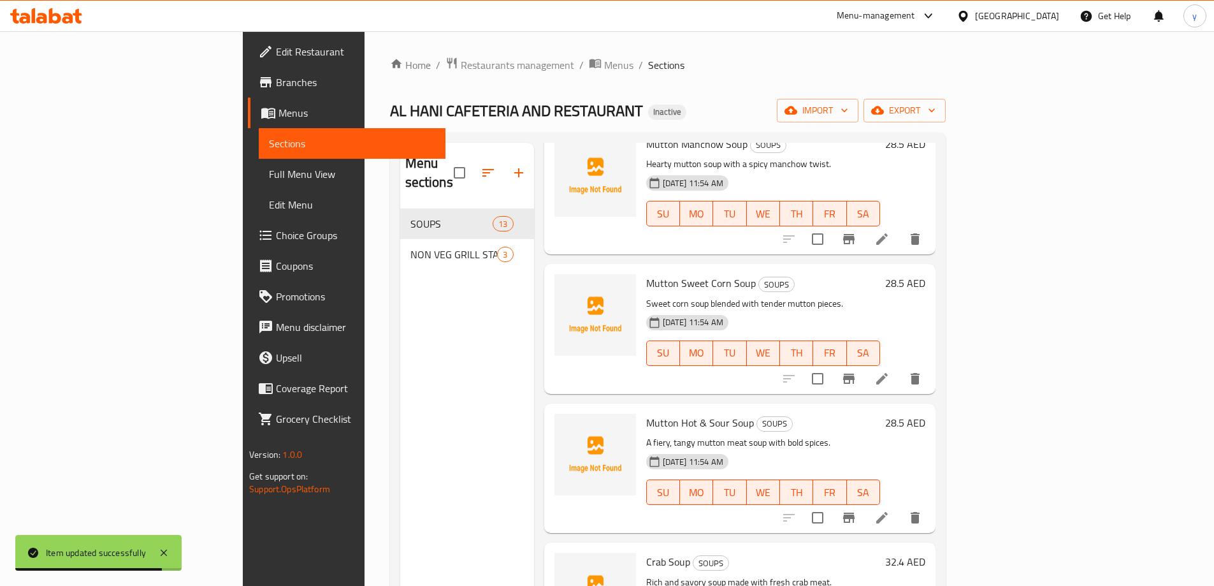
click at [269, 174] on span "Full Menu View" at bounding box center [352, 173] width 166 height 15
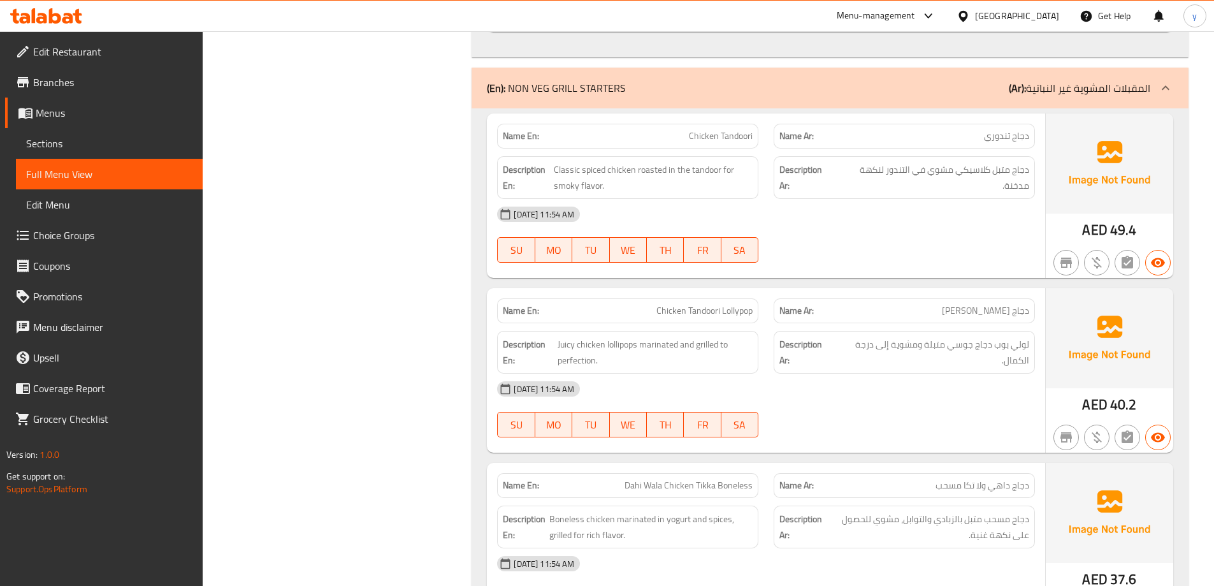
scroll to position [2386, 0]
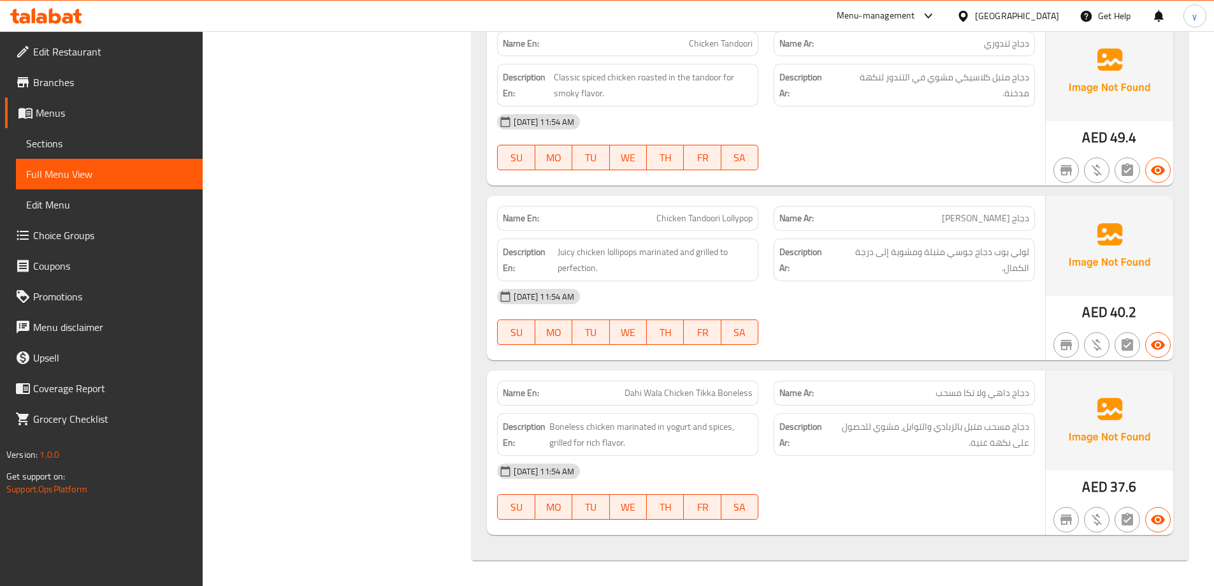
click at [124, 146] on span "Sections" at bounding box center [109, 143] width 166 height 15
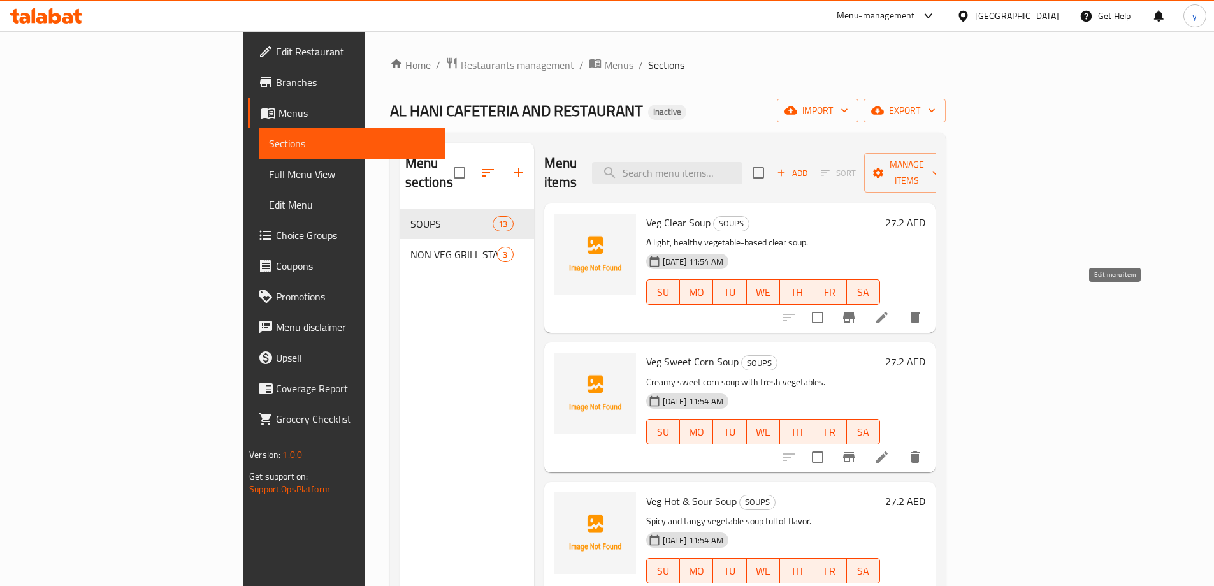
click at [890, 310] on icon at bounding box center [881, 317] width 15 height 15
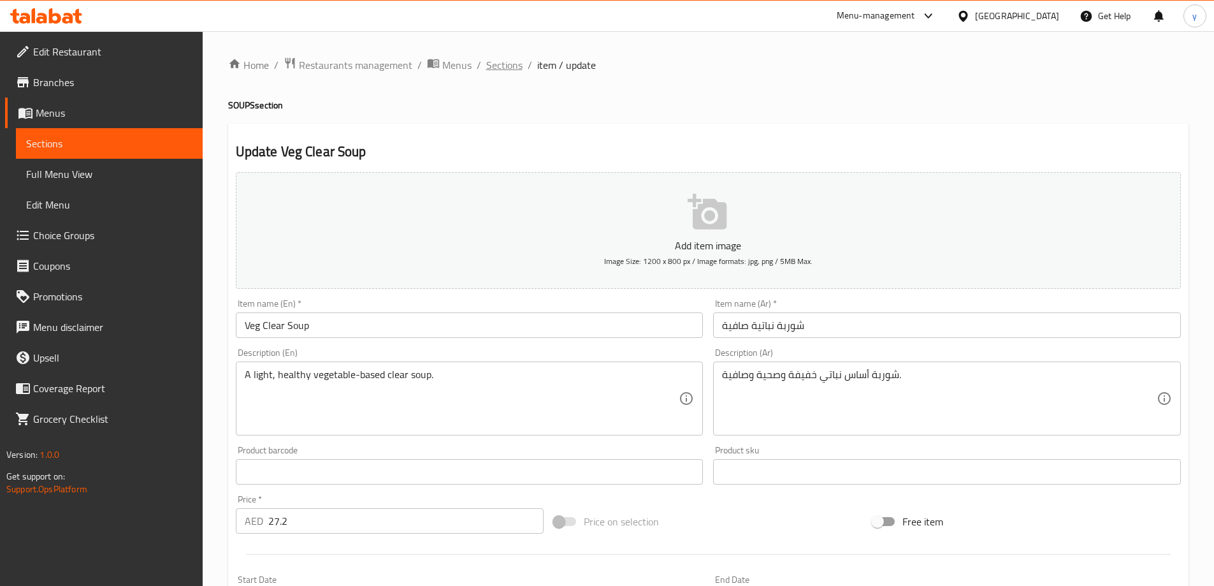
click at [508, 64] on span "Sections" at bounding box center [504, 64] width 36 height 15
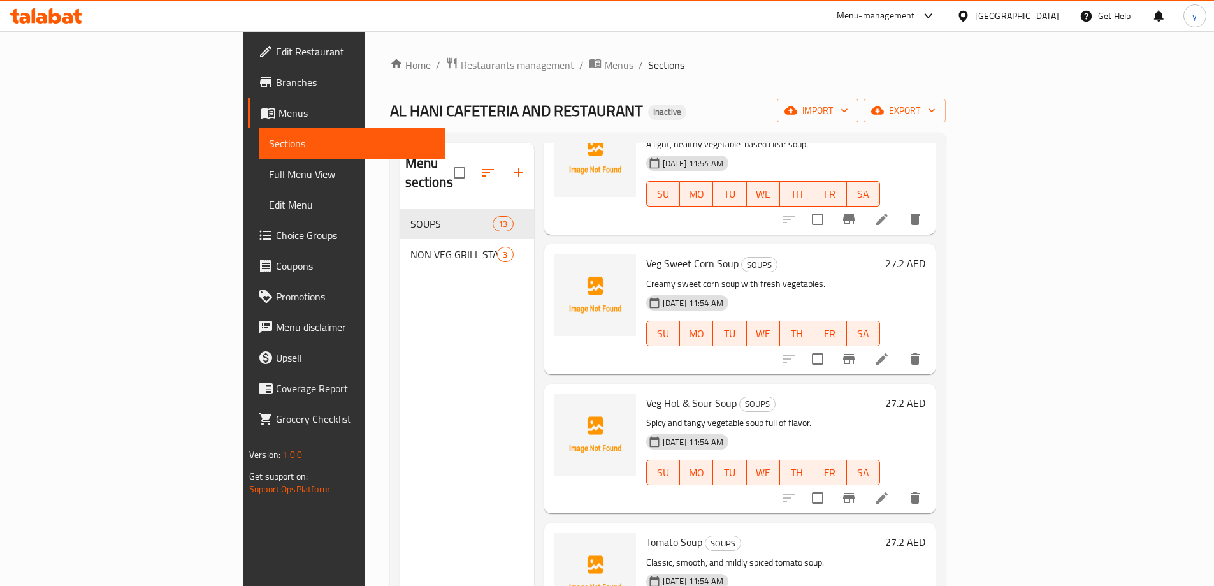
scroll to position [127, 0]
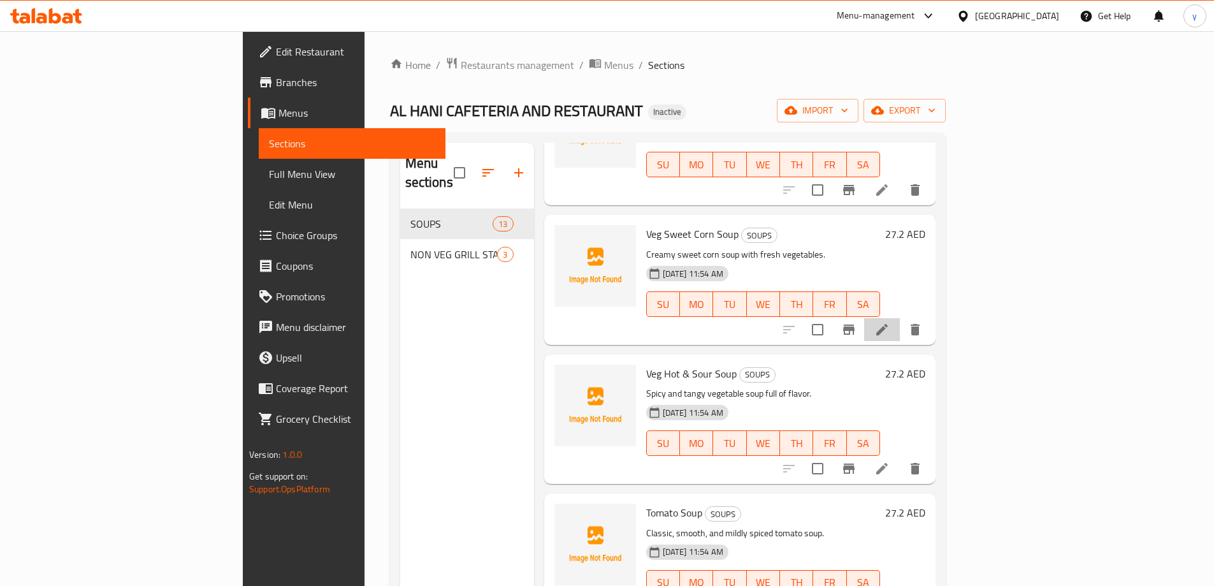
click at [900, 318] on li at bounding box center [882, 329] width 36 height 23
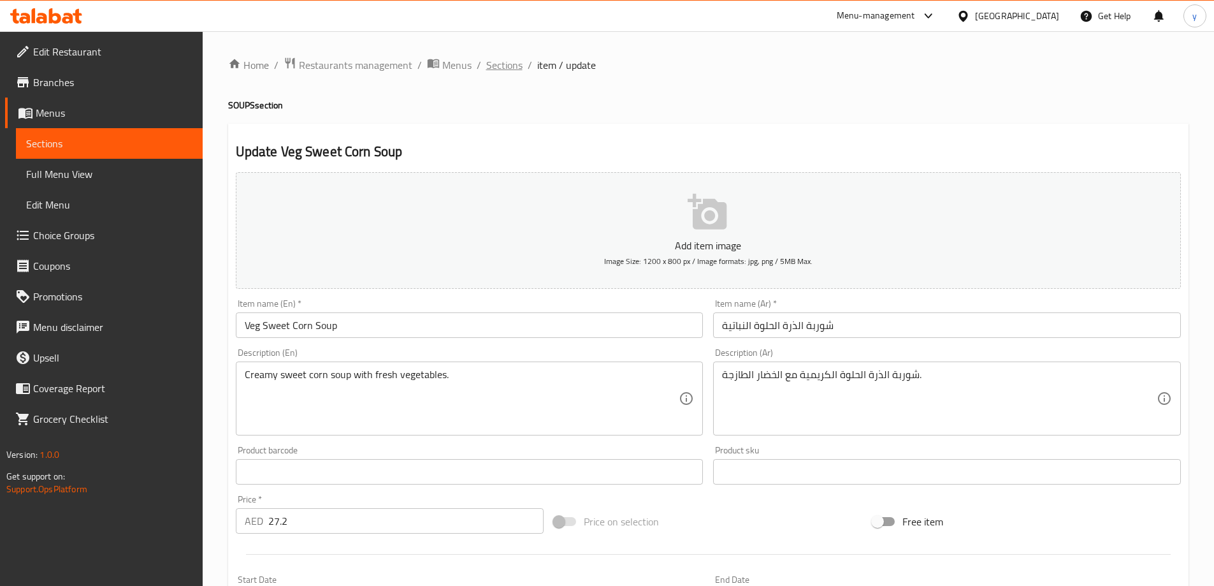
click at [505, 68] on span "Sections" at bounding box center [504, 64] width 36 height 15
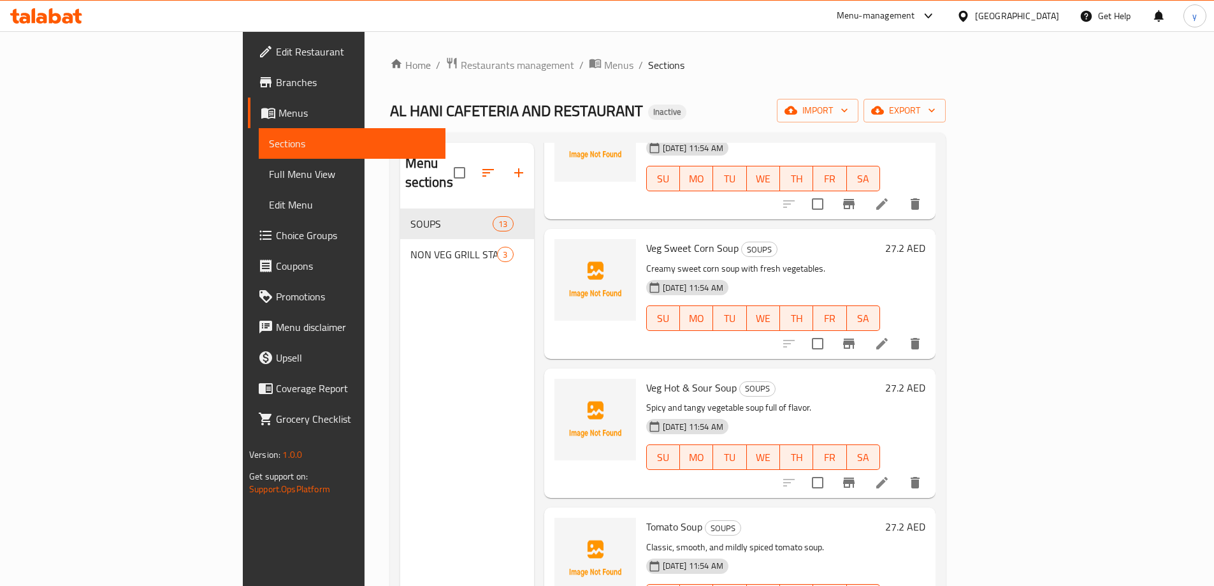
scroll to position [127, 0]
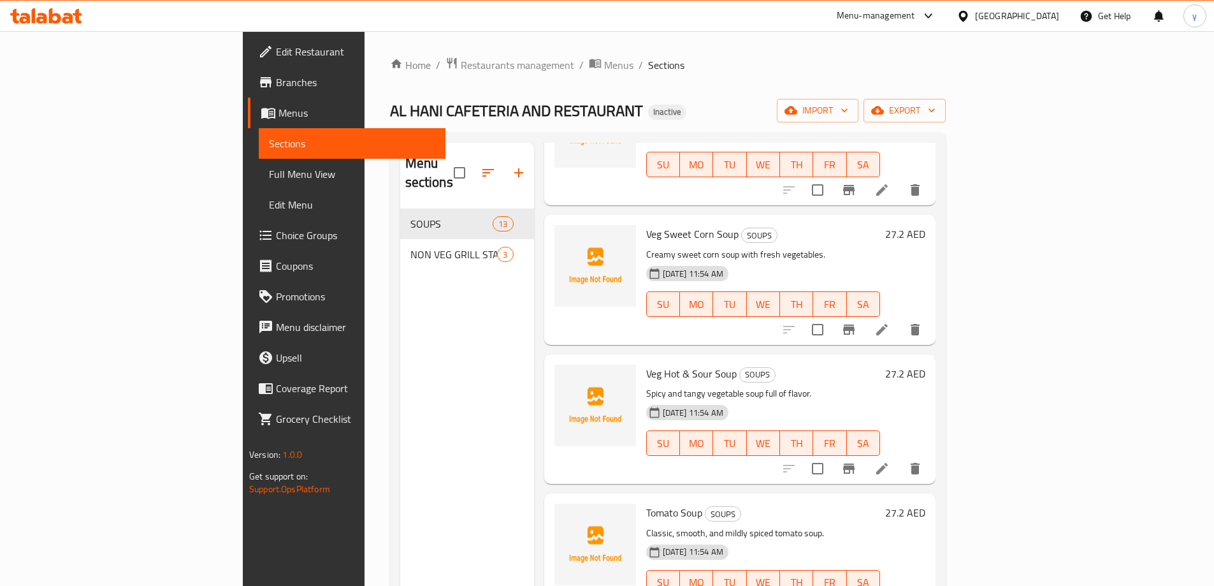
click at [890, 461] on icon at bounding box center [881, 468] width 15 height 15
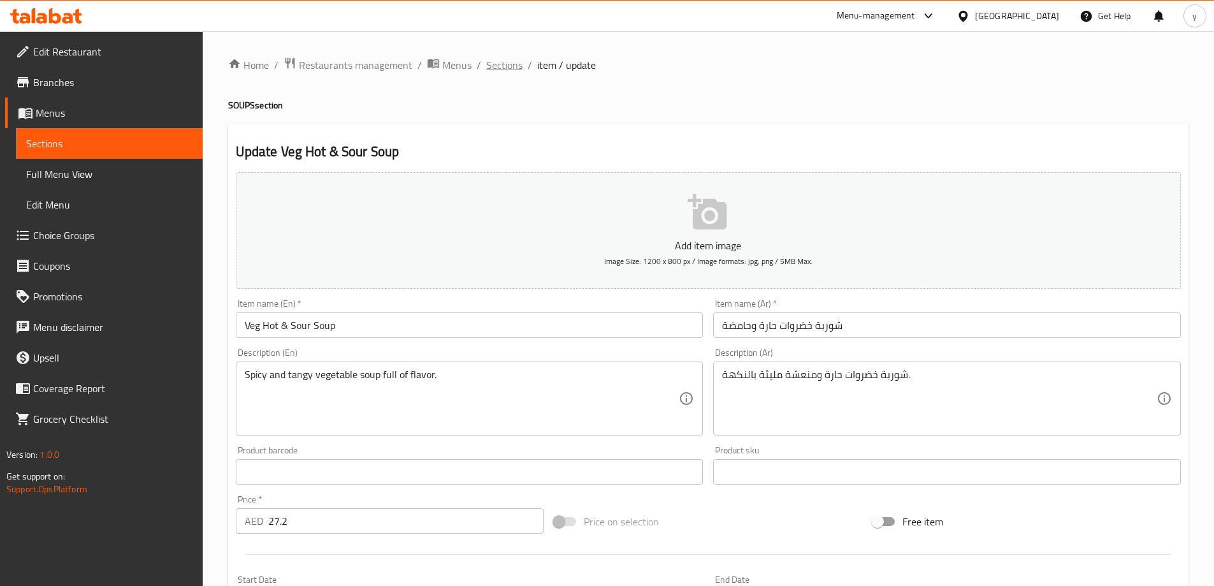
click at [509, 68] on span "Sections" at bounding box center [504, 64] width 36 height 15
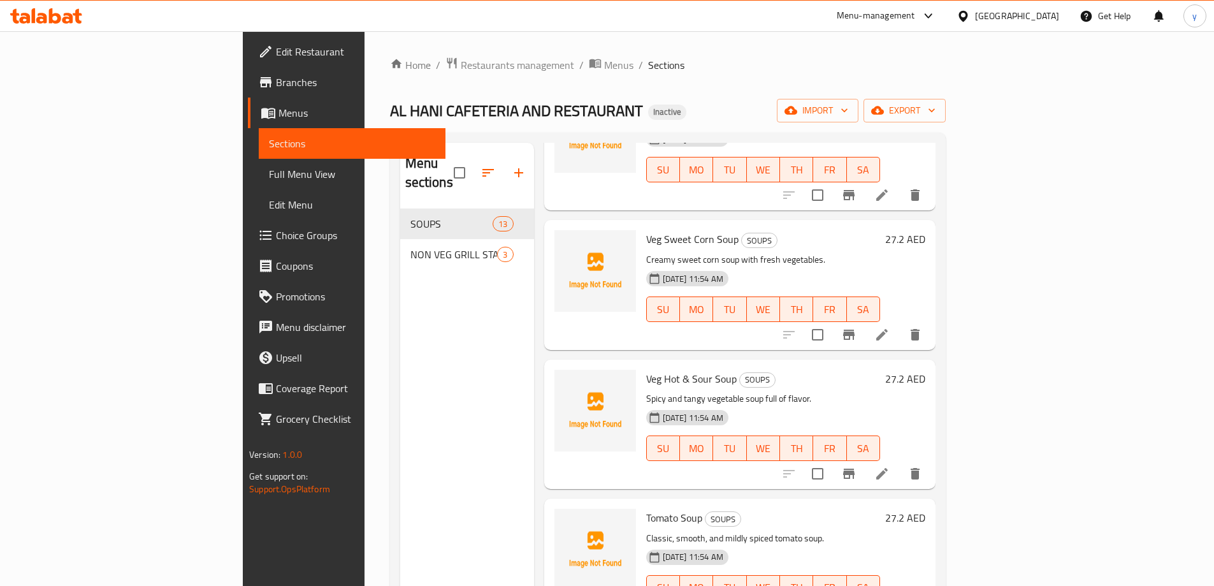
scroll to position [127, 0]
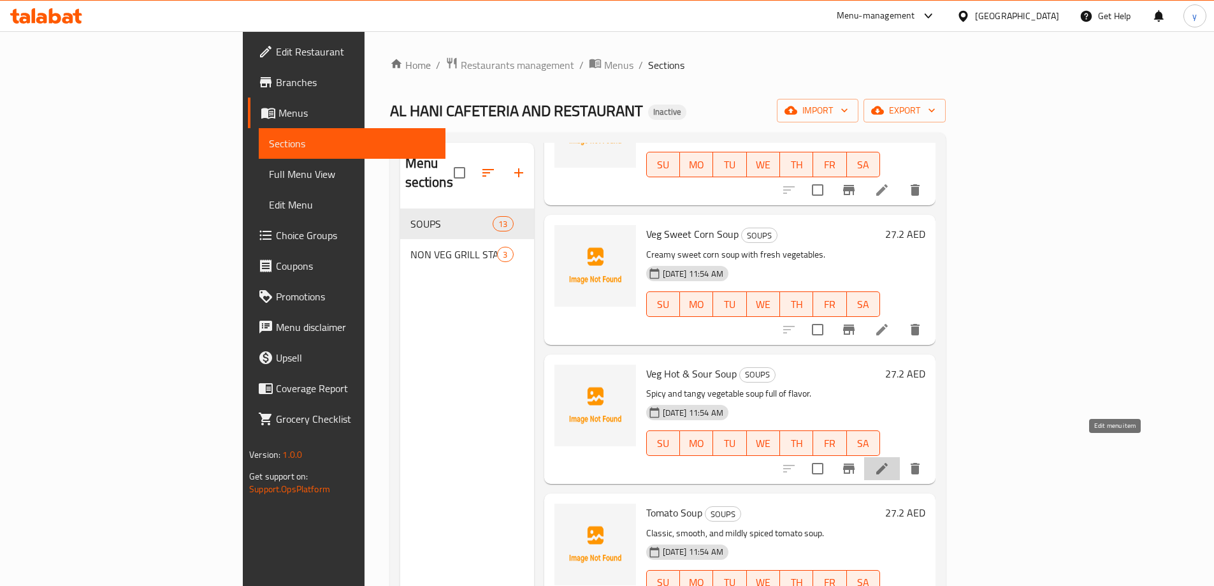
click at [890, 461] on icon at bounding box center [881, 468] width 15 height 15
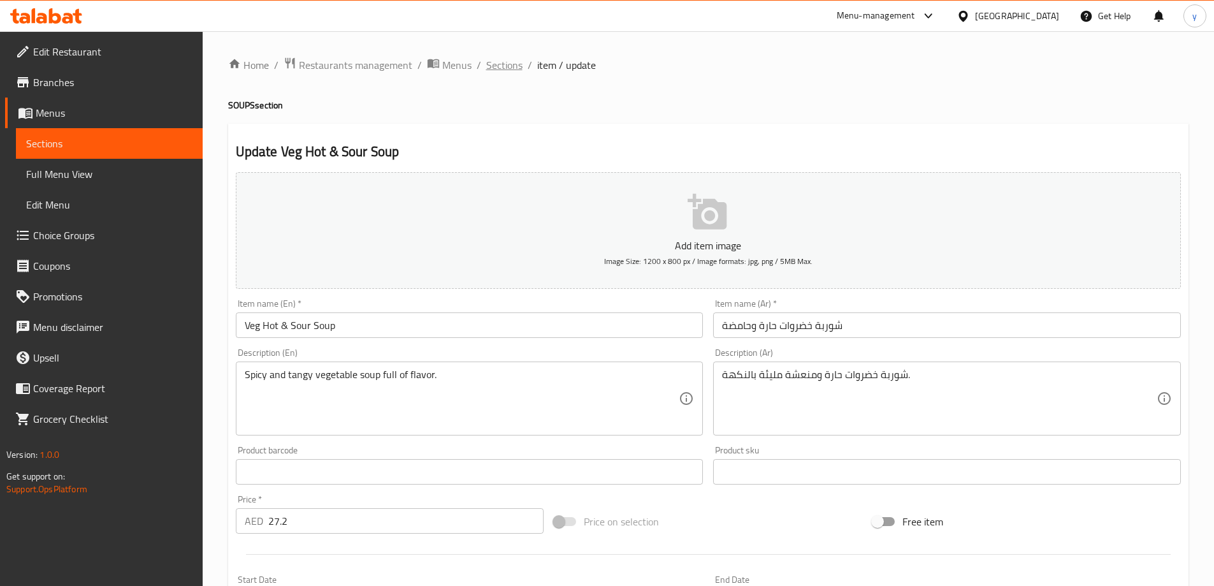
click at [505, 60] on span "Sections" at bounding box center [504, 64] width 36 height 15
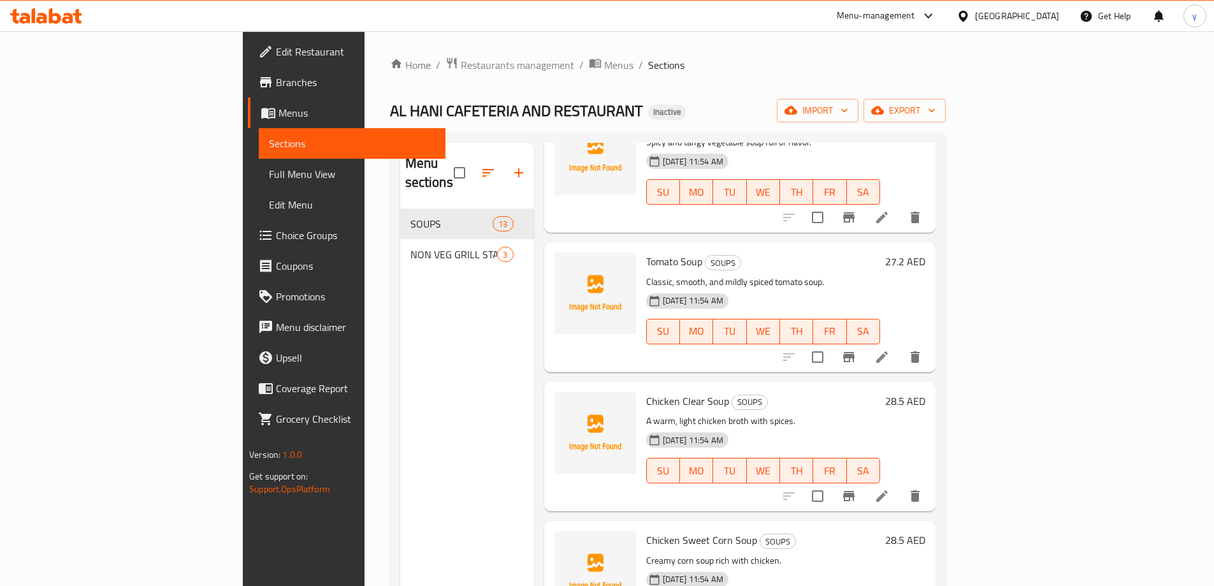
scroll to position [382, 0]
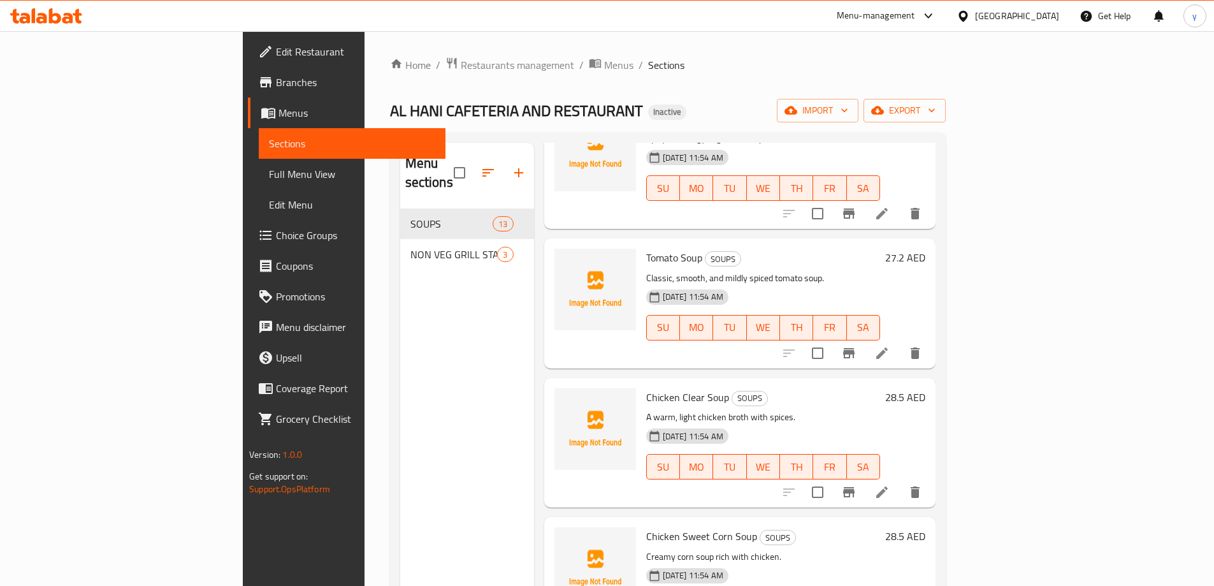
click at [890, 345] on icon at bounding box center [881, 352] width 15 height 15
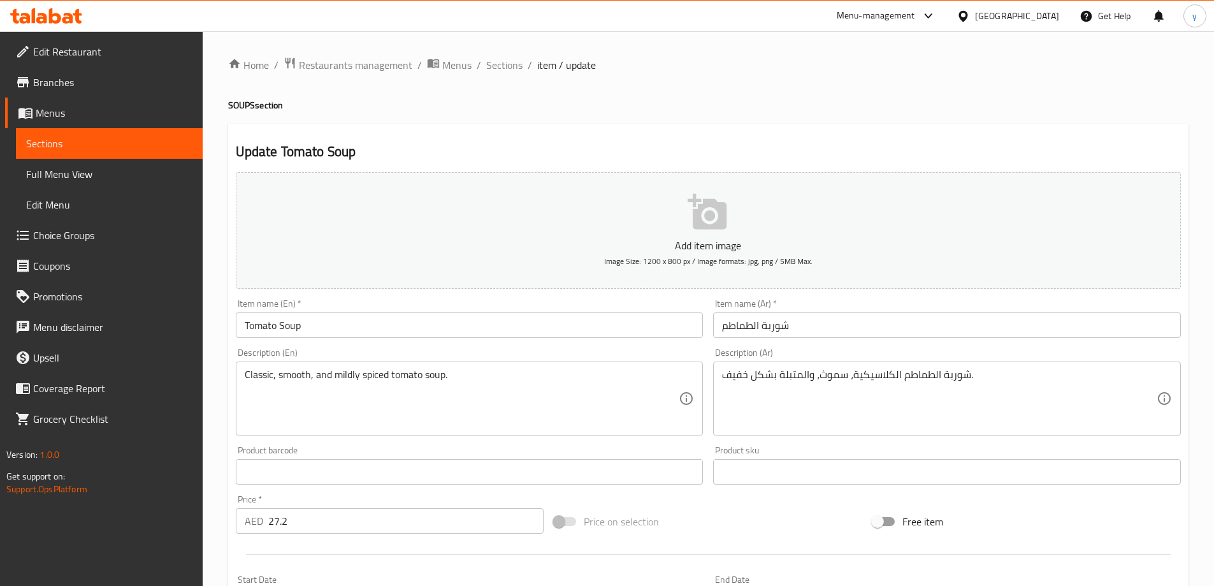
click at [721, 379] on div "شوربة الطماطم الكلاسيكية، سموث، والمتبلة بشكل خفيف. Description (Ar)" at bounding box center [947, 398] width 468 height 74
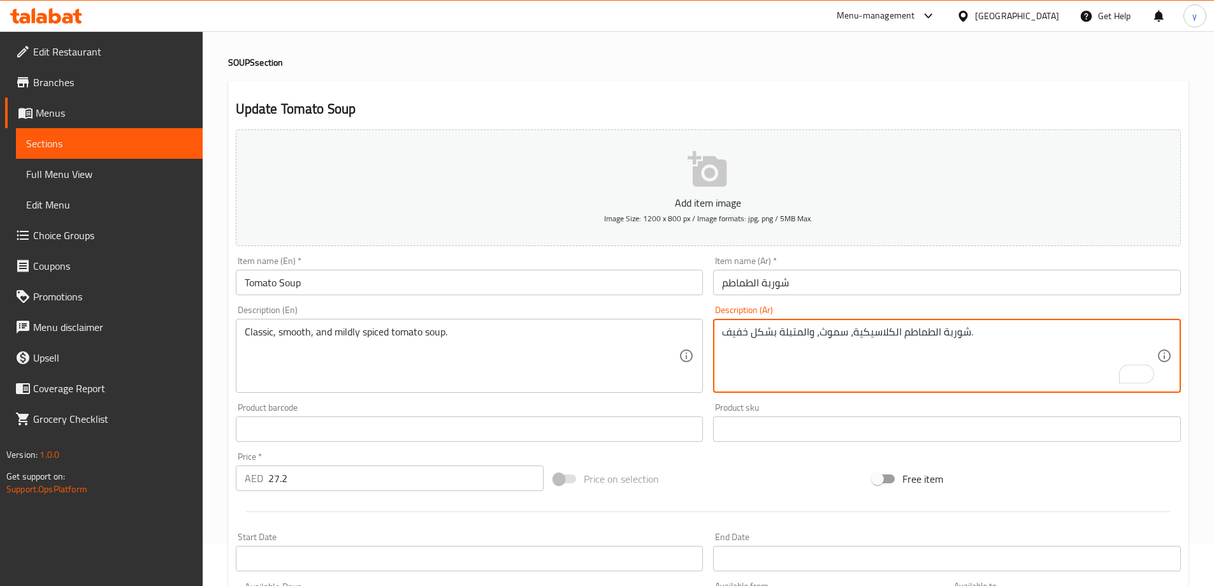
scroll to position [64, 0]
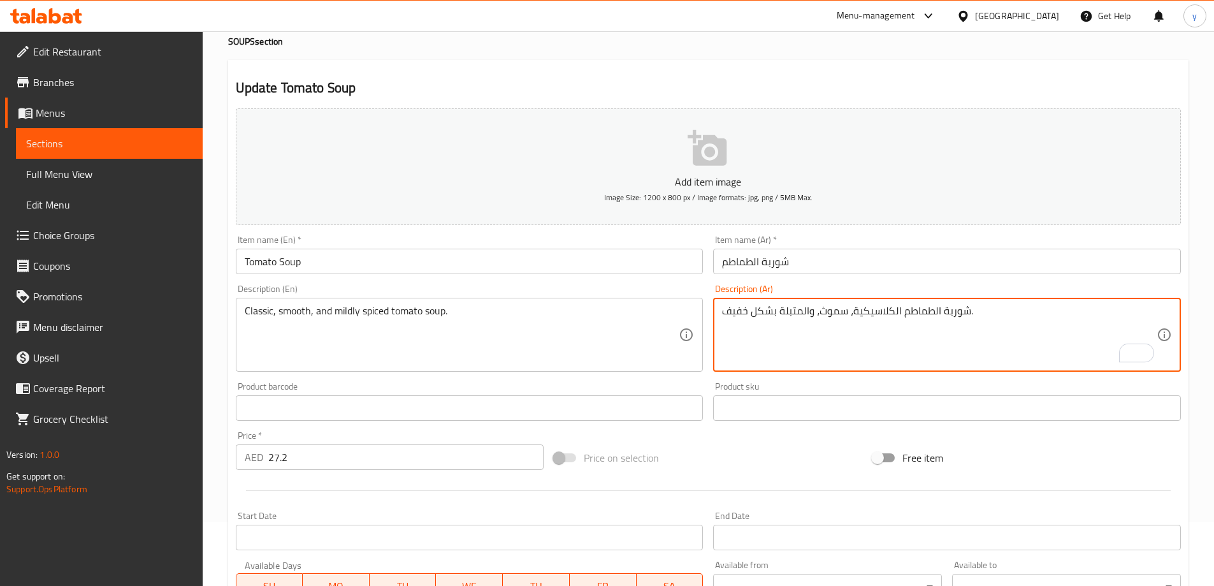
click at [983, 308] on textarea "شوربة الطماطم الكلاسيكية، سموث، والمتبلة بشكل خفيف." at bounding box center [939, 335] width 435 height 61
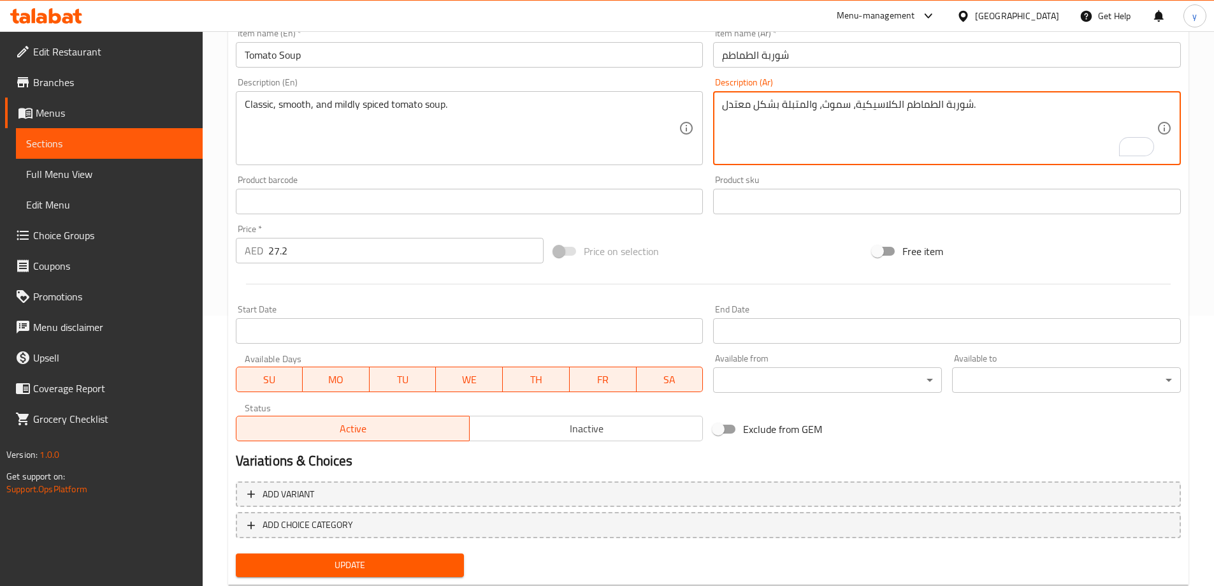
scroll to position [305, 0]
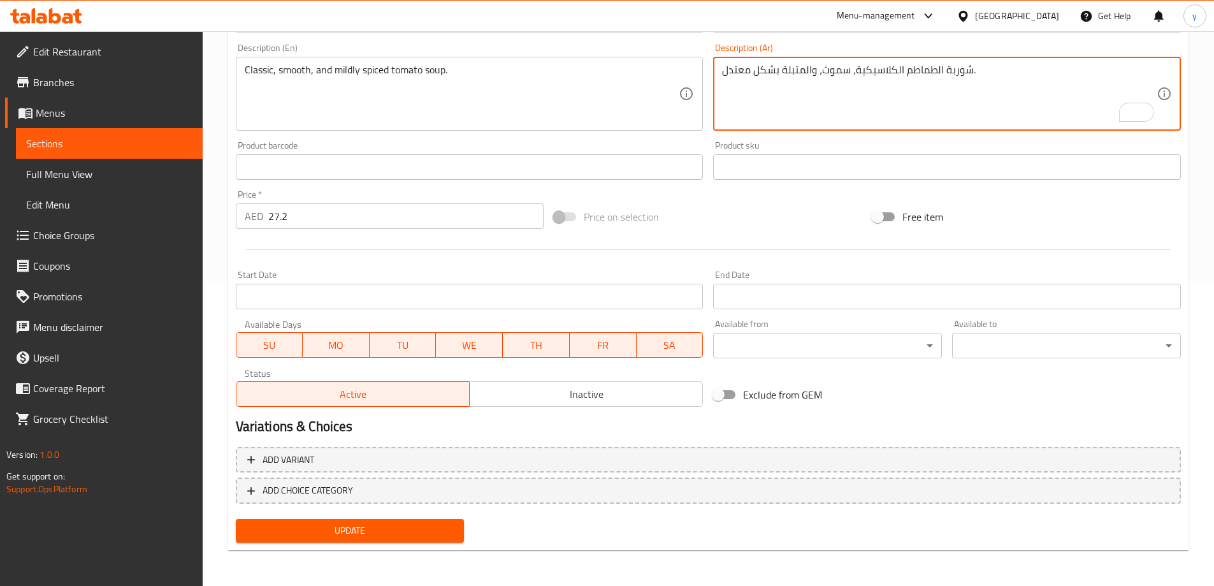
type textarea "شوربة الطماطم الكلاسيكية، سموث، والمتبلة بشكل معتدل."
click at [342, 537] on span "Update" at bounding box center [350, 531] width 208 height 16
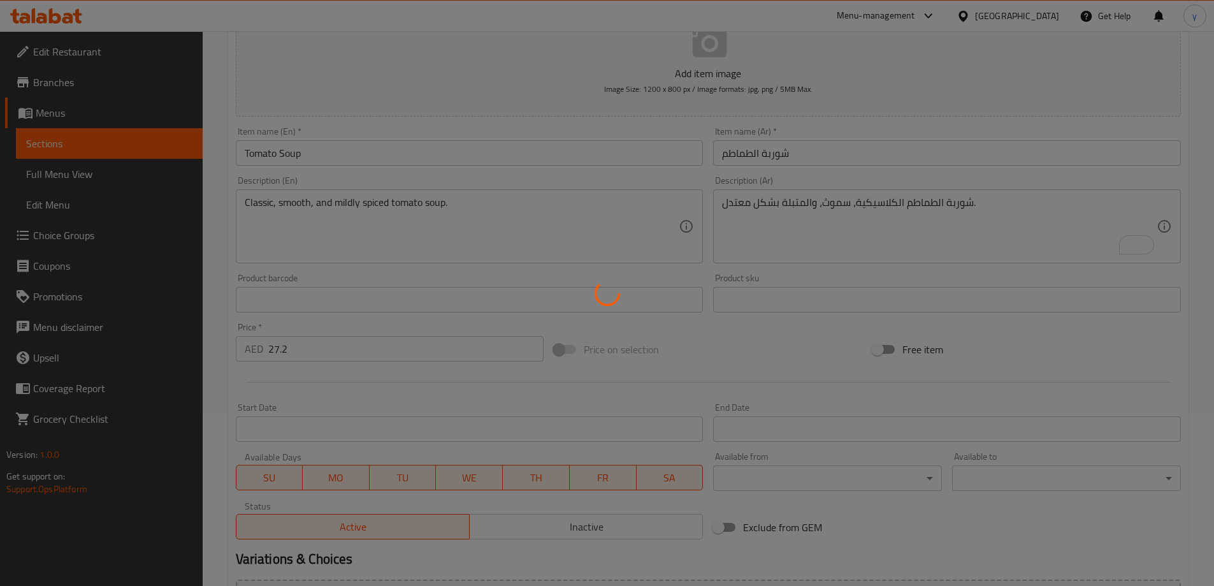
scroll to position [0, 0]
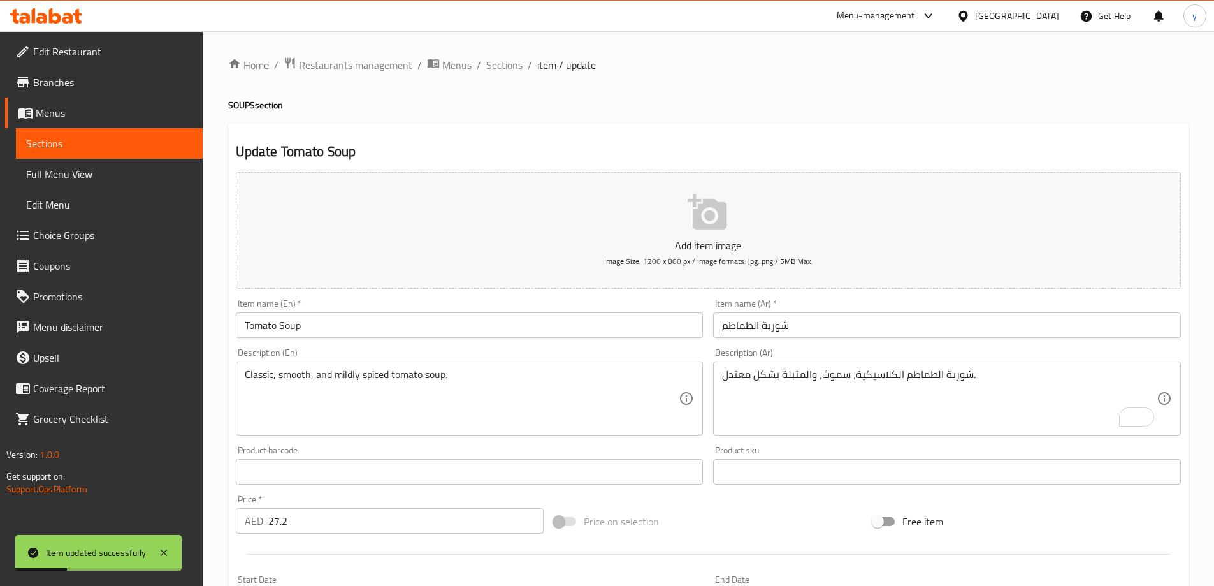
drag, startPoint x: 497, startPoint y: 68, endPoint x: 307, endPoint y: 24, distance: 195.4
click at [497, 68] on span "Sections" at bounding box center [504, 64] width 36 height 15
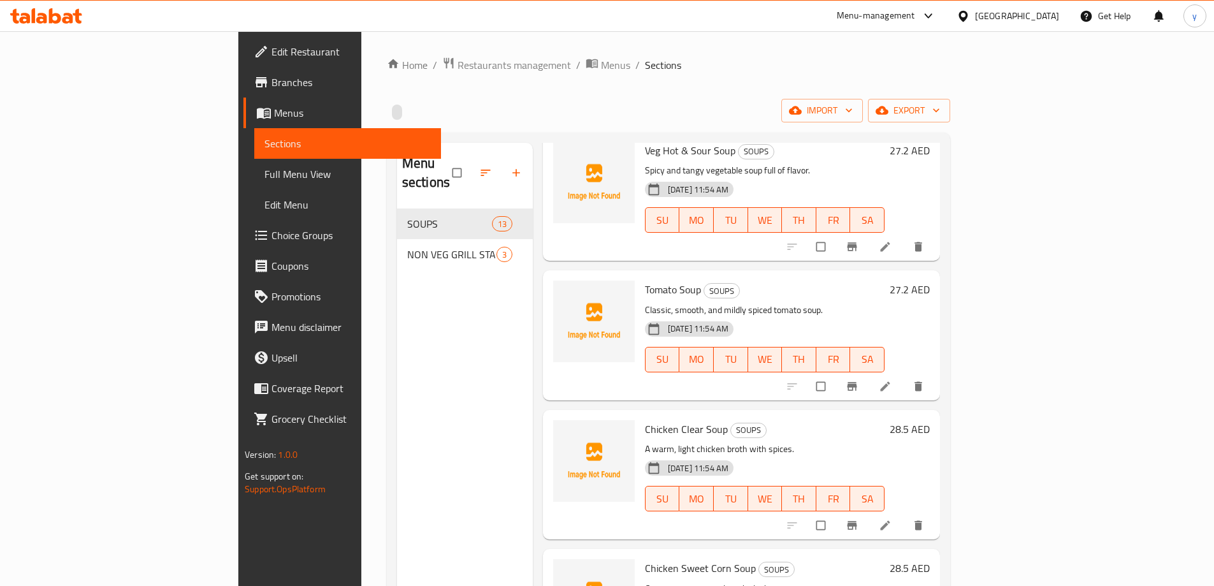
scroll to position [382, 0]
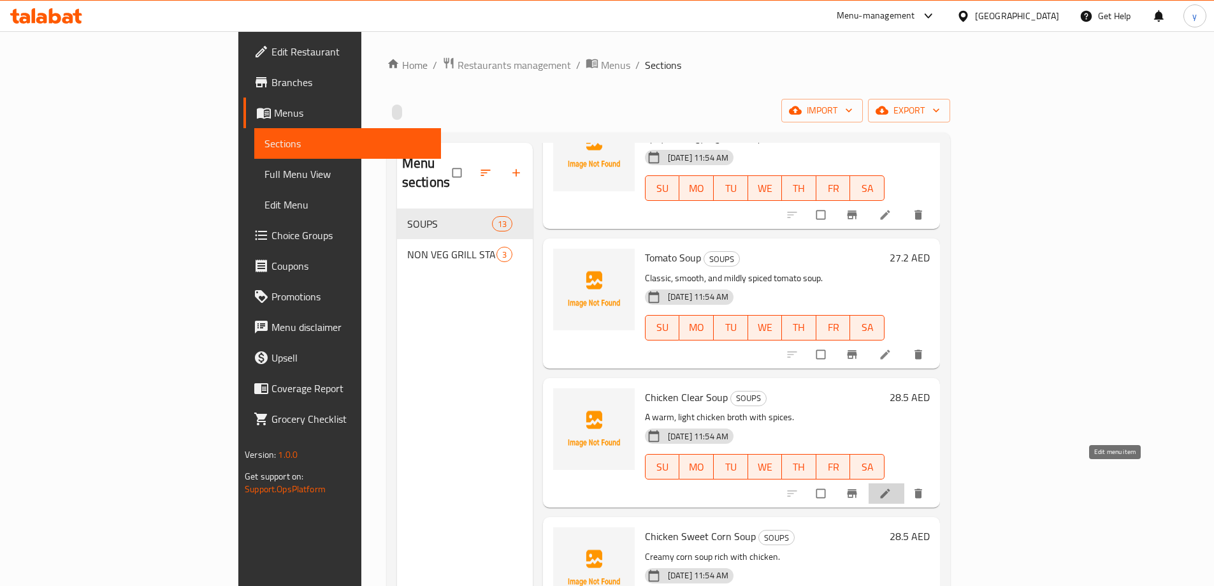
click at [891, 487] on icon at bounding box center [885, 493] width 13 height 13
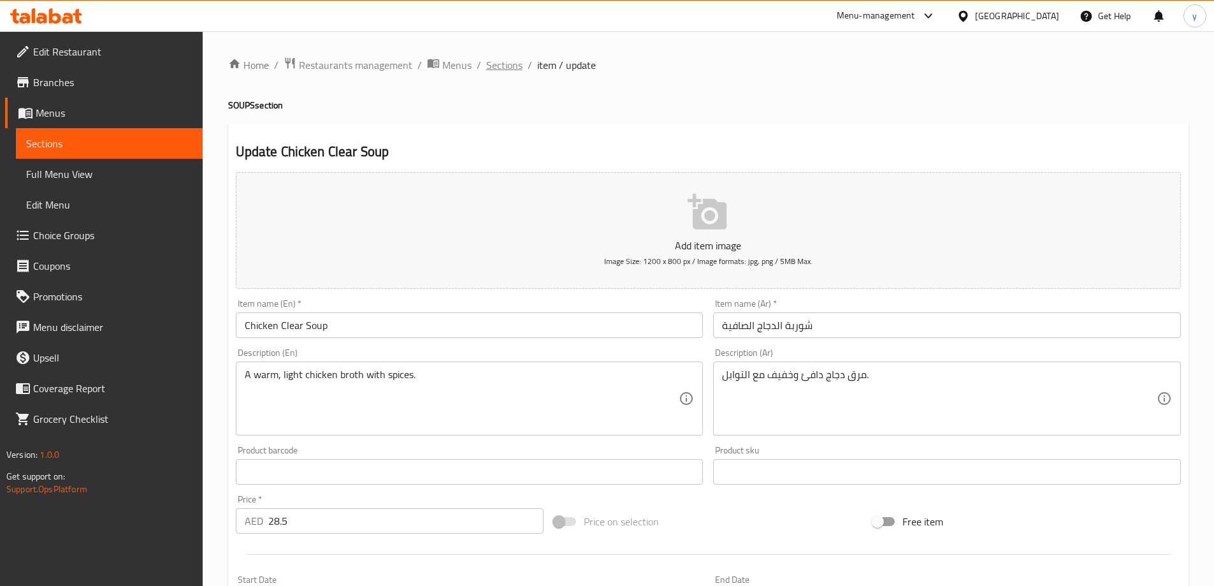
click at [504, 64] on span "Sections" at bounding box center [504, 64] width 36 height 15
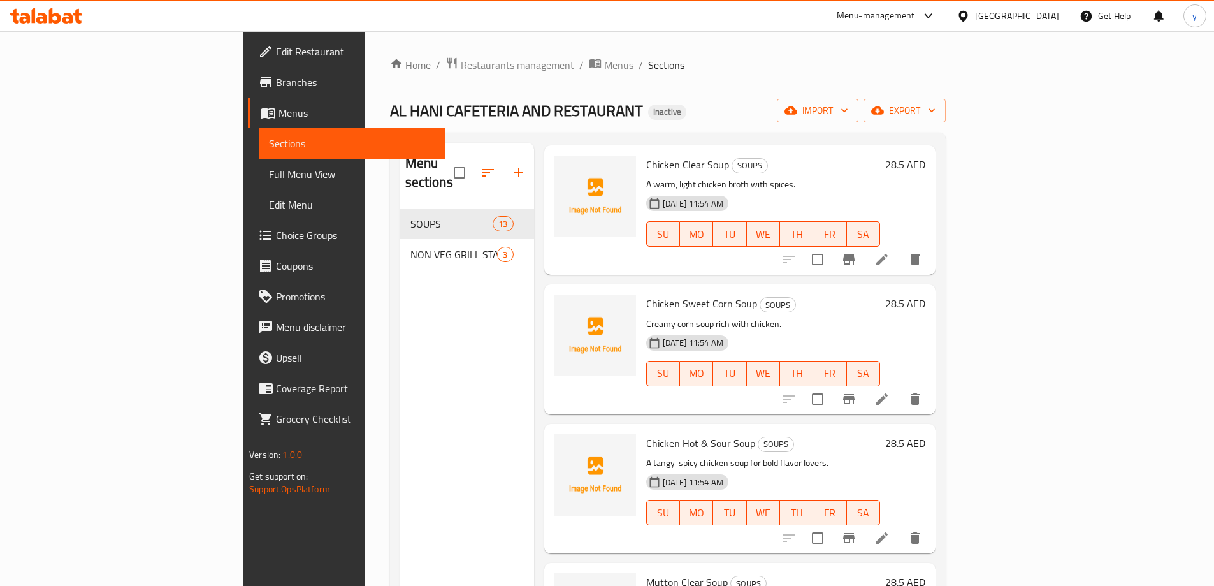
scroll to position [637, 0]
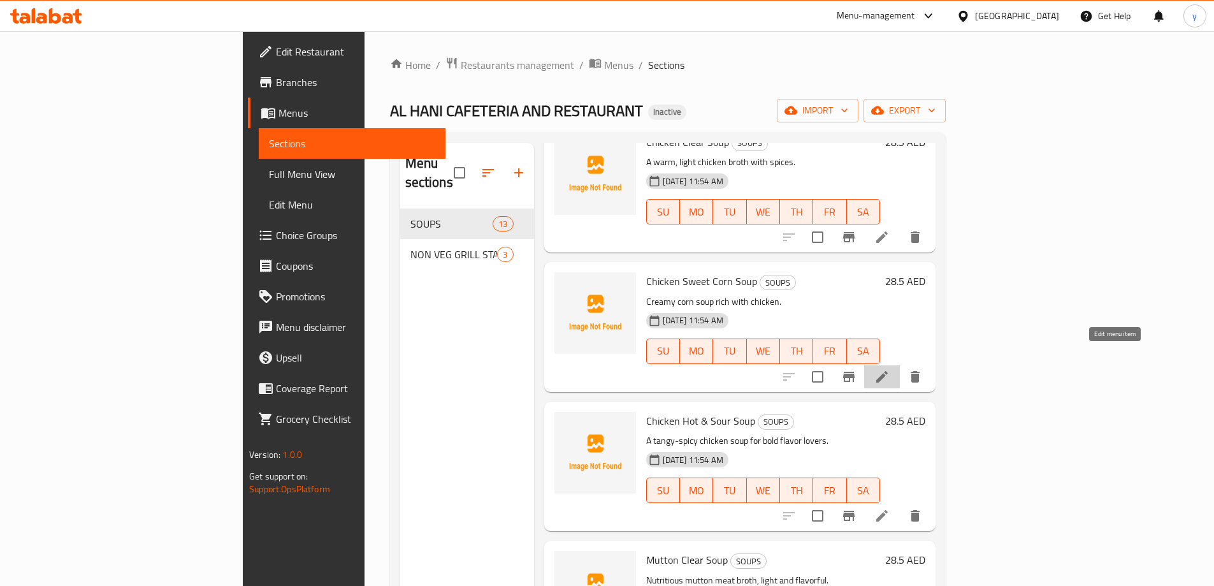
click at [888, 371] on icon at bounding box center [881, 376] width 11 height 11
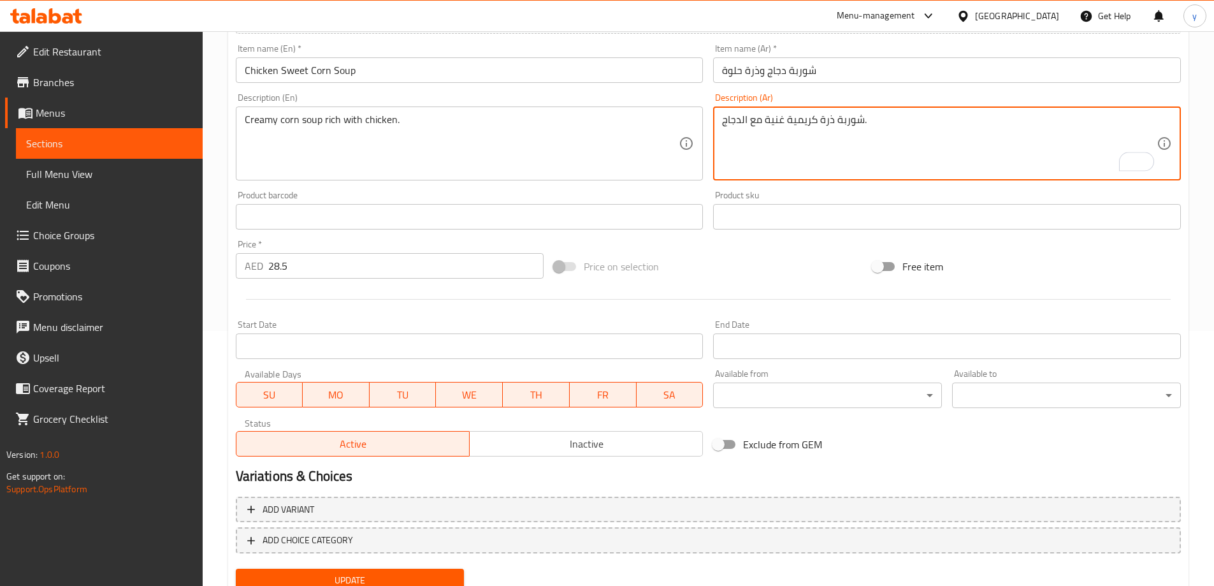
scroll to position [305, 0]
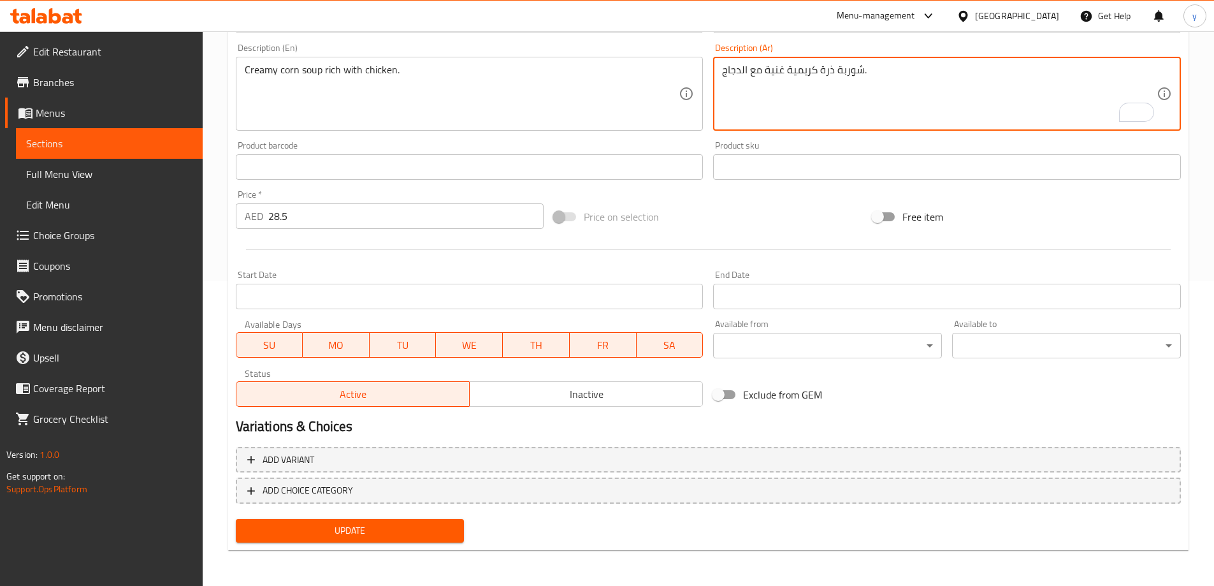
type textarea "شوربة ذرة كريمية غنية مع الدجاج."
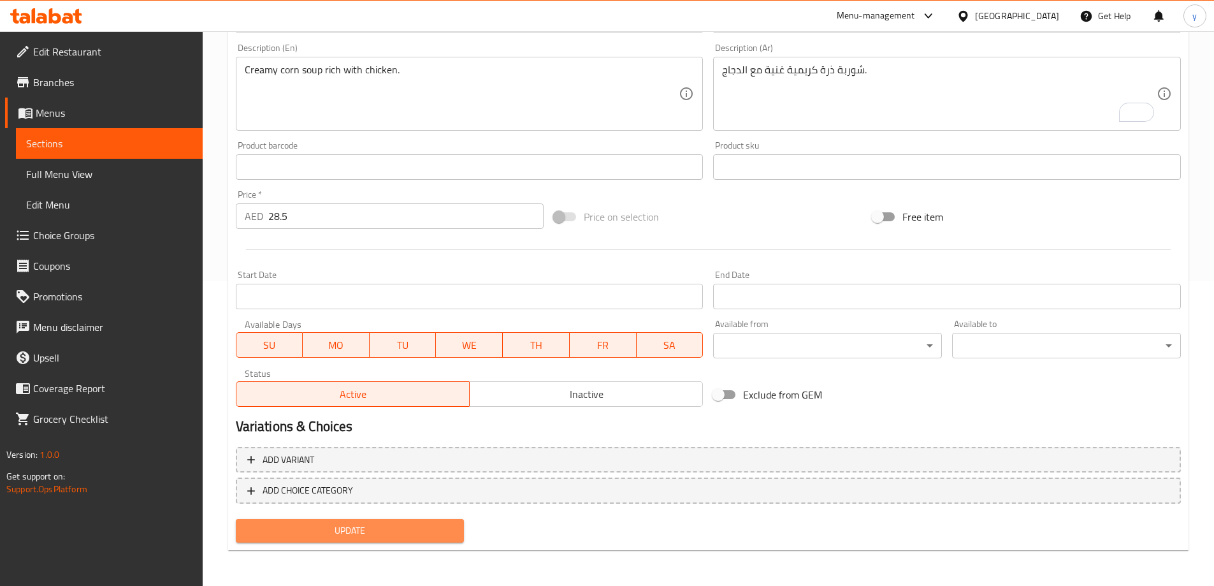
click at [428, 535] on span "Update" at bounding box center [350, 531] width 208 height 16
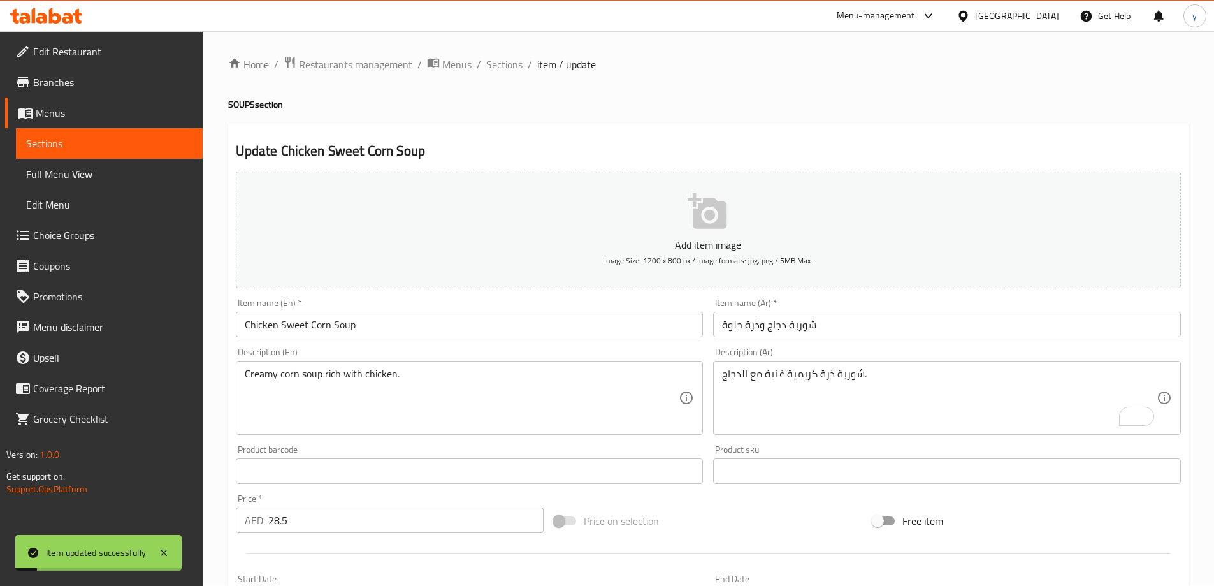
scroll to position [0, 0]
click at [503, 68] on span "Sections" at bounding box center [504, 64] width 36 height 15
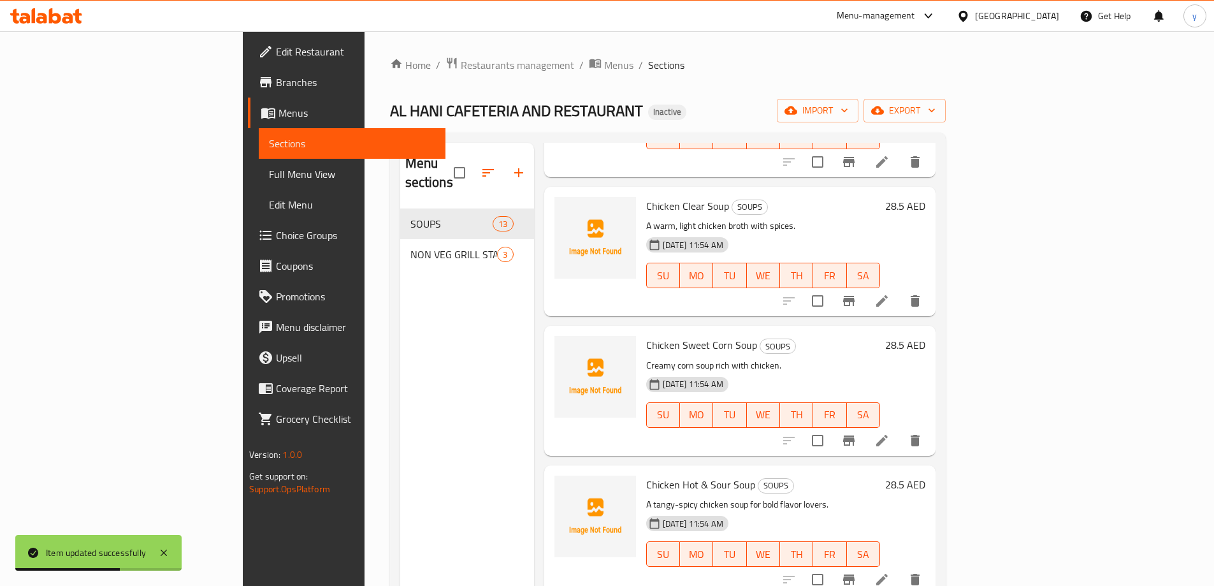
scroll to position [637, 0]
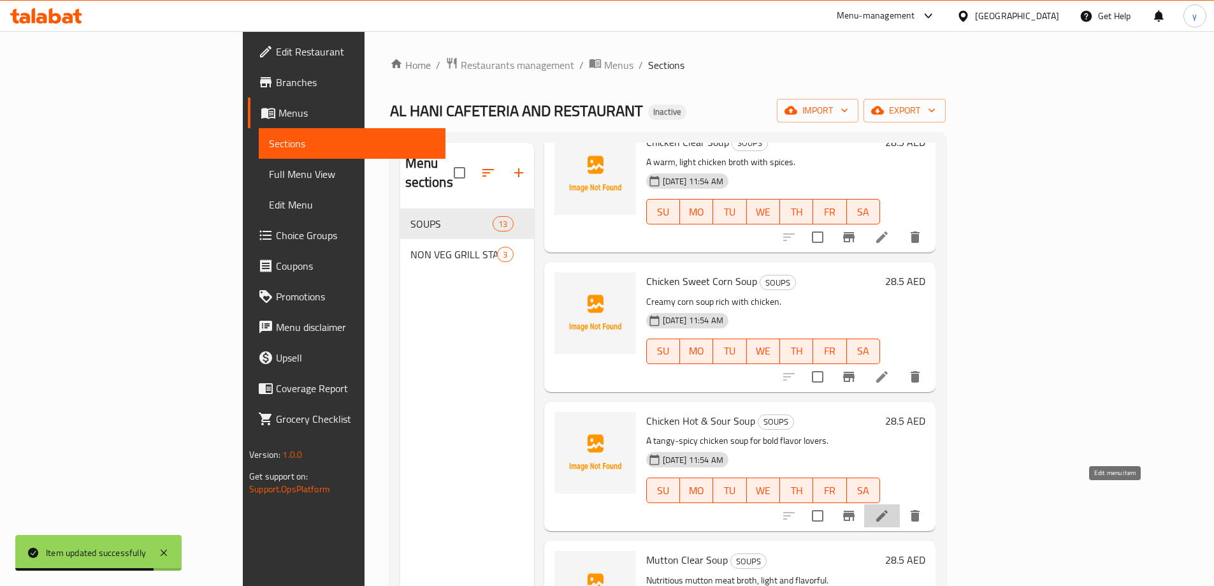
click at [888, 510] on icon at bounding box center [881, 515] width 11 height 11
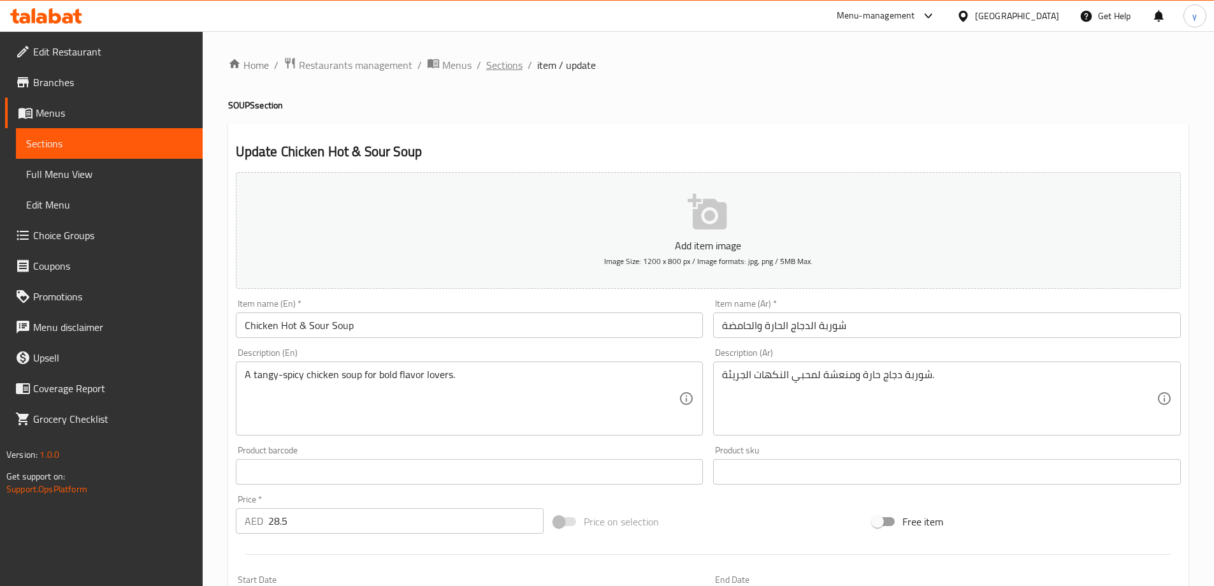
click at [511, 61] on span "Sections" at bounding box center [504, 64] width 36 height 15
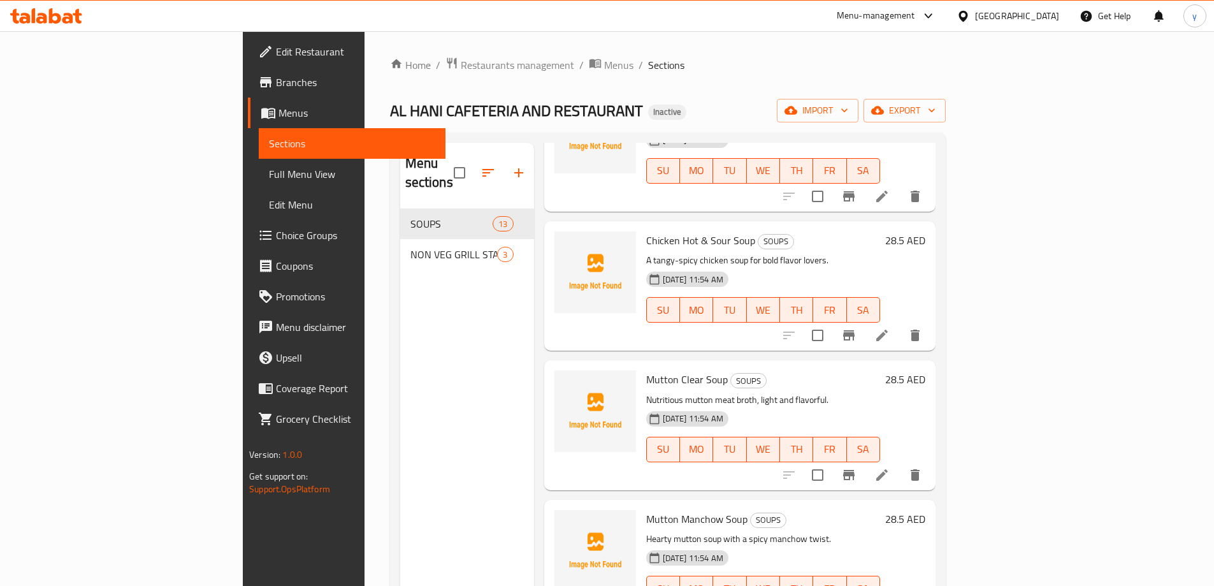
scroll to position [828, 0]
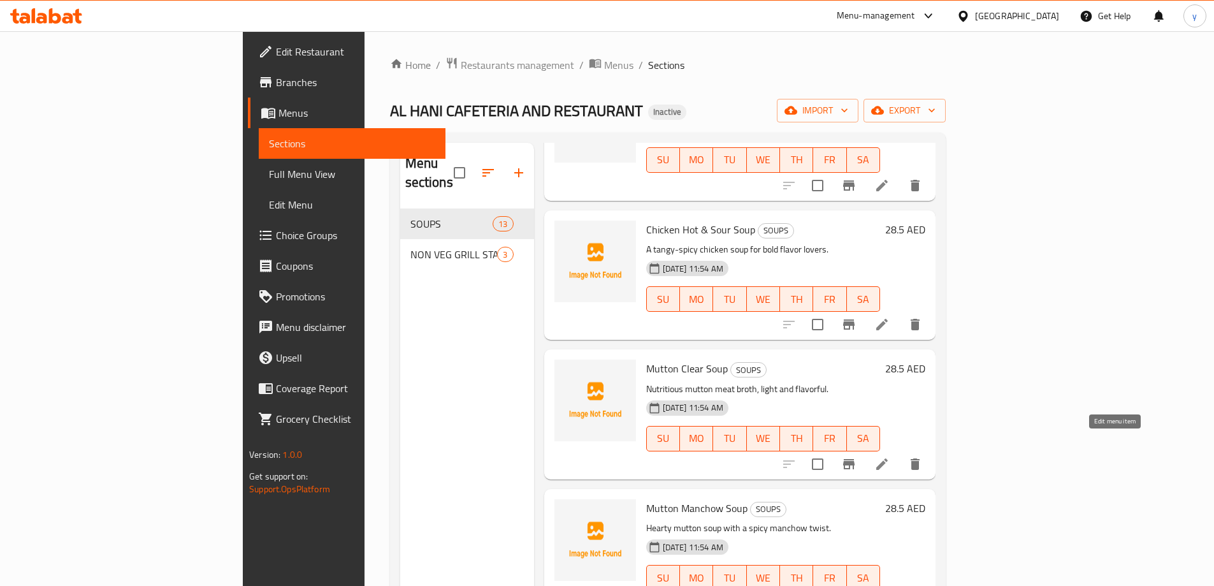
click at [890, 456] on icon at bounding box center [881, 463] width 15 height 15
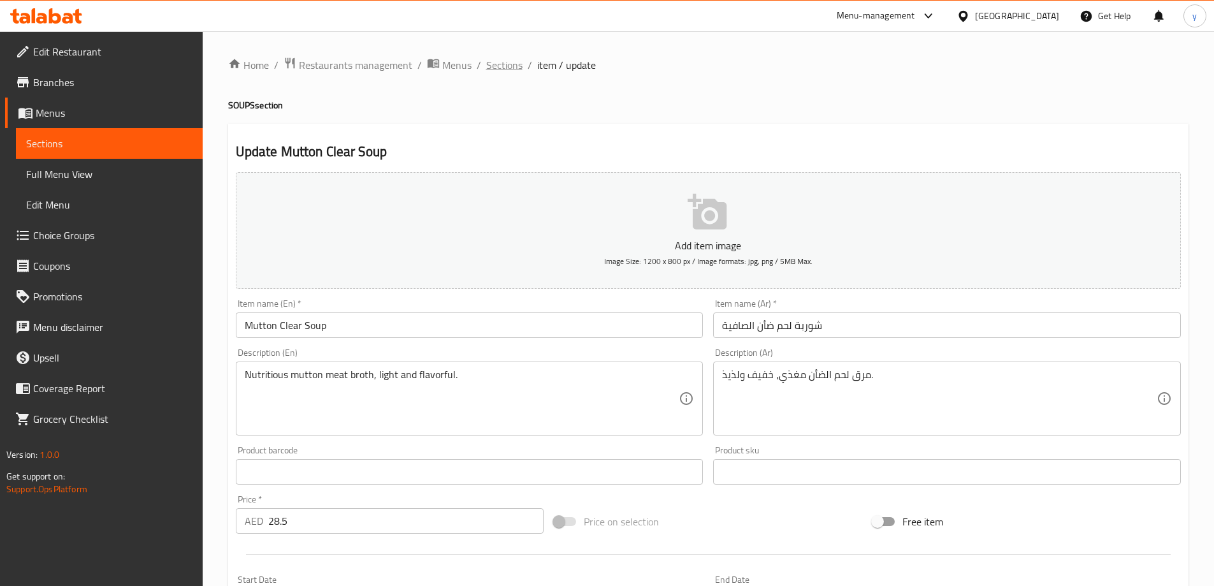
click at [515, 66] on span "Sections" at bounding box center [504, 64] width 36 height 15
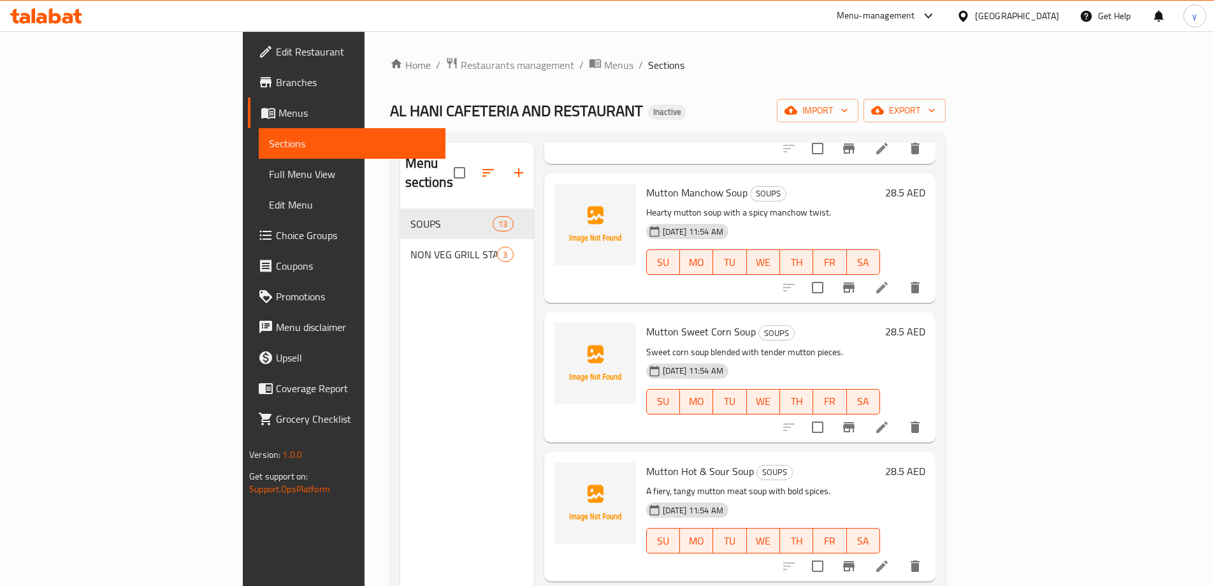
scroll to position [1147, 0]
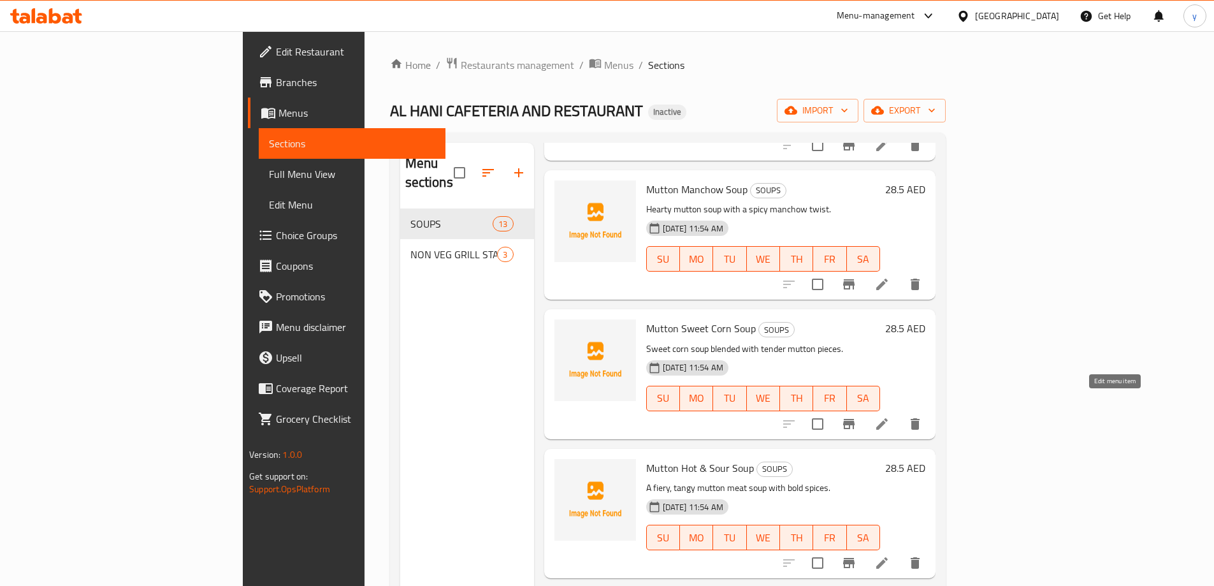
click at [890, 416] on icon at bounding box center [881, 423] width 15 height 15
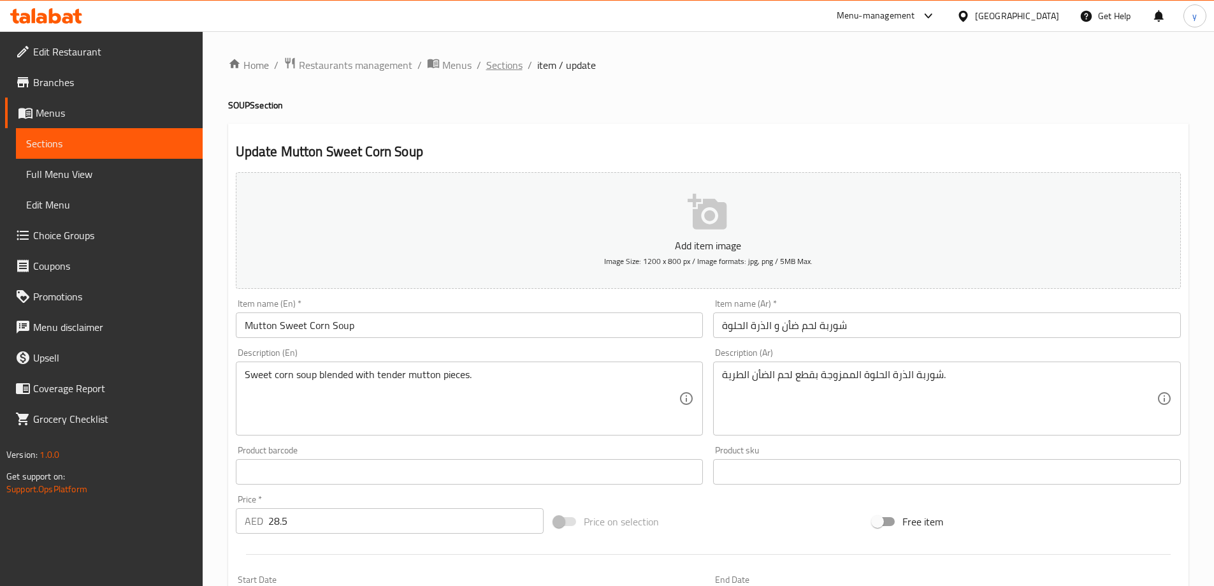
click at [505, 62] on span "Sections" at bounding box center [504, 64] width 36 height 15
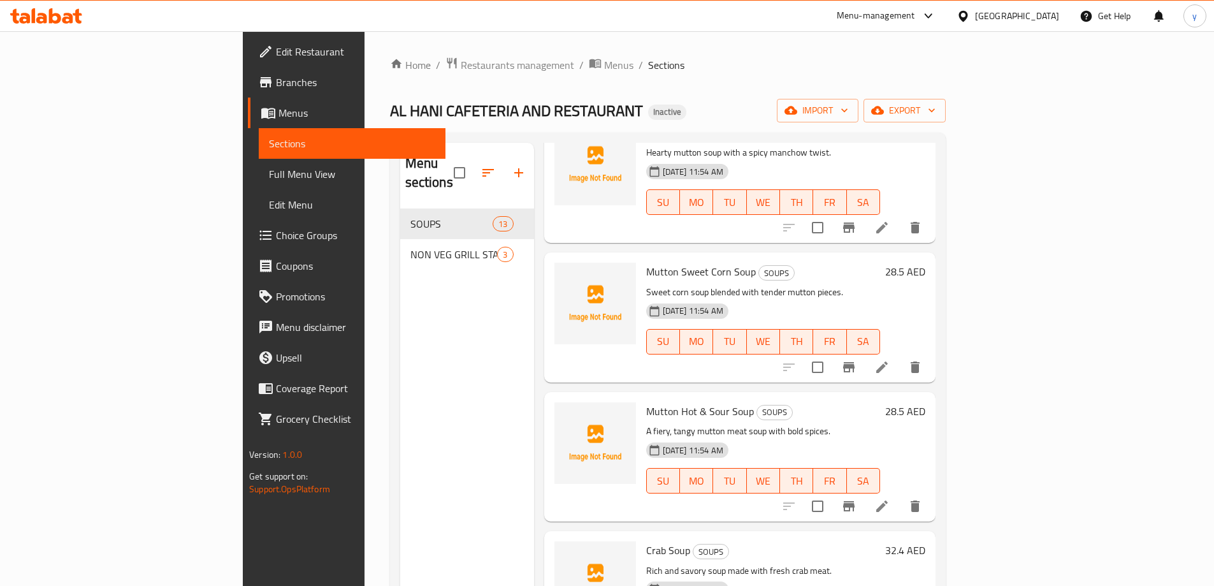
scroll to position [1256, 0]
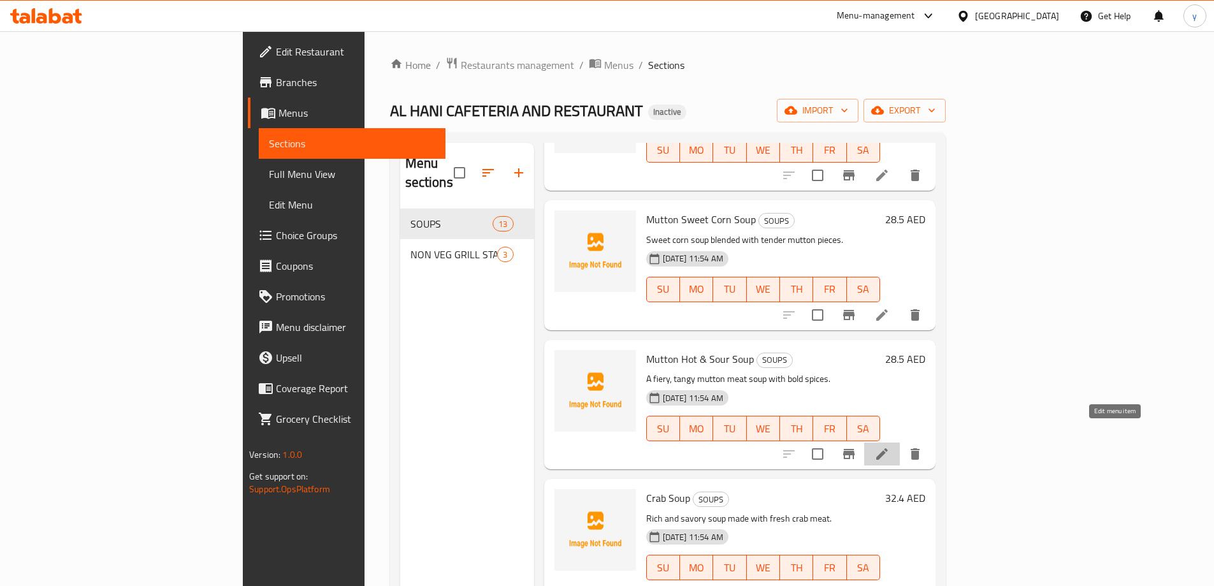
click at [890, 446] on icon at bounding box center [881, 453] width 15 height 15
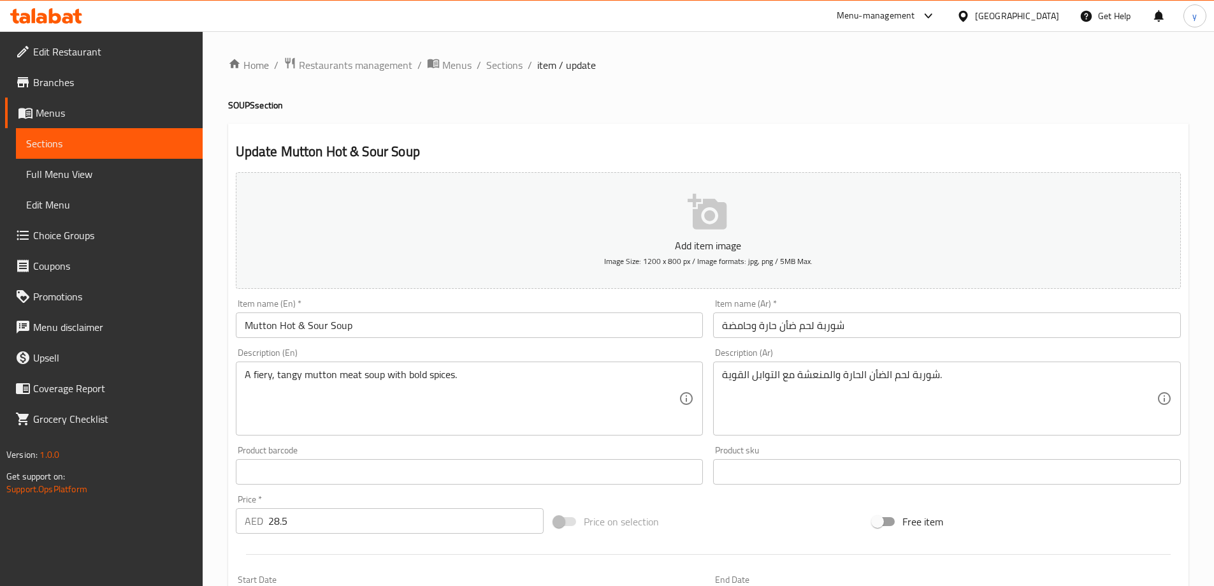
click at [721, 380] on div "شوربة لحم الضأن الحارة والمنعشة مع التوابل القوية. Description (Ar)" at bounding box center [947, 398] width 468 height 74
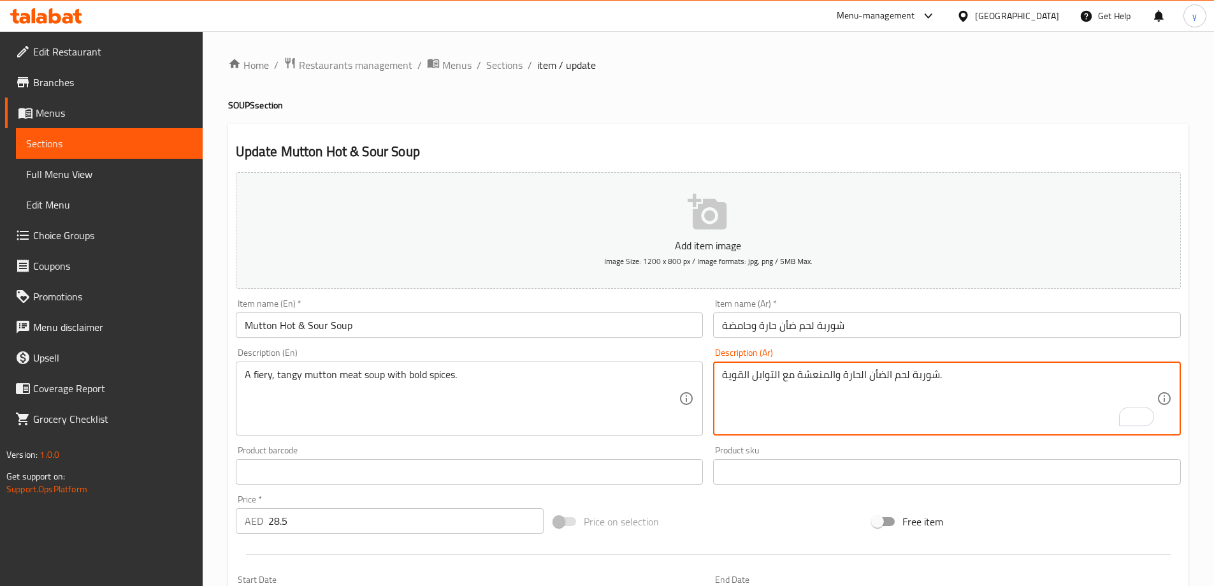
click at [932, 375] on textarea "شوربة لحم الضأن الحارة والمنعشة مع التوابل القوية." at bounding box center [939, 398] width 435 height 61
click at [951, 384] on textarea "شوربة لحم الضأن الحارة والمنعشة مع التوابل القوية." at bounding box center [939, 398] width 435 height 61
click at [937, 379] on textarea "شوربة لحم الضأن الحارة والمنعشة مع التوابل القوية." at bounding box center [939, 398] width 435 height 61
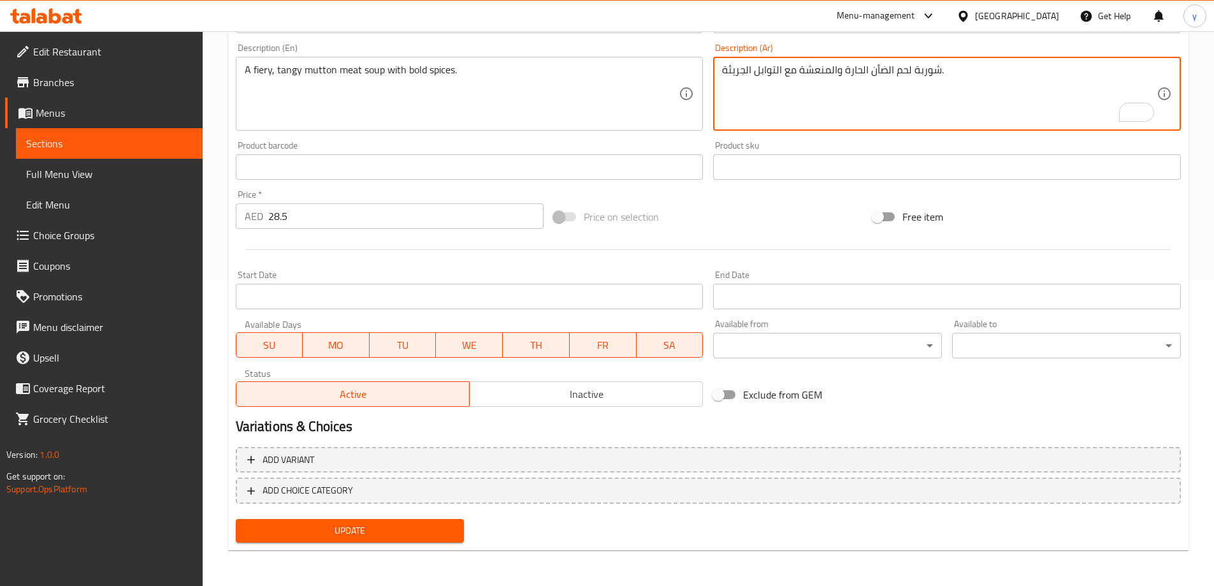
type textarea "شوربة لحم الضأن الحارة والمنعشة مع التوابل الجريئة."
click at [445, 533] on span "Update" at bounding box center [350, 531] width 208 height 16
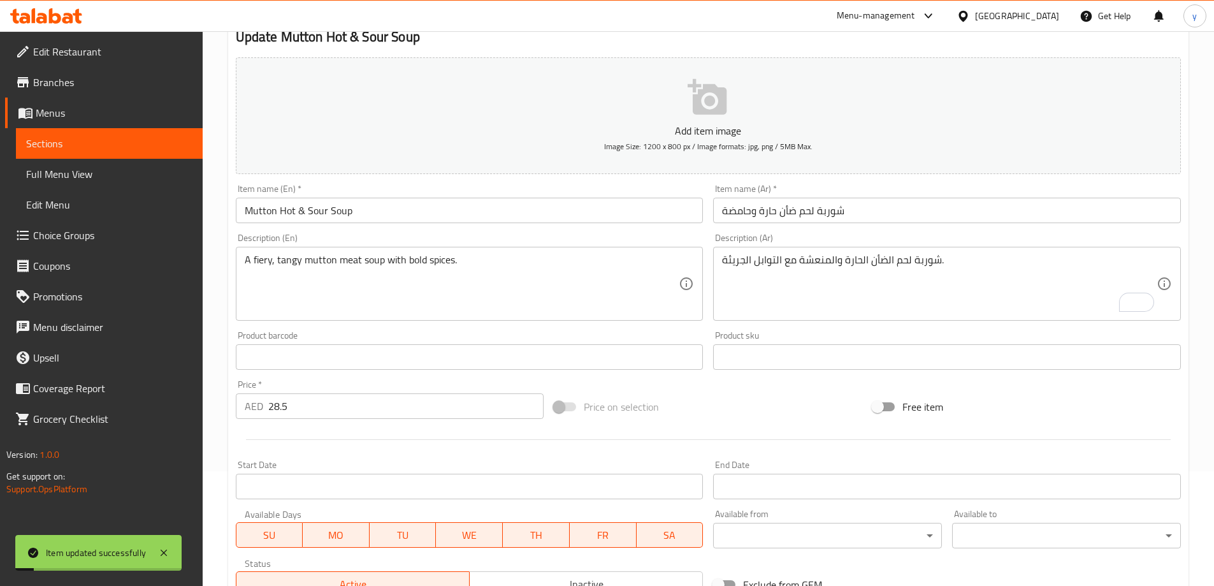
scroll to position [0, 0]
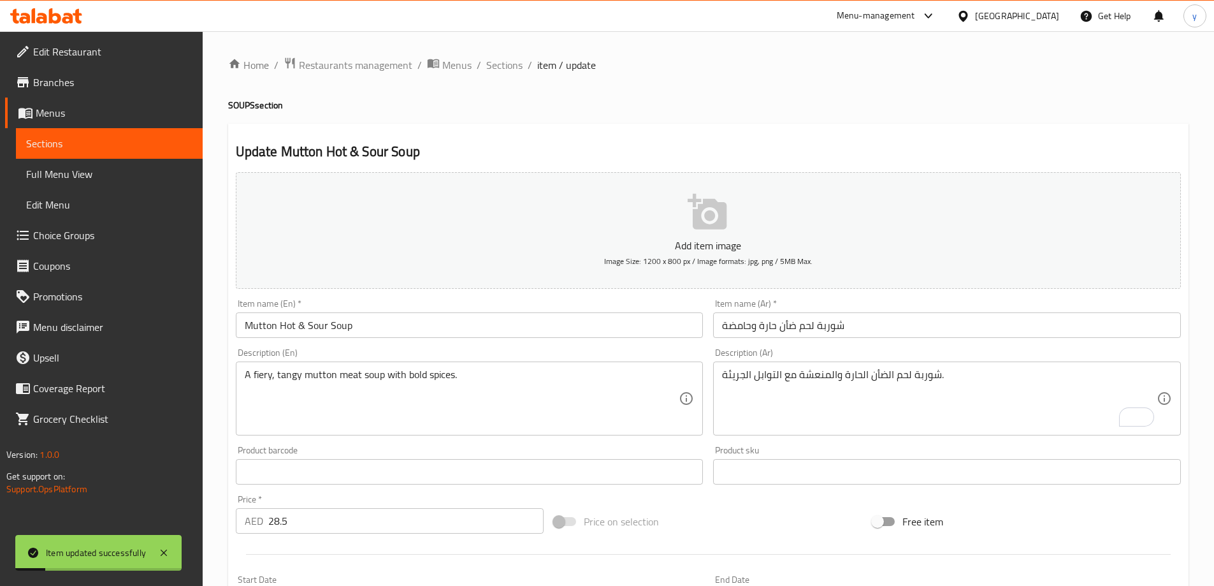
click at [513, 66] on span "Sections" at bounding box center [504, 64] width 36 height 15
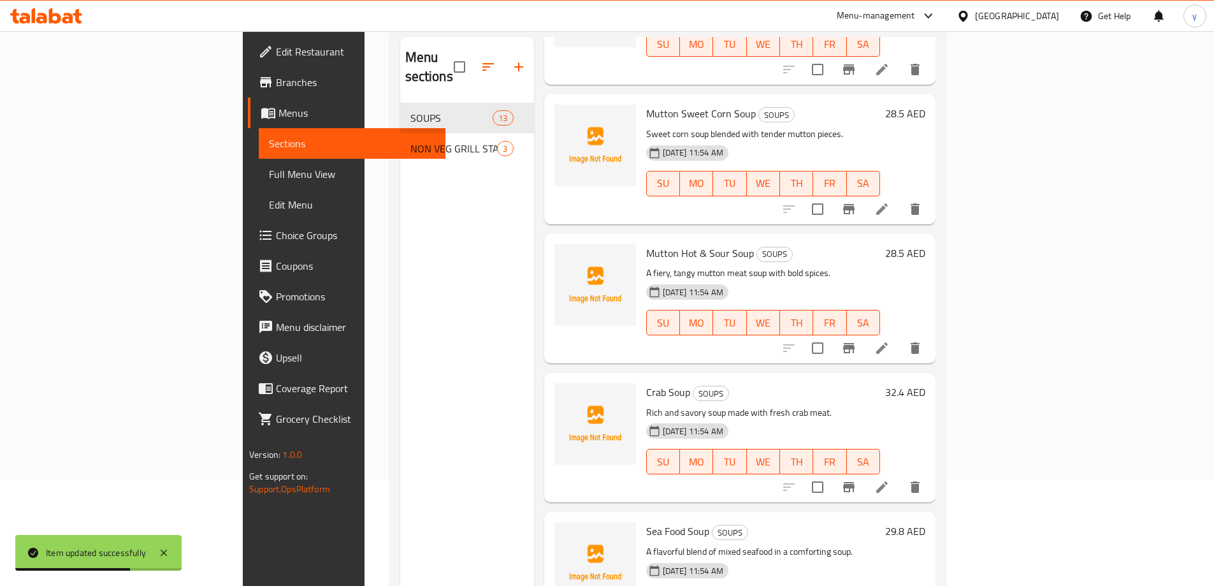
scroll to position [127, 0]
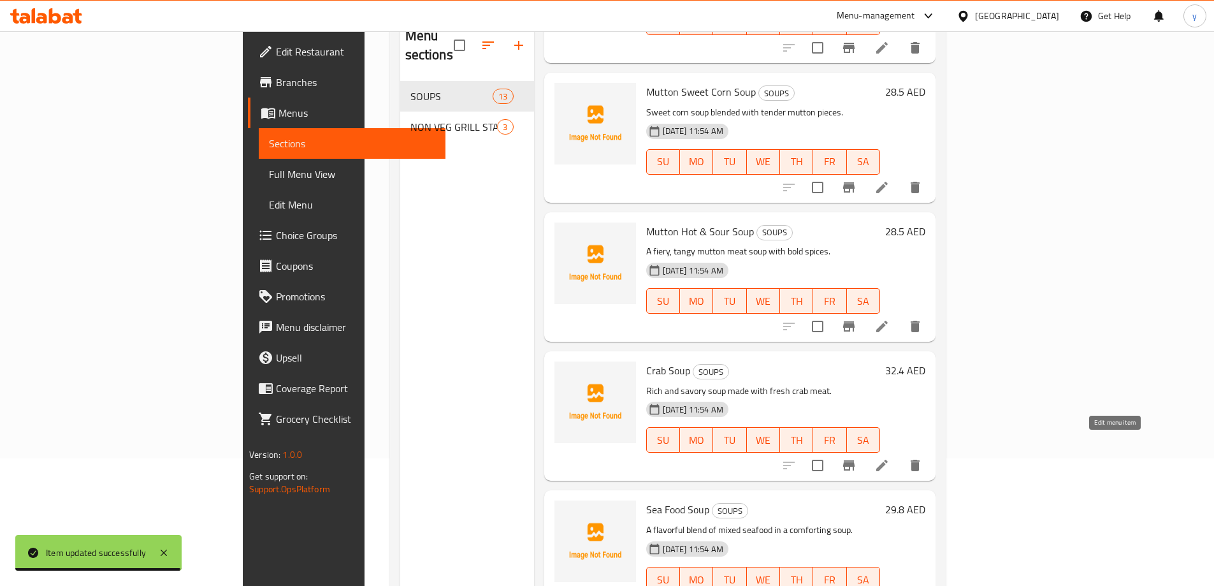
click at [890, 458] on icon at bounding box center [881, 465] width 15 height 15
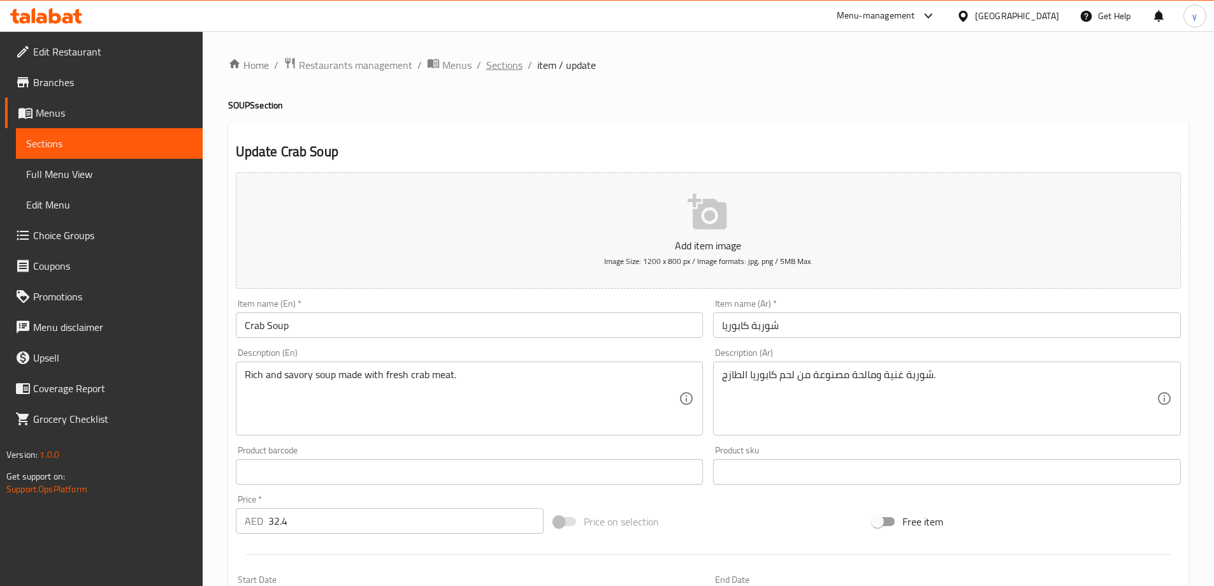
click at [498, 64] on span "Sections" at bounding box center [504, 64] width 36 height 15
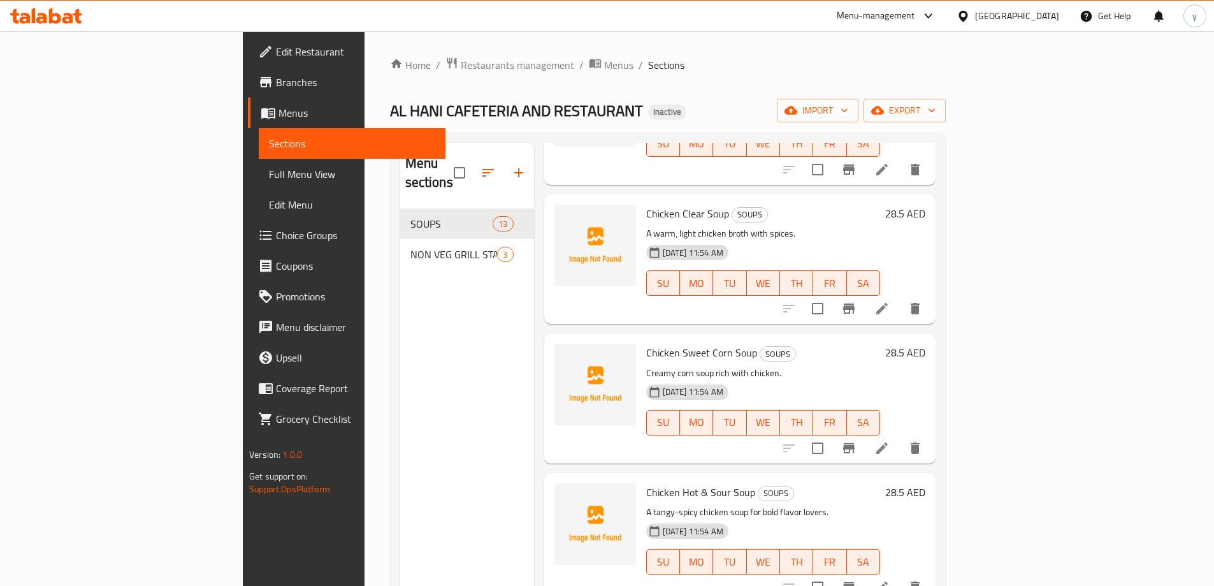
scroll to position [573, 0]
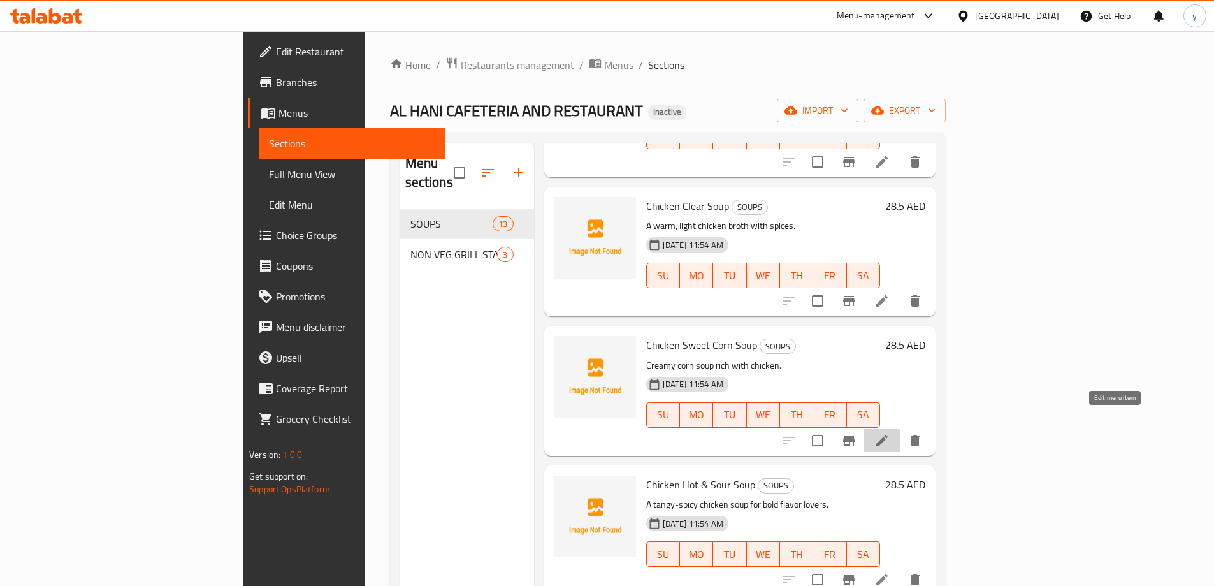
click at [890, 433] on icon at bounding box center [881, 440] width 15 height 15
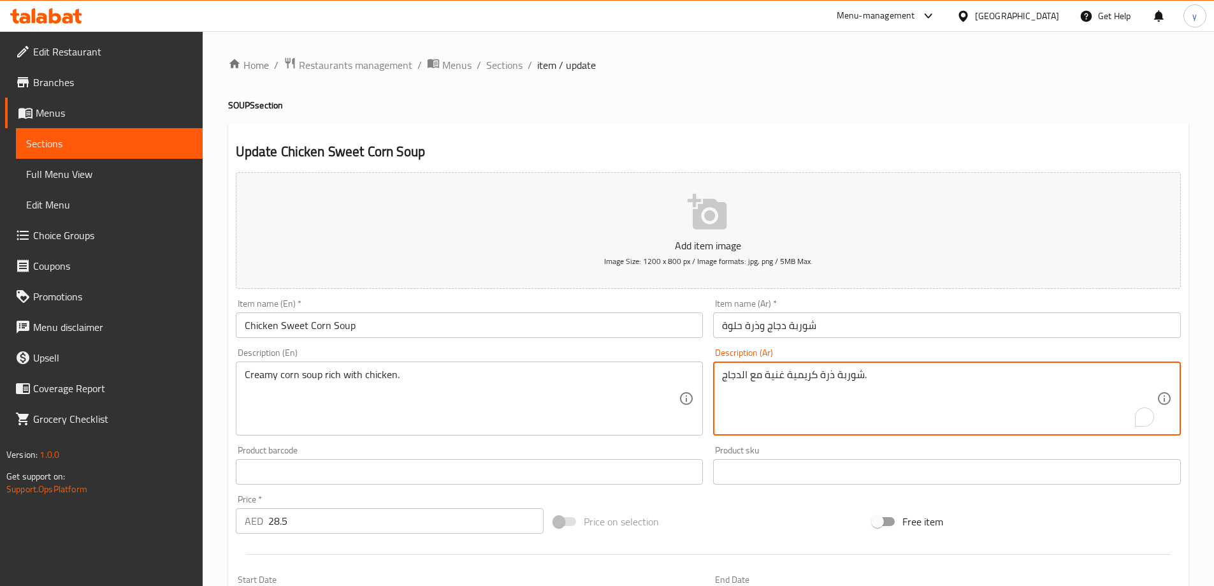
click at [747, 375] on textarea "شوربة ذرة كريمية غنية مع الدجاج." at bounding box center [939, 398] width 435 height 61
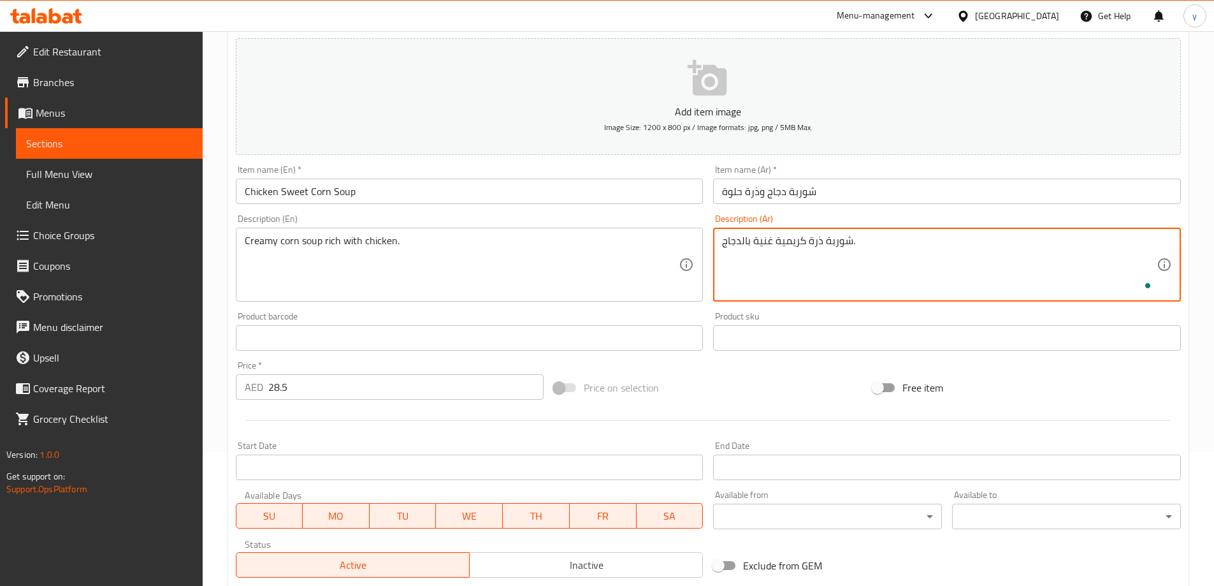
scroll to position [305, 0]
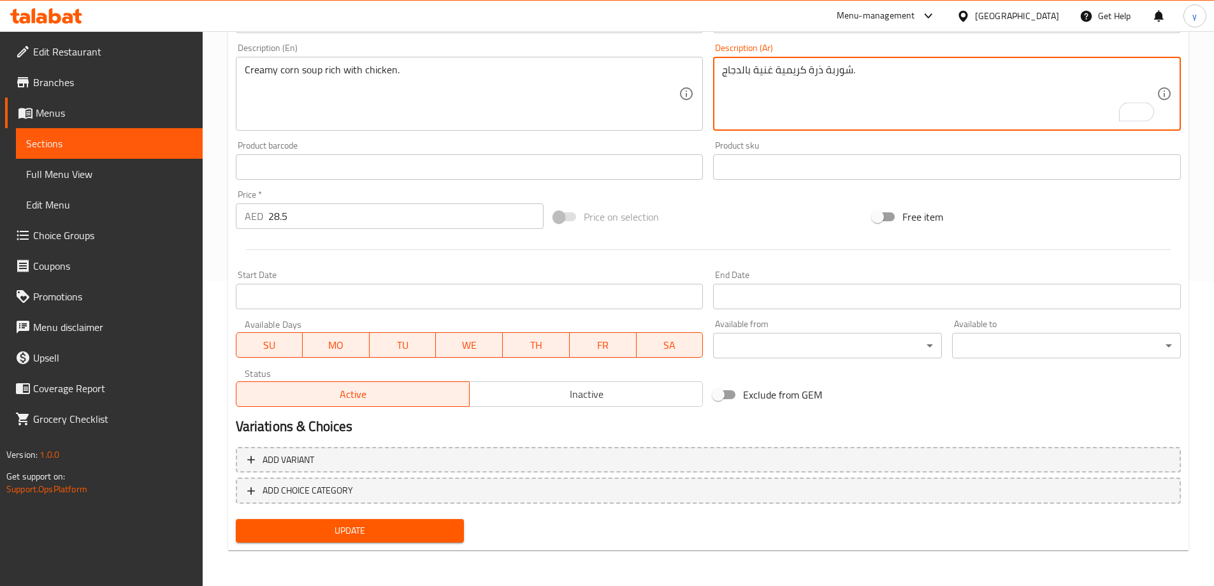
type textarea "شوربة ذرة كريمية غنية بالدجاج."
click at [448, 526] on span "Update" at bounding box center [350, 531] width 208 height 16
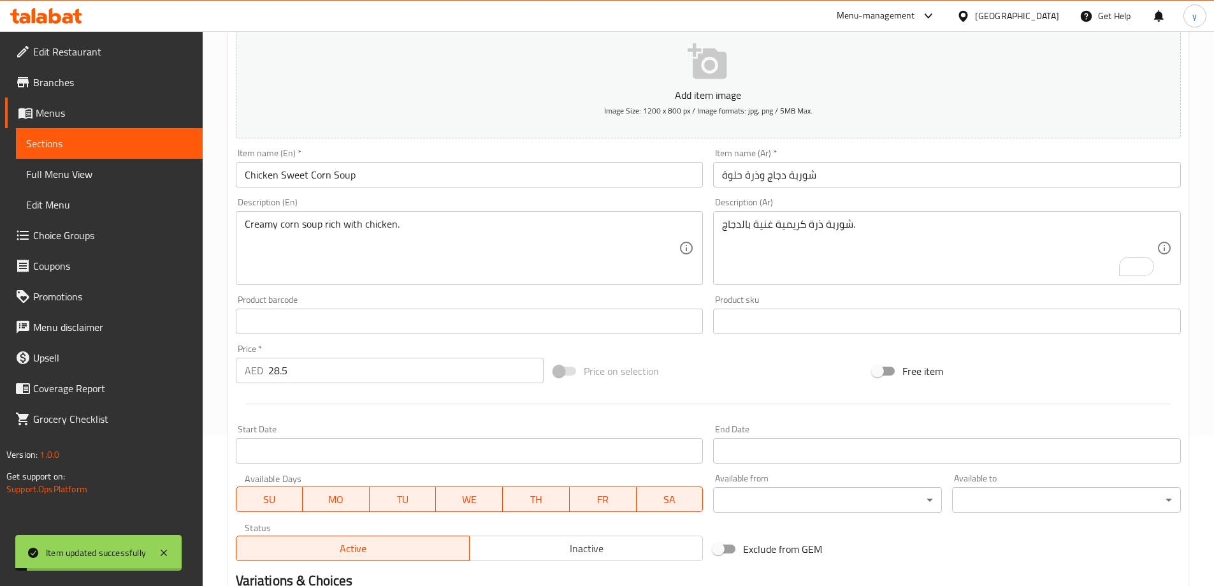
scroll to position [0, 0]
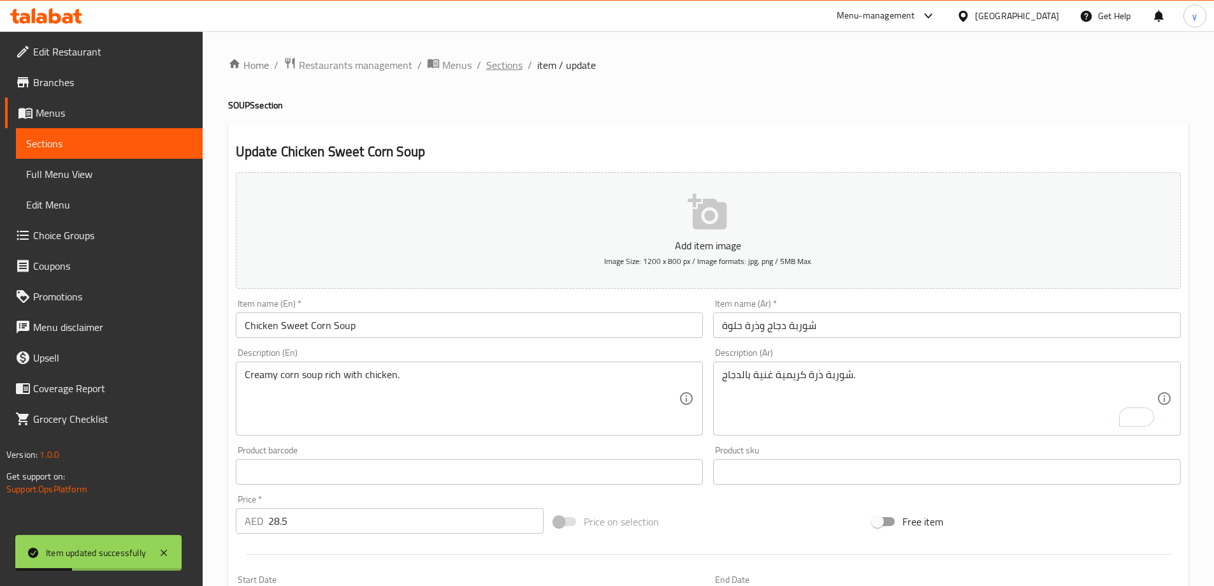
click at [505, 71] on span "Sections" at bounding box center [504, 64] width 36 height 15
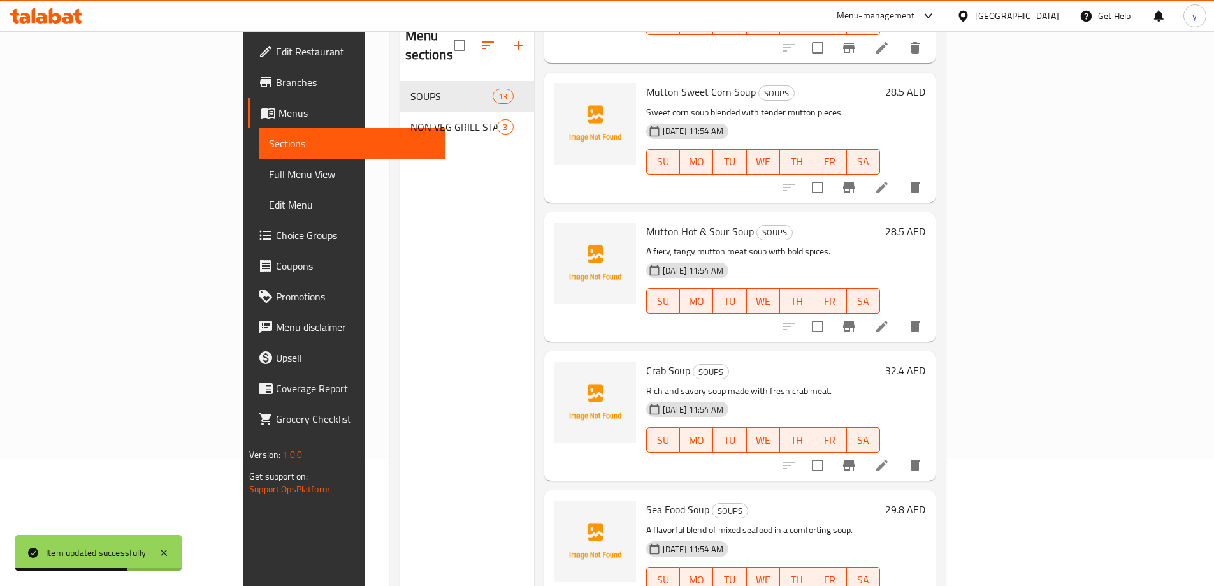
scroll to position [178, 0]
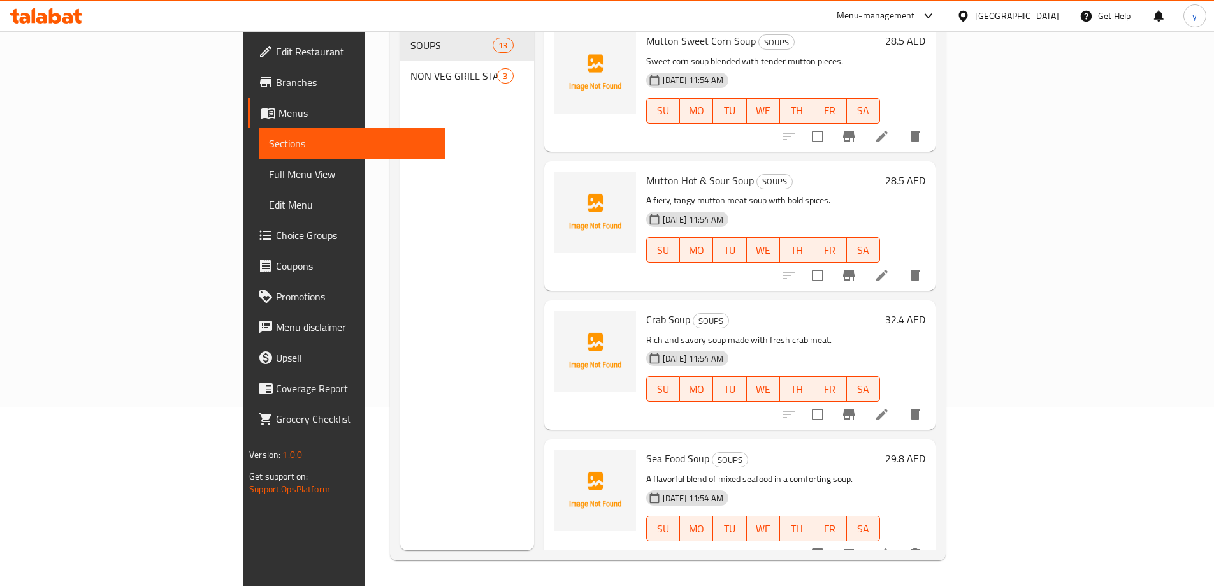
click at [890, 546] on icon at bounding box center [881, 553] width 15 height 15
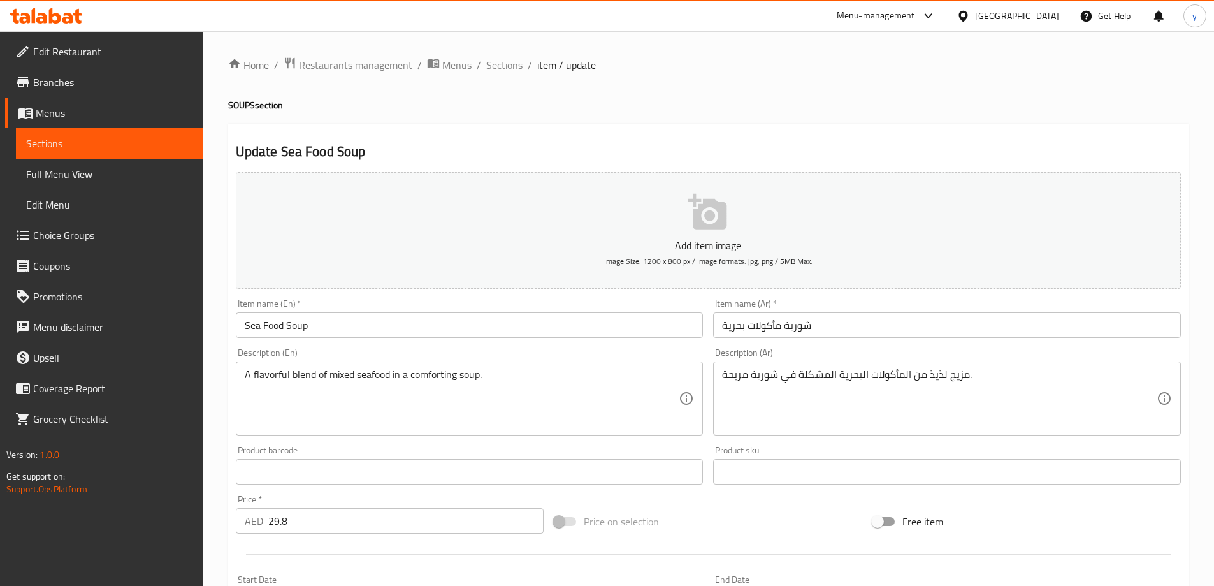
click at [510, 66] on span "Sections" at bounding box center [504, 64] width 36 height 15
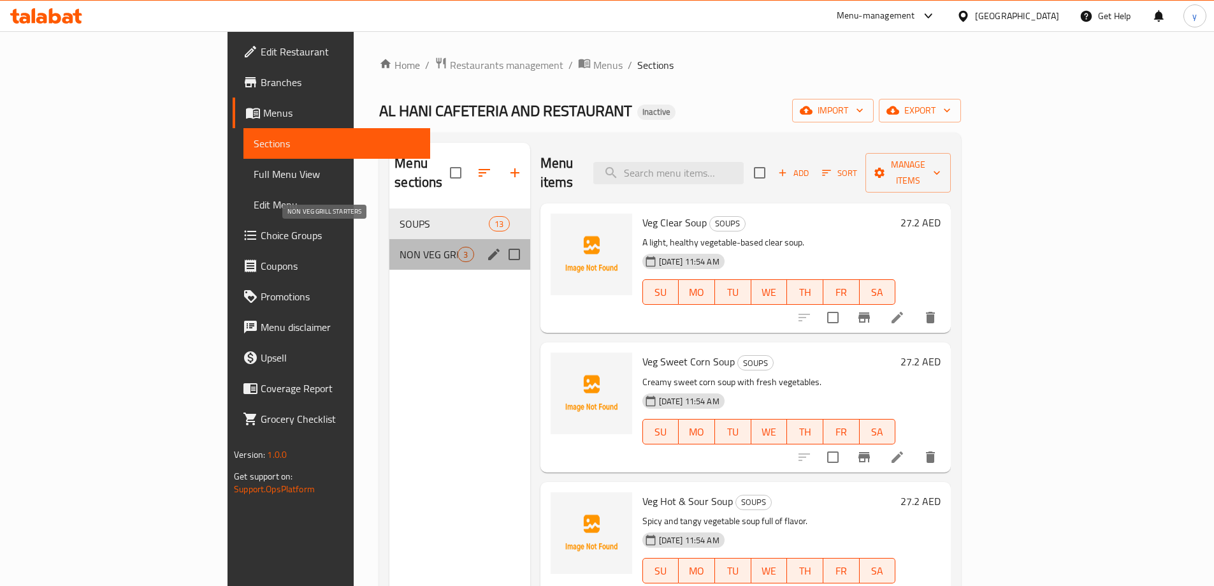
click at [400, 247] on span "NON VEG GRILL STARTERS" at bounding box center [429, 254] width 58 height 15
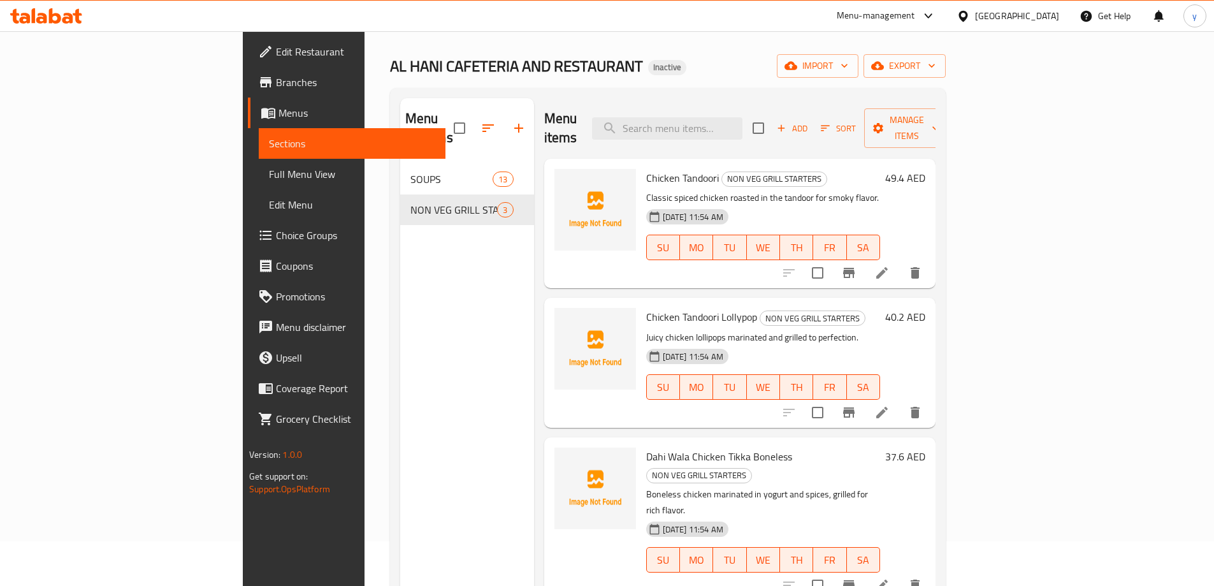
scroll to position [64, 0]
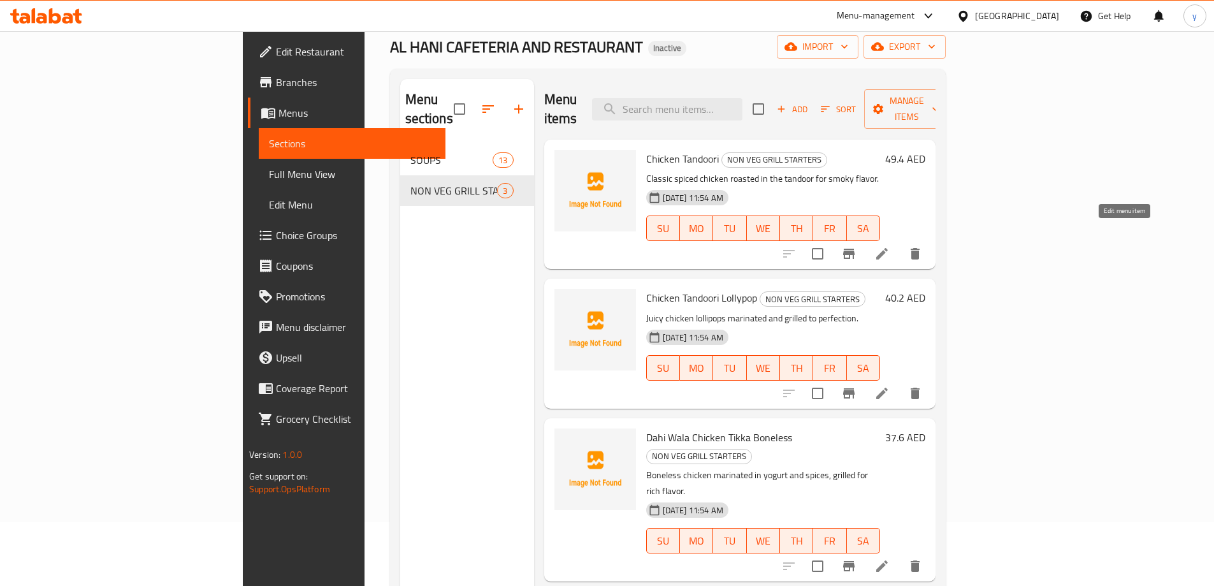
click at [890, 246] on icon at bounding box center [881, 253] width 15 height 15
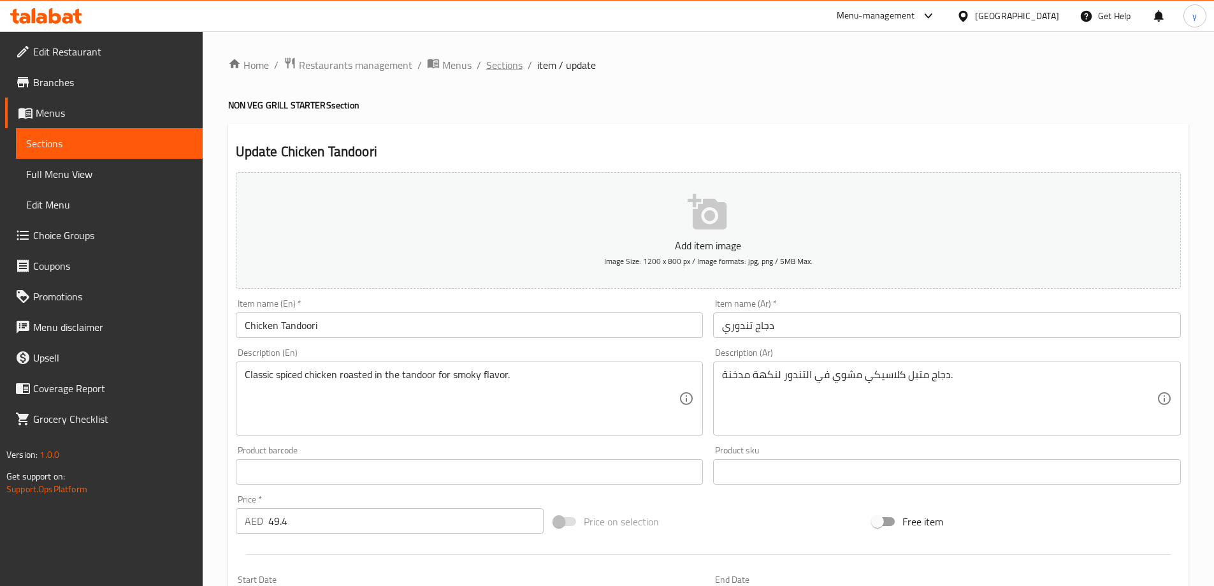
click at [507, 66] on span "Sections" at bounding box center [504, 64] width 36 height 15
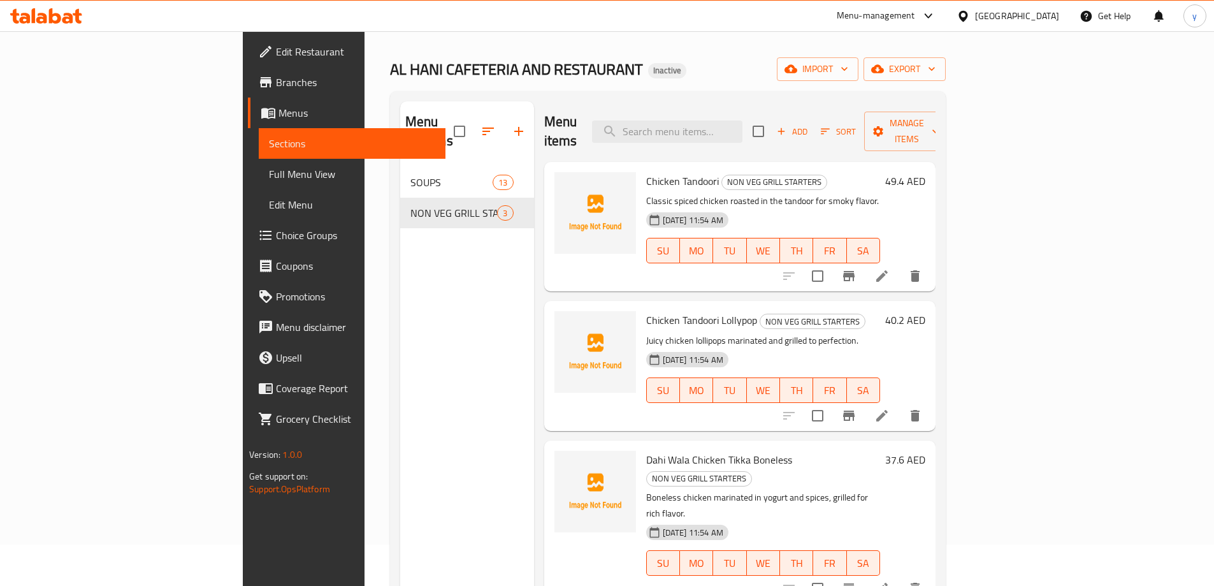
scroll to position [127, 0]
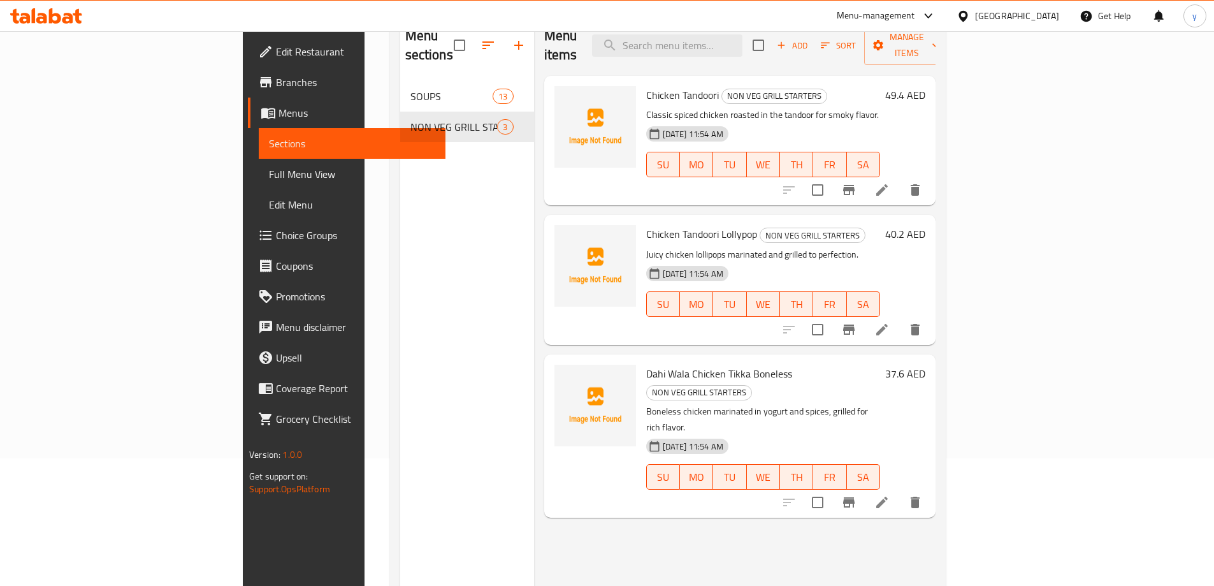
click at [900, 318] on li at bounding box center [882, 329] width 36 height 23
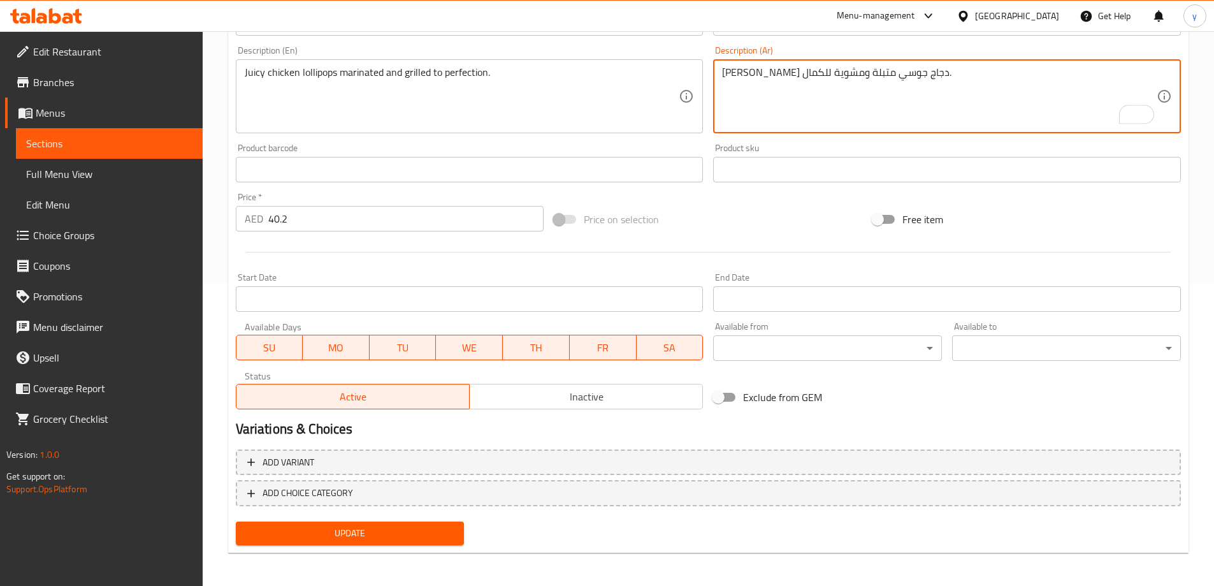
scroll to position [305, 0]
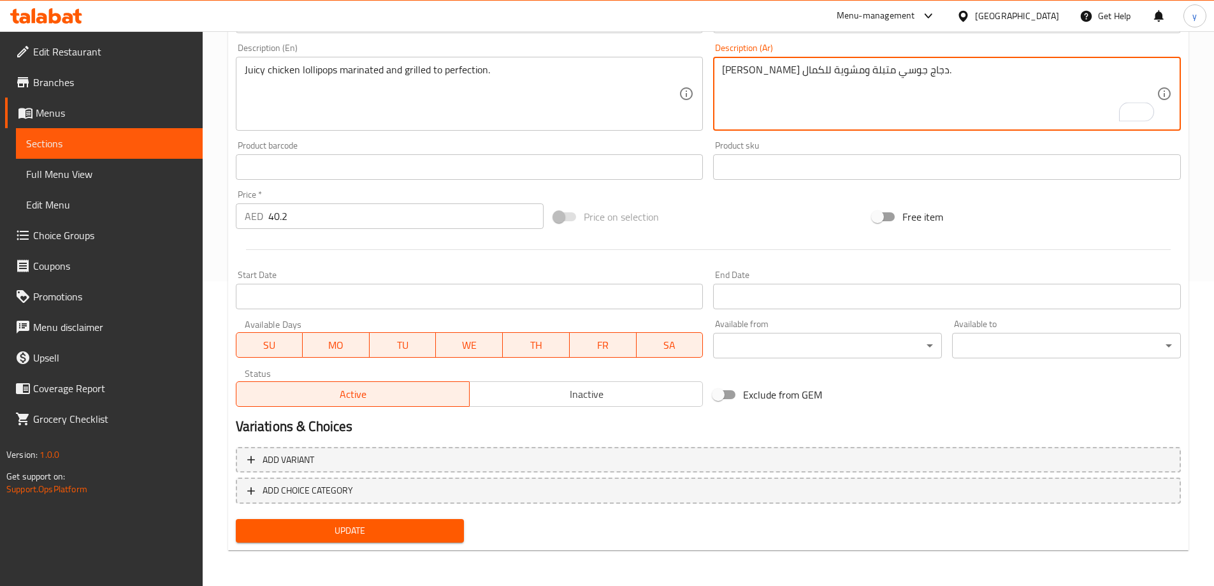
type textarea "[PERSON_NAME] دجاج جوسي متبلة ومشوية للكمال."
click at [419, 528] on span "Update" at bounding box center [350, 531] width 208 height 16
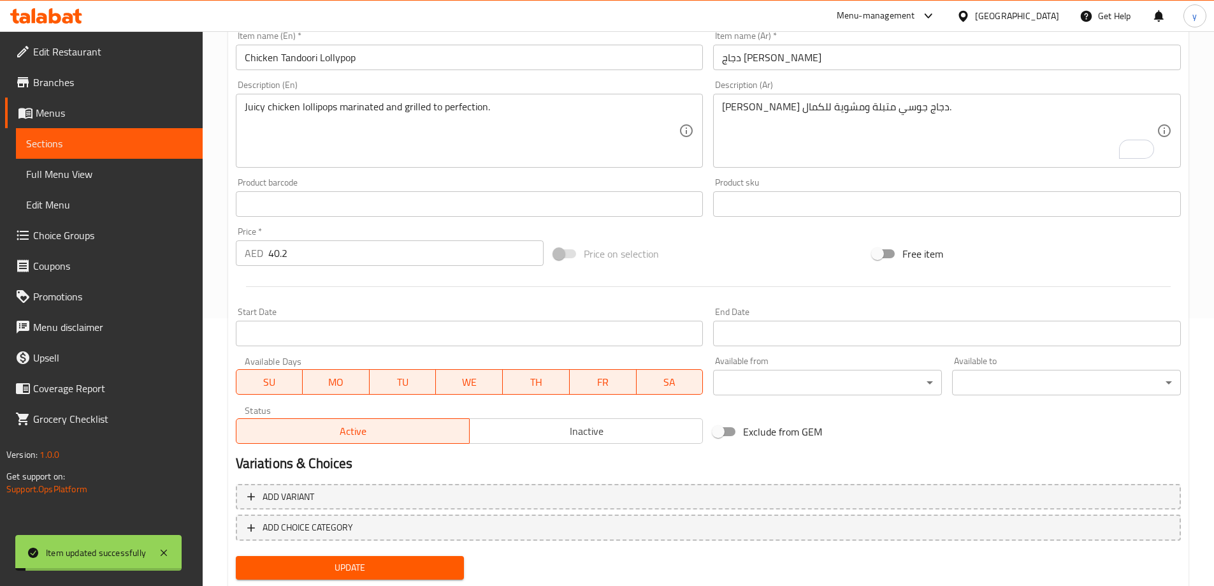
scroll to position [0, 0]
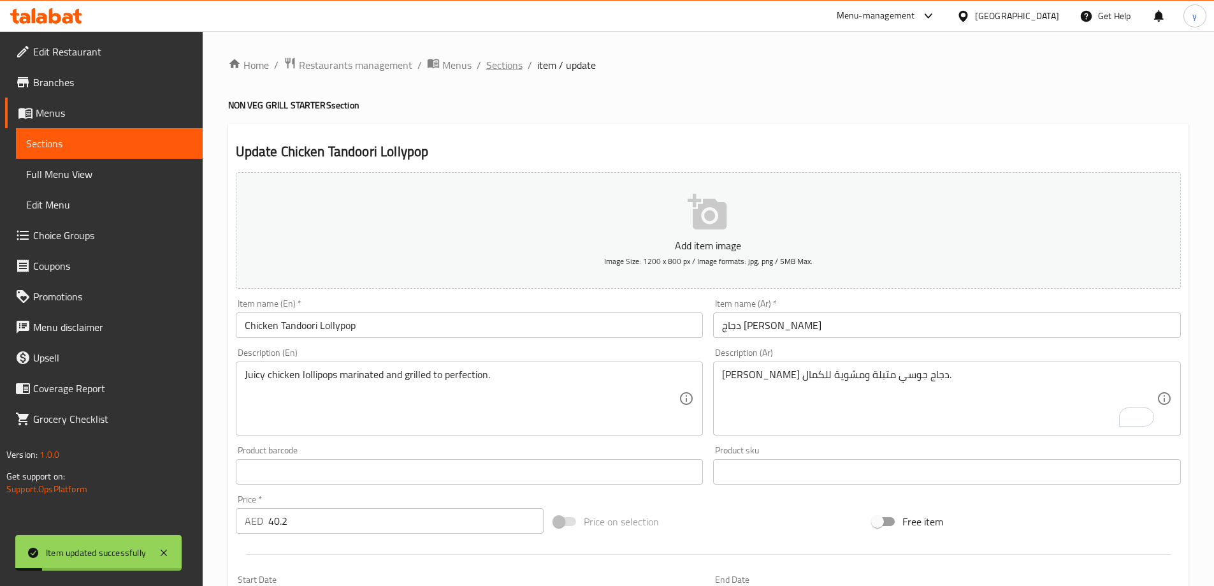
click at [501, 57] on span "Sections" at bounding box center [504, 64] width 36 height 15
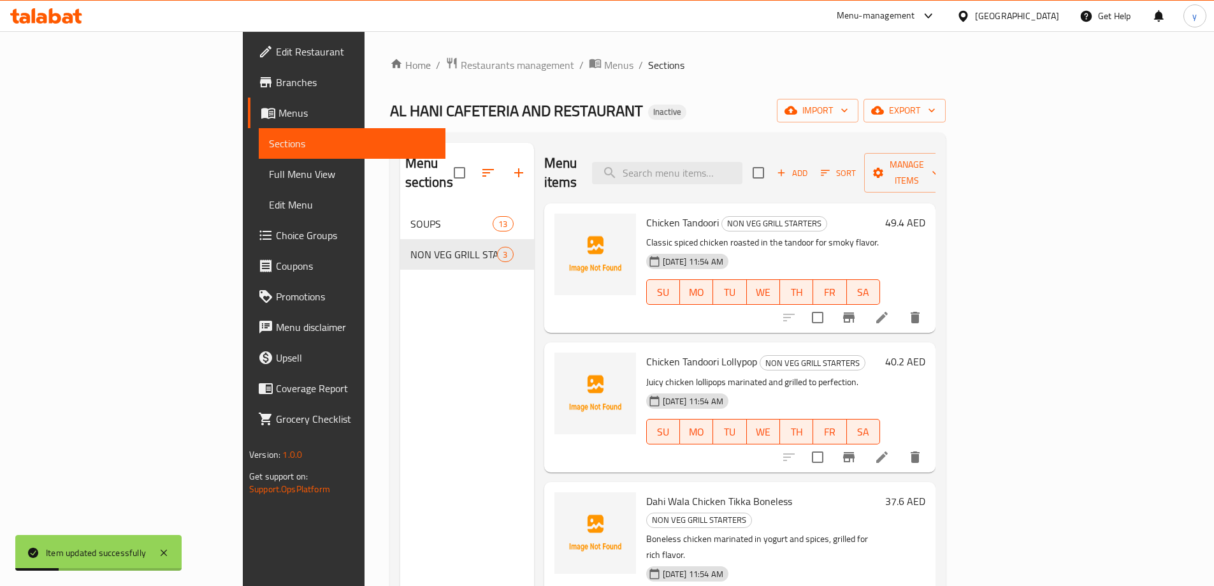
scroll to position [178, 0]
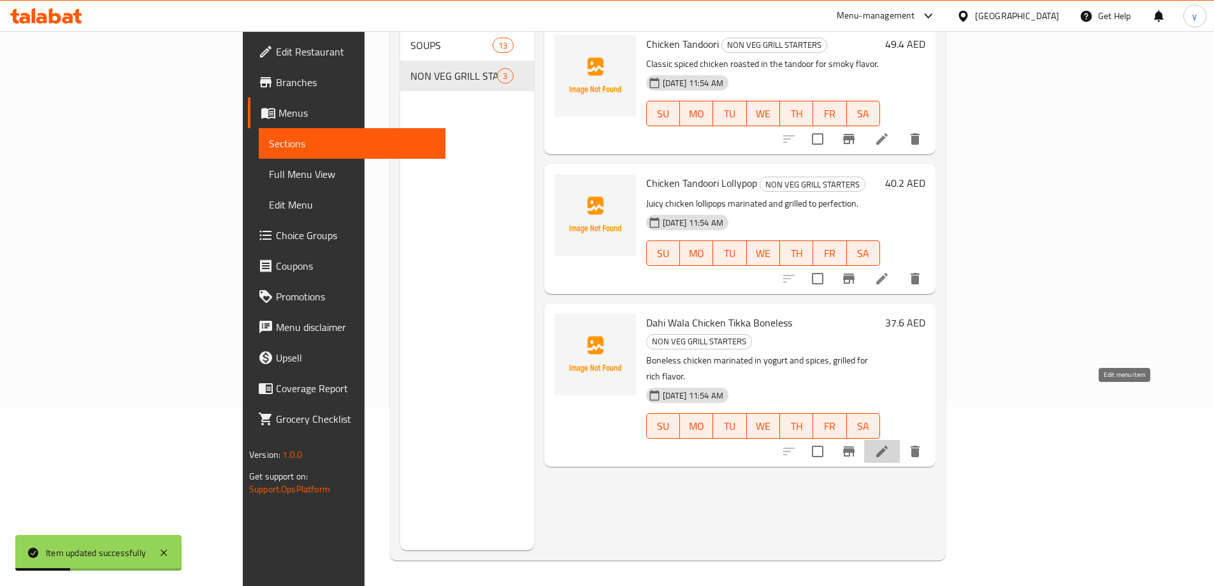
click at [890, 444] on icon at bounding box center [881, 451] width 15 height 15
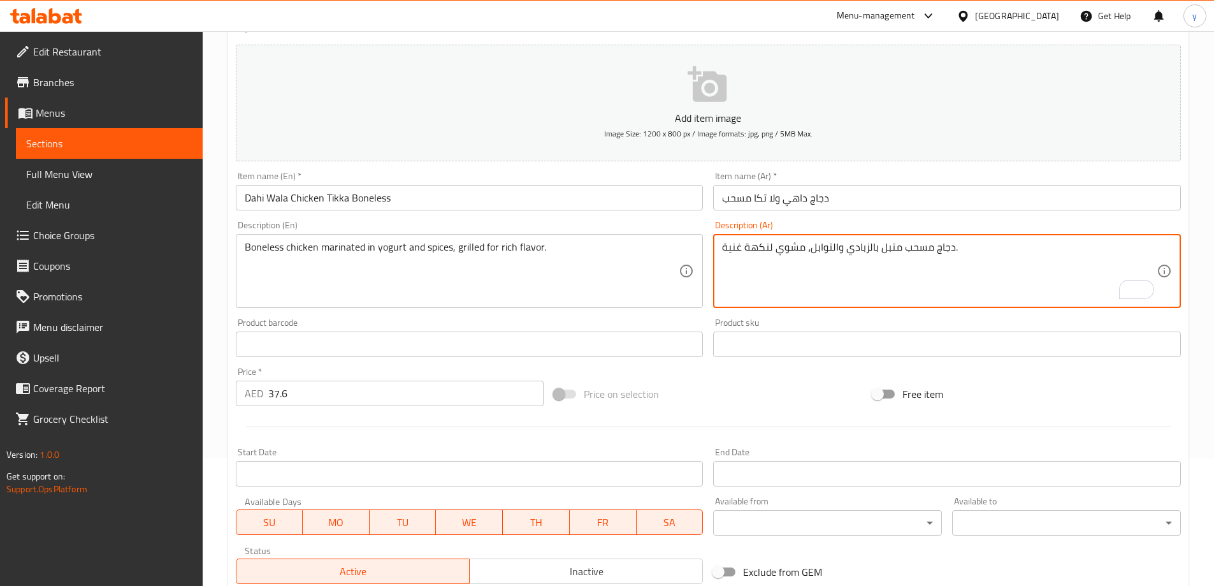
scroll to position [305, 0]
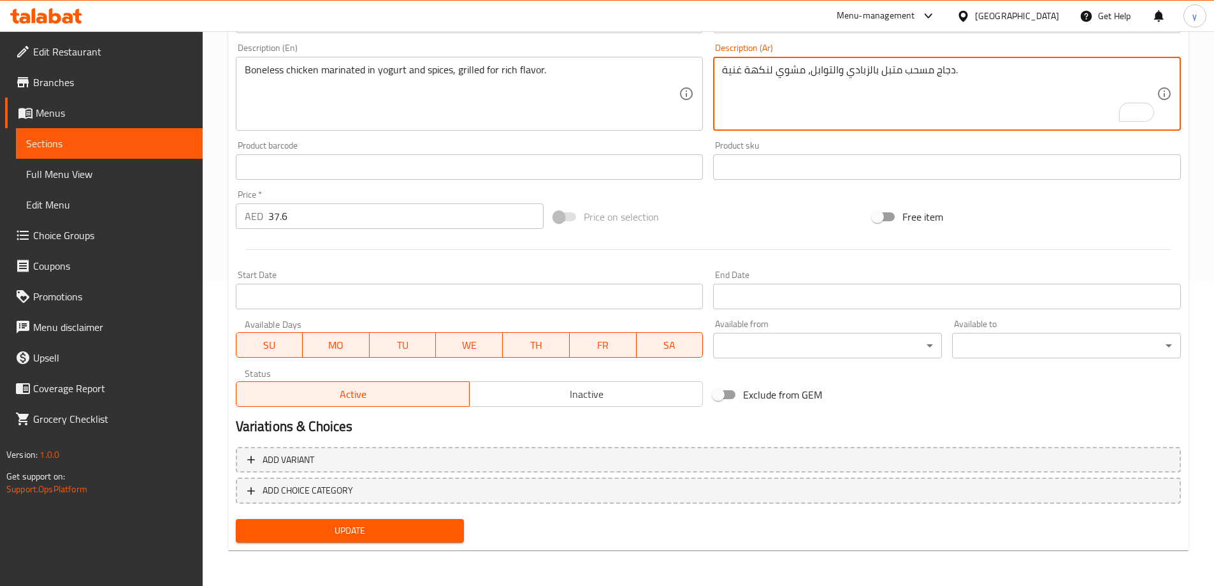
type textarea "دجاج مسحب متبل بالزبادي والتوابل، مشوي لنكهة غنية."
click at [407, 523] on span "Update" at bounding box center [350, 531] width 208 height 16
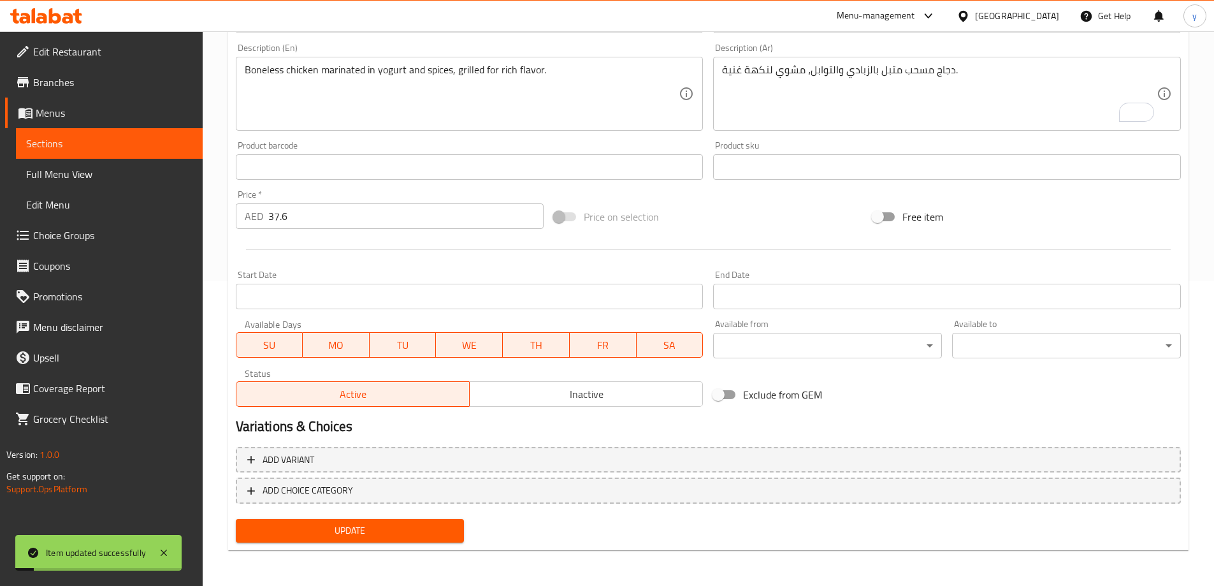
scroll to position [0, 0]
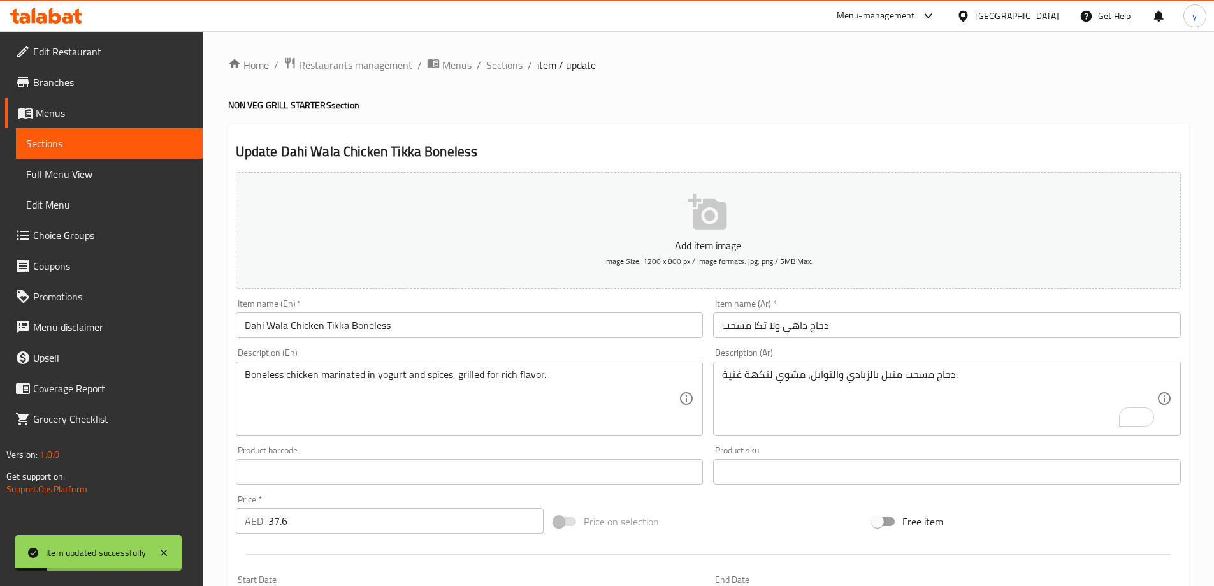
click at [508, 71] on span "Sections" at bounding box center [504, 64] width 36 height 15
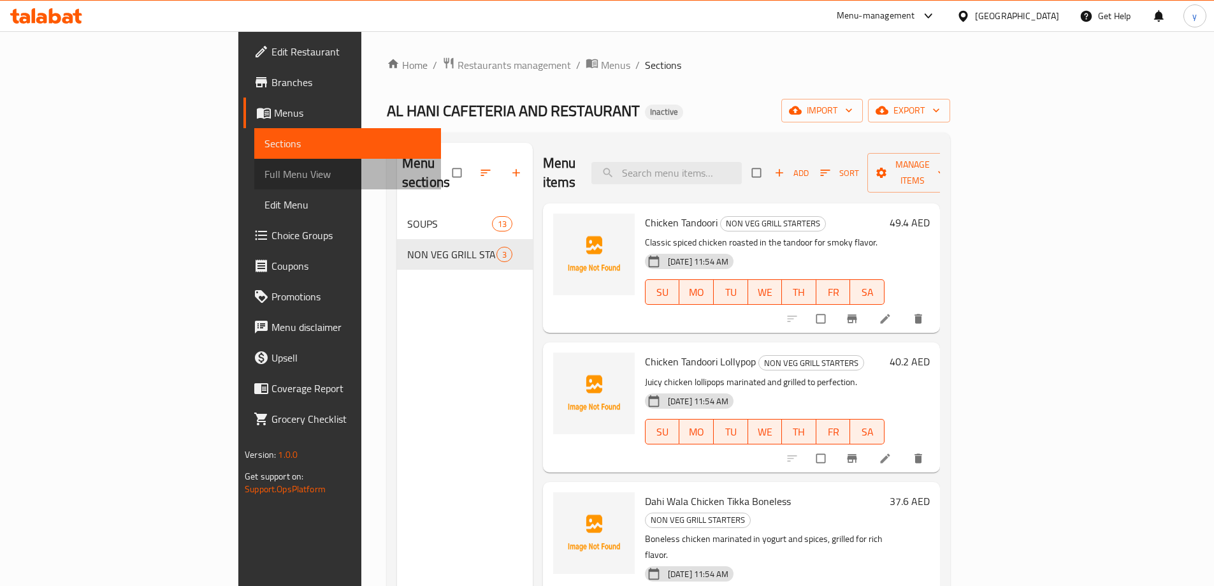
click at [264, 180] on span "Full Menu View" at bounding box center [347, 173] width 166 height 15
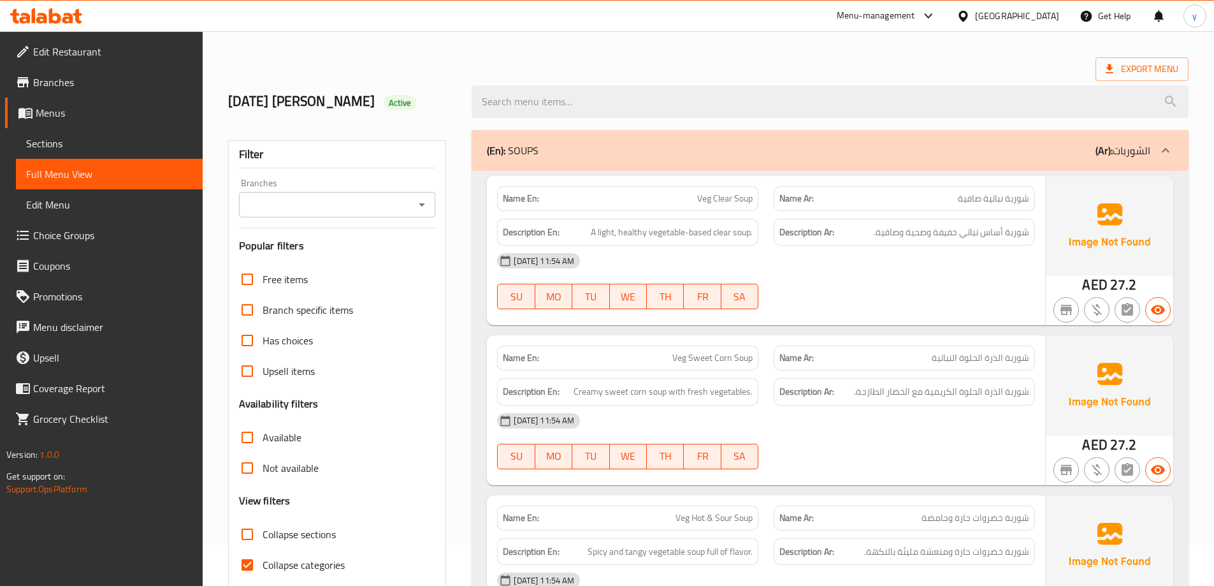
scroll to position [64, 0]
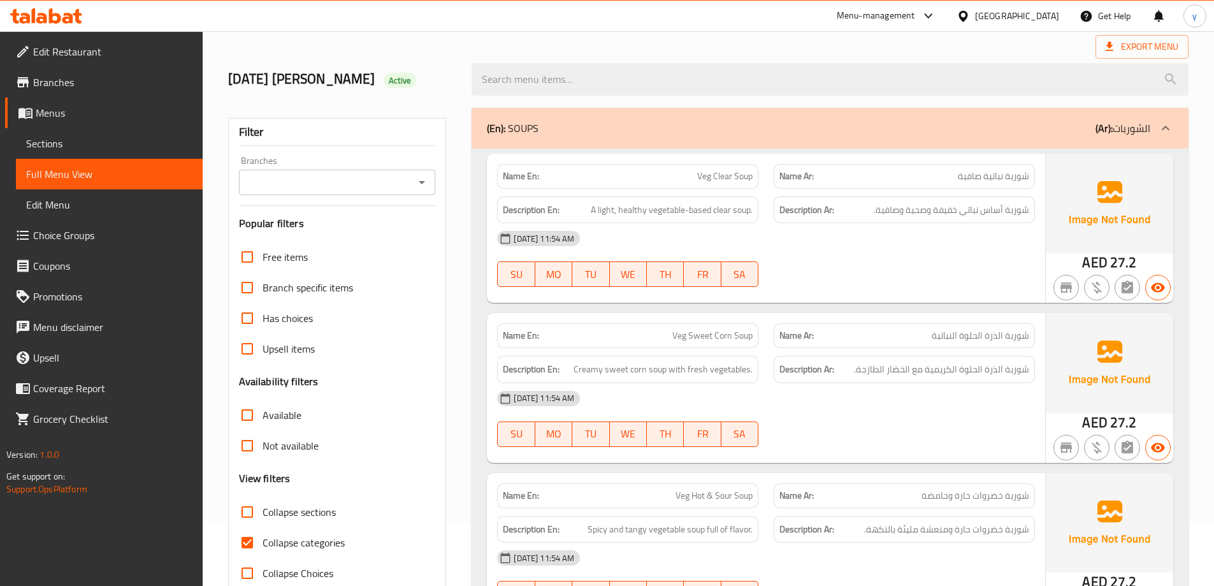
click at [249, 542] on input "Collapse categories" at bounding box center [247, 542] width 31 height 31
checkbox input "false"
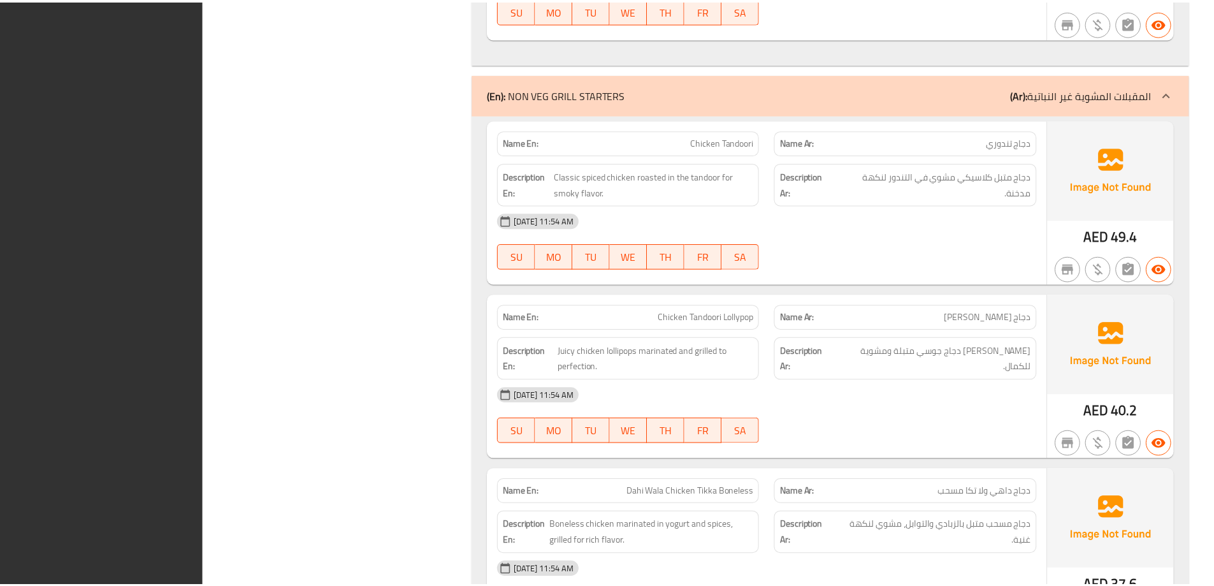
scroll to position [2386, 0]
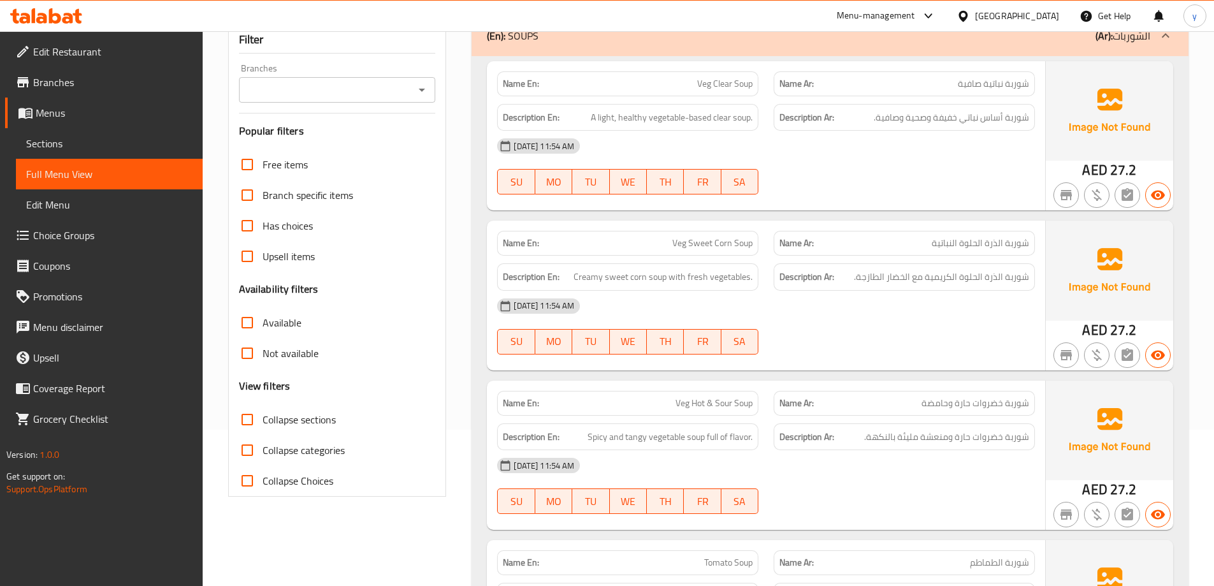
scroll to position [0, 0]
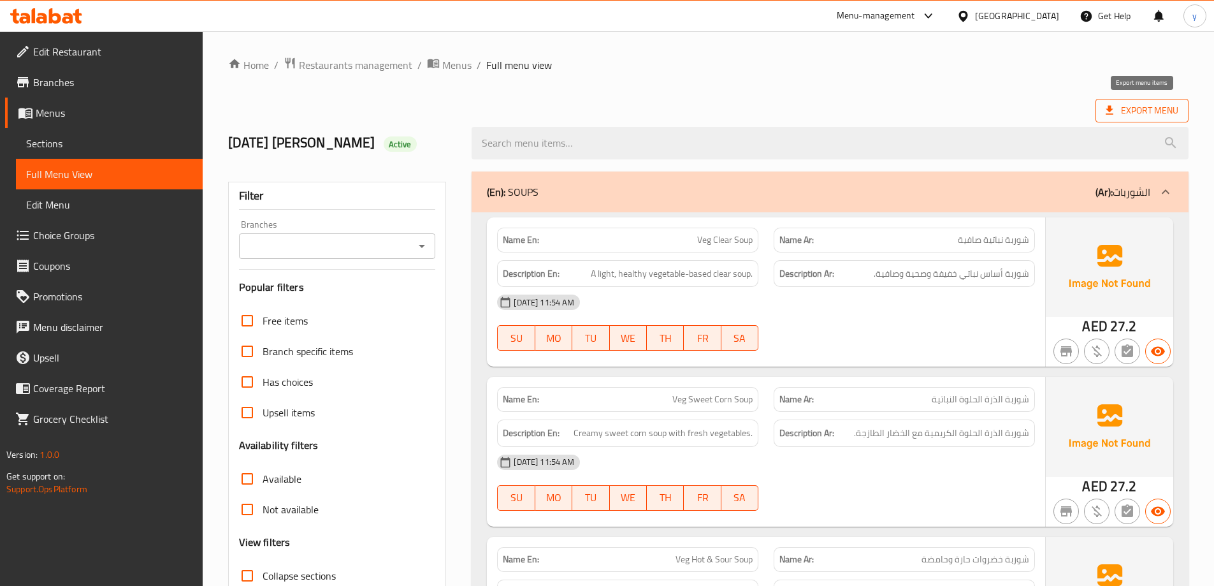
click at [1132, 111] on span "Export Menu" at bounding box center [1142, 111] width 73 height 16
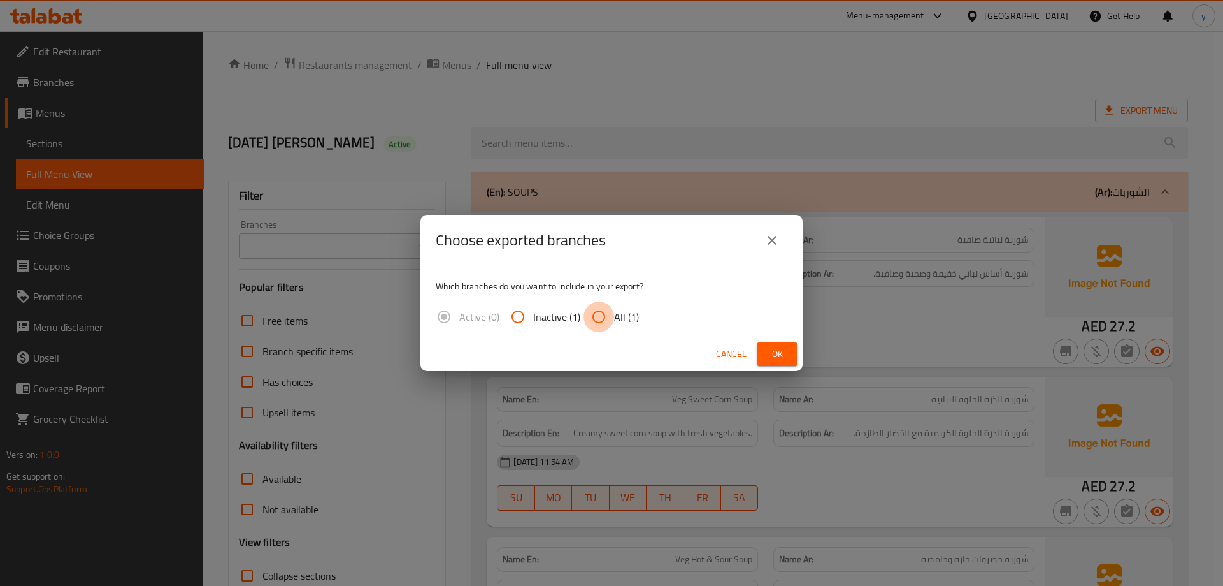
click at [609, 318] on input "All (1)" at bounding box center [599, 316] width 31 height 31
radio input "true"
click at [778, 360] on span "Ok" at bounding box center [777, 354] width 20 height 16
